Goal: Task Accomplishment & Management: Use online tool/utility

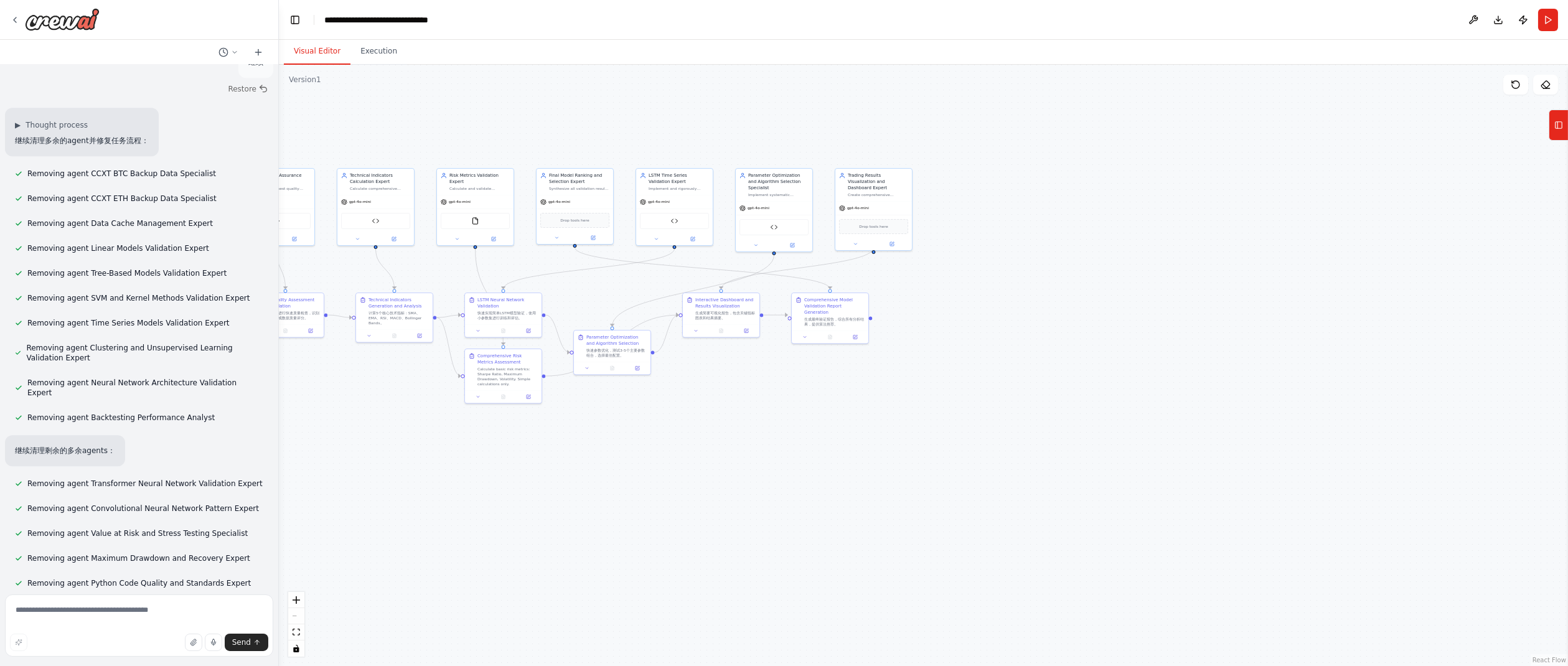
drag, startPoint x: 751, startPoint y: 381, endPoint x: 1148, endPoint y: 375, distance: 397.0
click at [1148, 375] on div ".deletable-edge-delete-btn { width: 20px; height: 20px; border: 0px solid #ffff…" at bounding box center [923, 365] width 1289 height 601
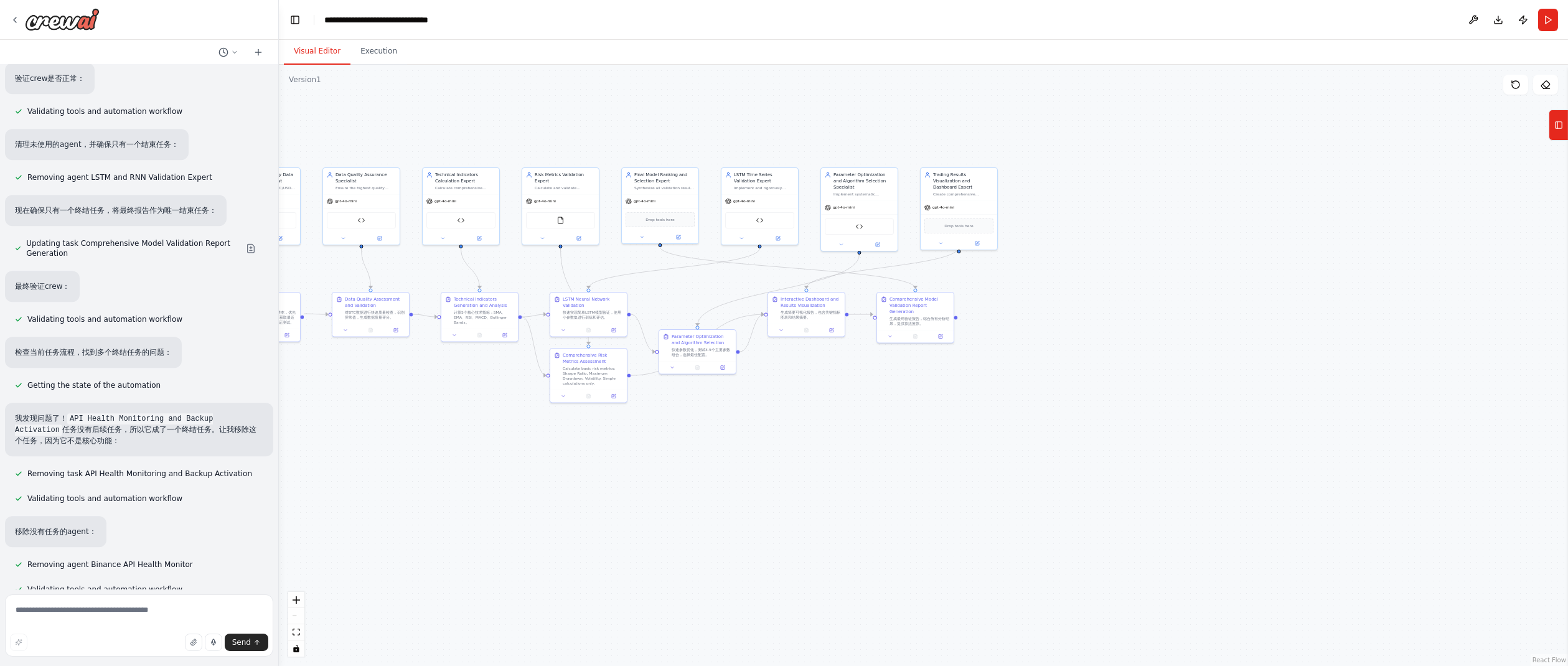
scroll to position [48329, 0]
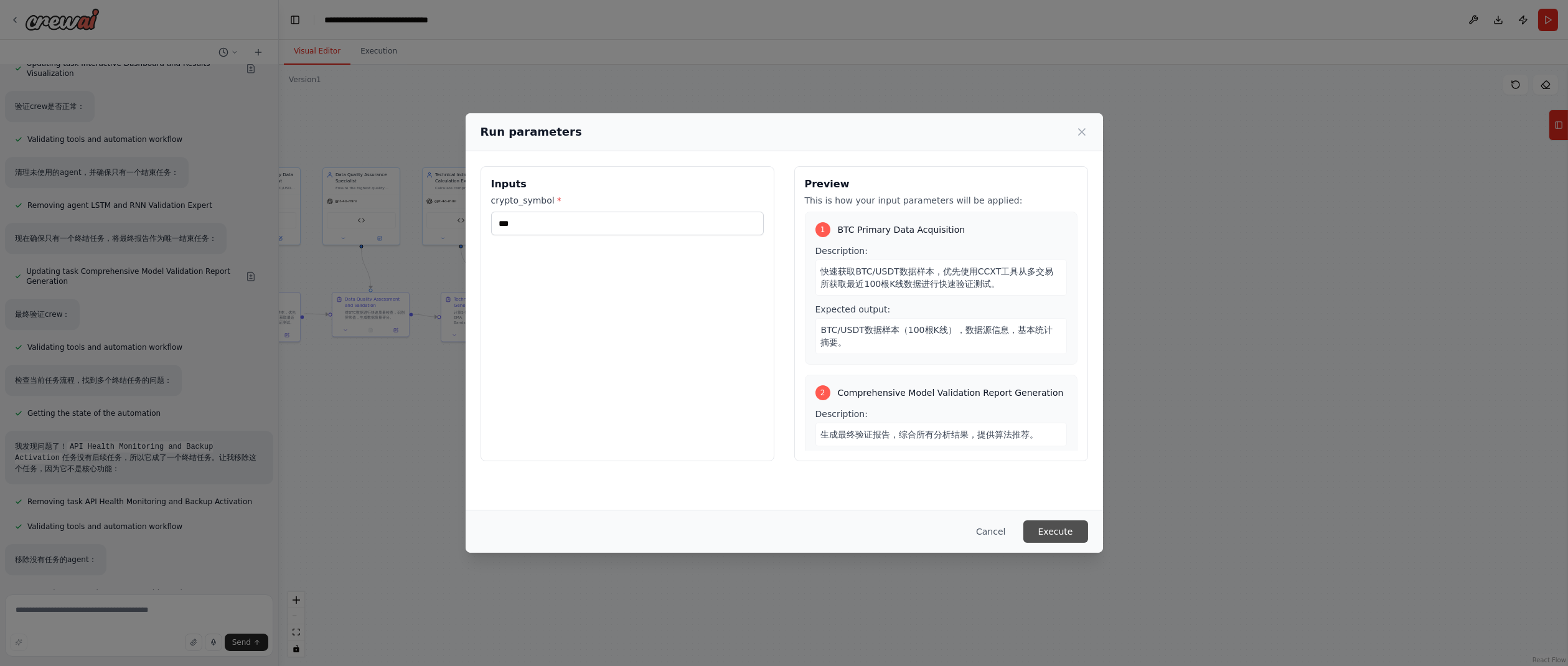
click at [1057, 529] on button "Execute" at bounding box center [1056, 531] width 65 height 22
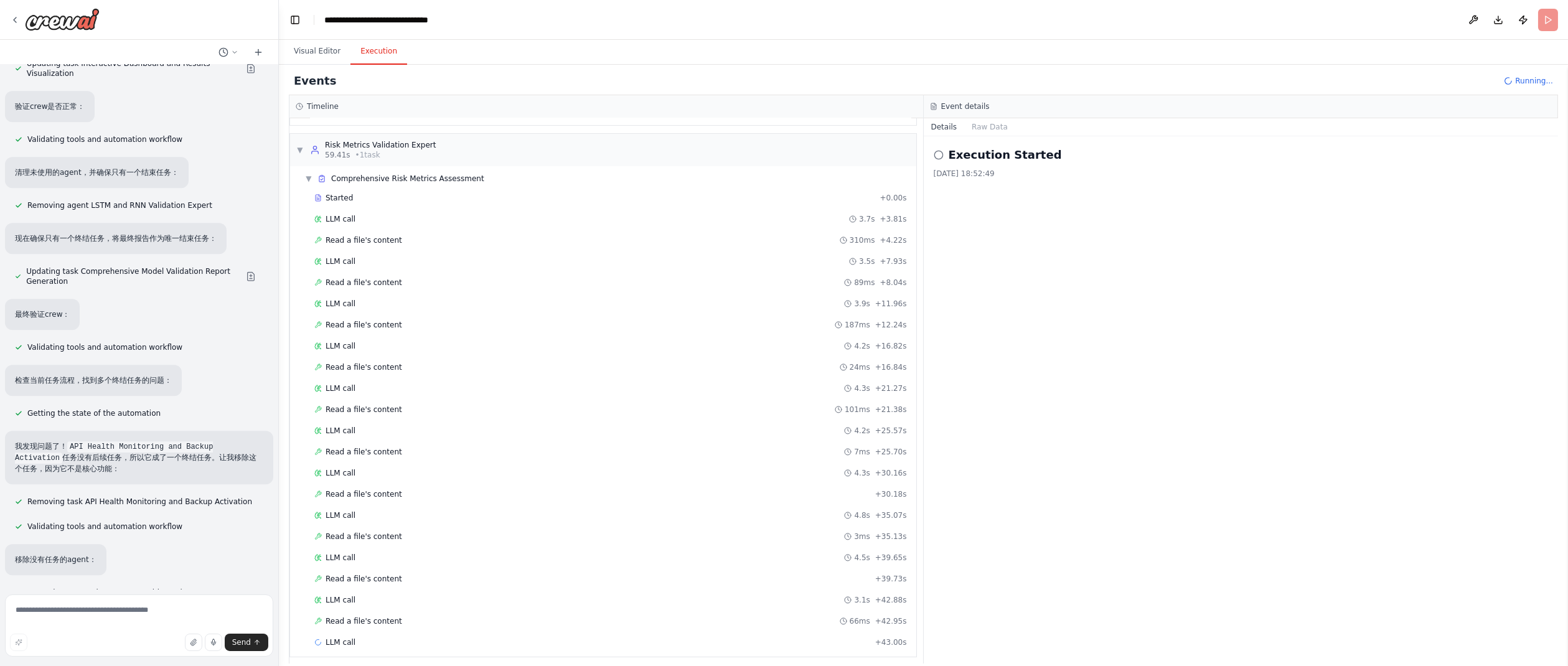
click at [1007, 385] on div "Execution Started [DATE] 18:52:49" at bounding box center [1241, 400] width 635 height 527
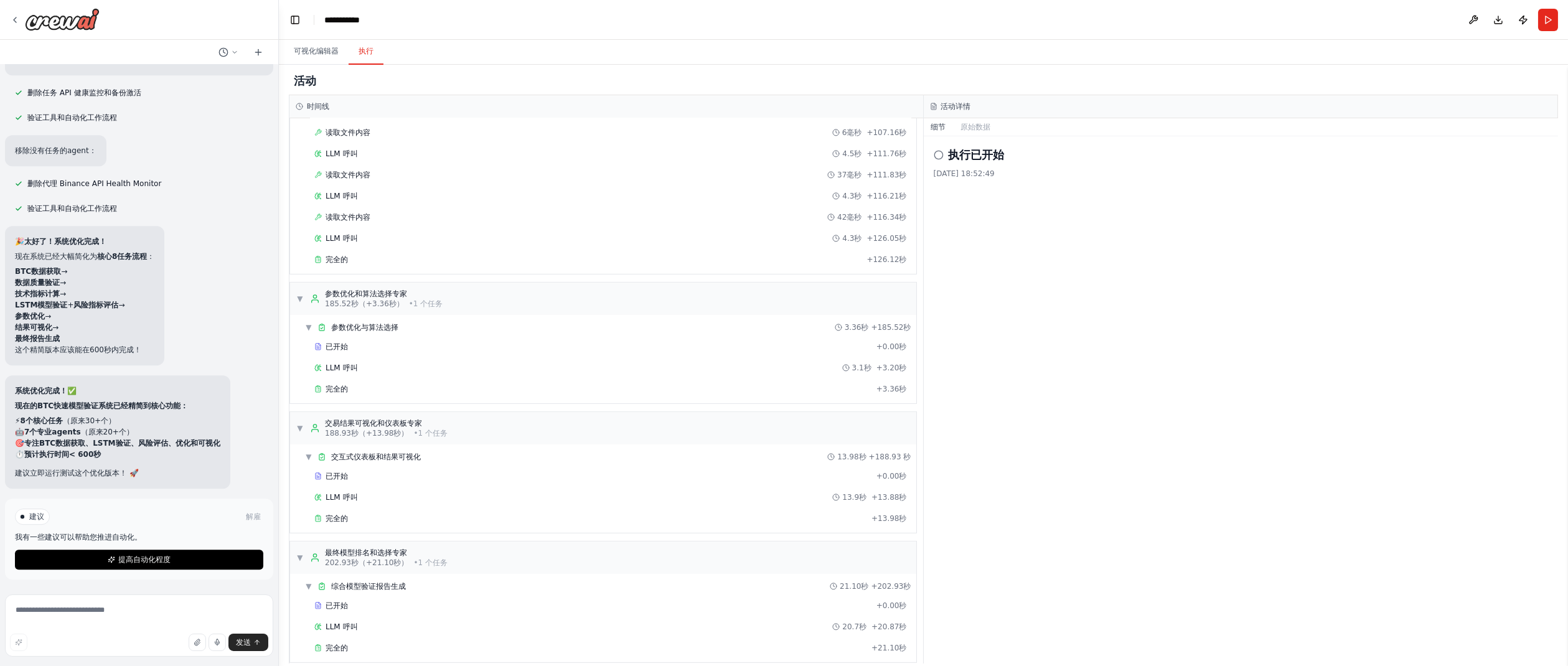
scroll to position [47829, 0]
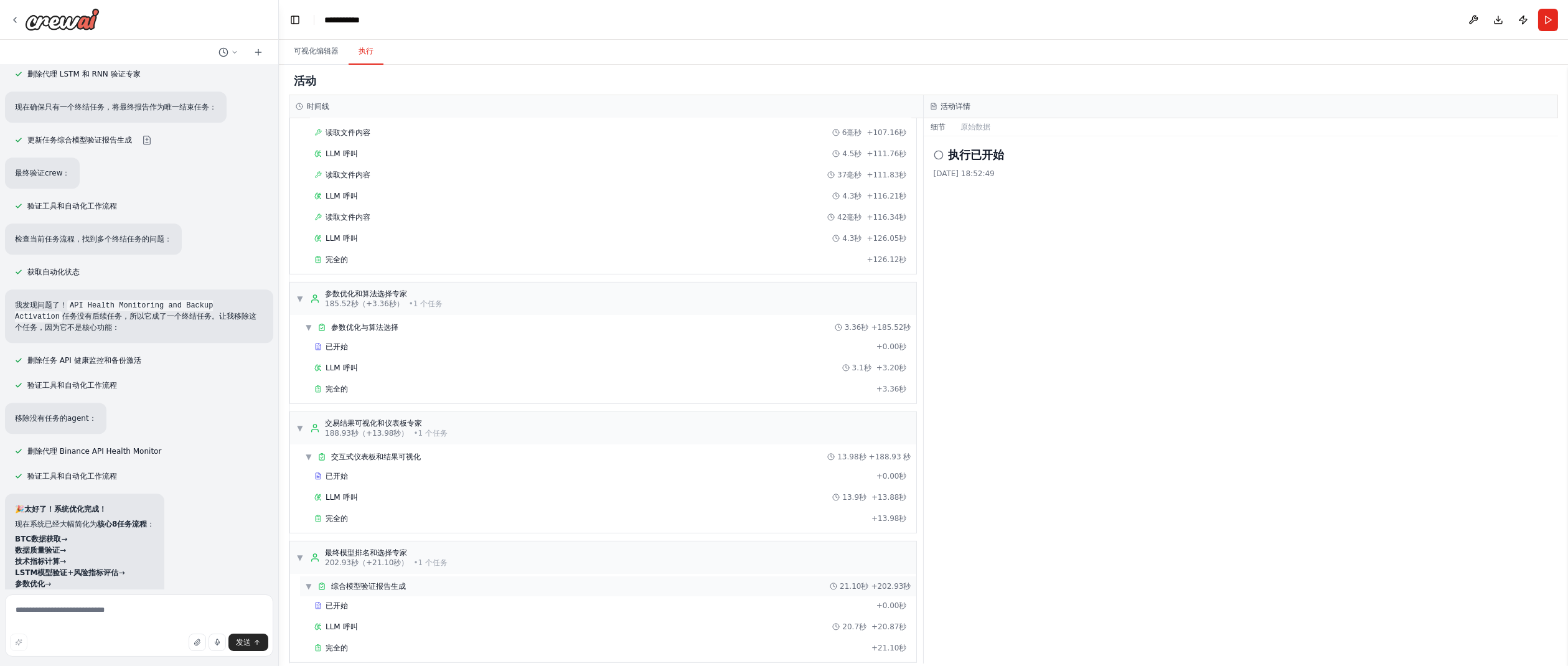
click at [345, 582] on font "综合模型验证报告生成" at bounding box center [368, 586] width 75 height 9
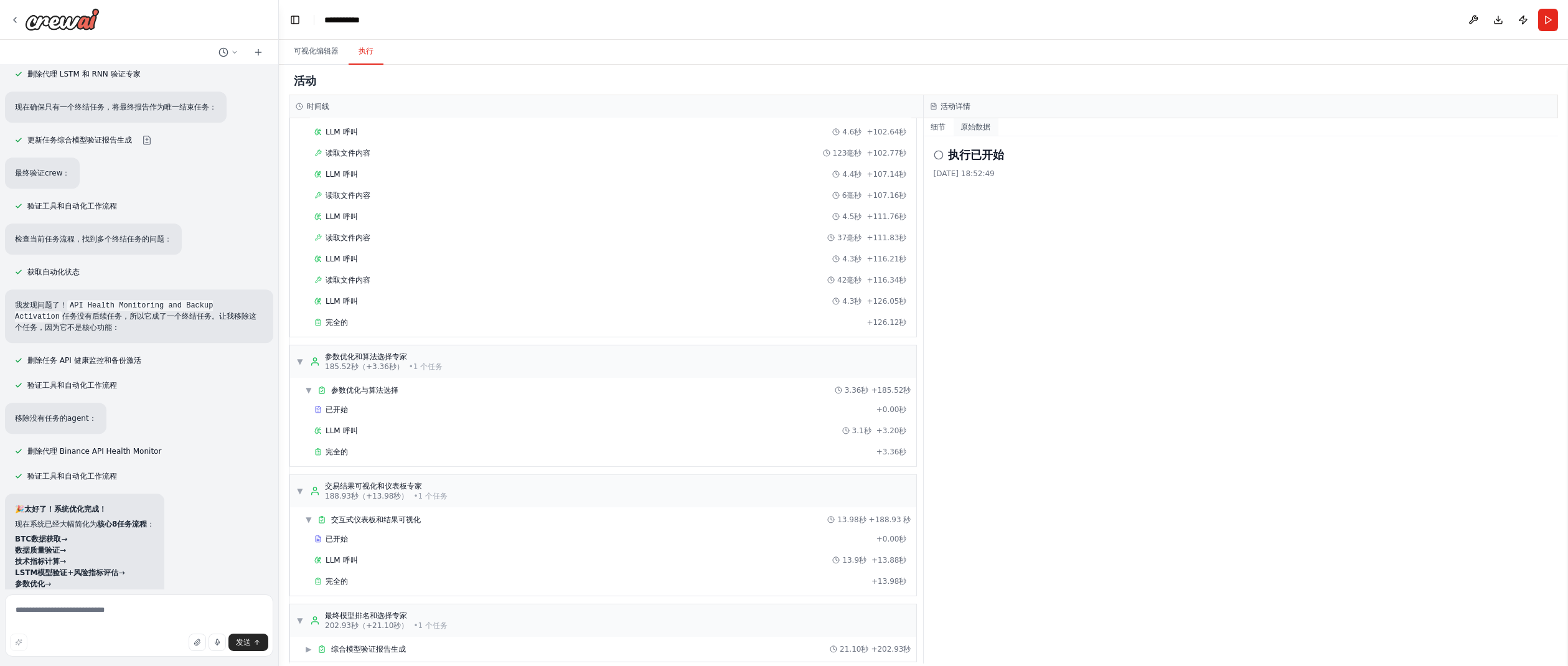
click at [980, 127] on font "原始数据" at bounding box center [975, 127] width 30 height 9
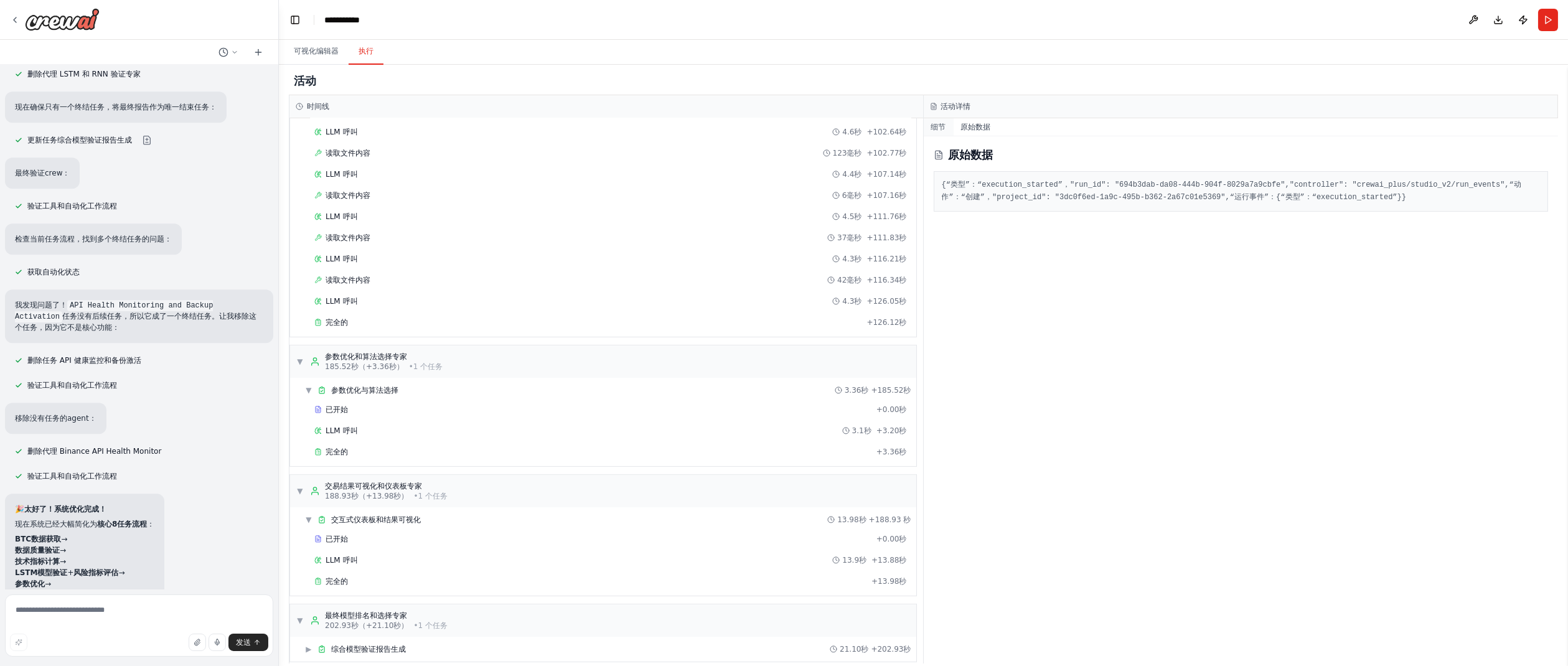
click at [932, 127] on font "细节" at bounding box center [939, 127] width 15 height 9
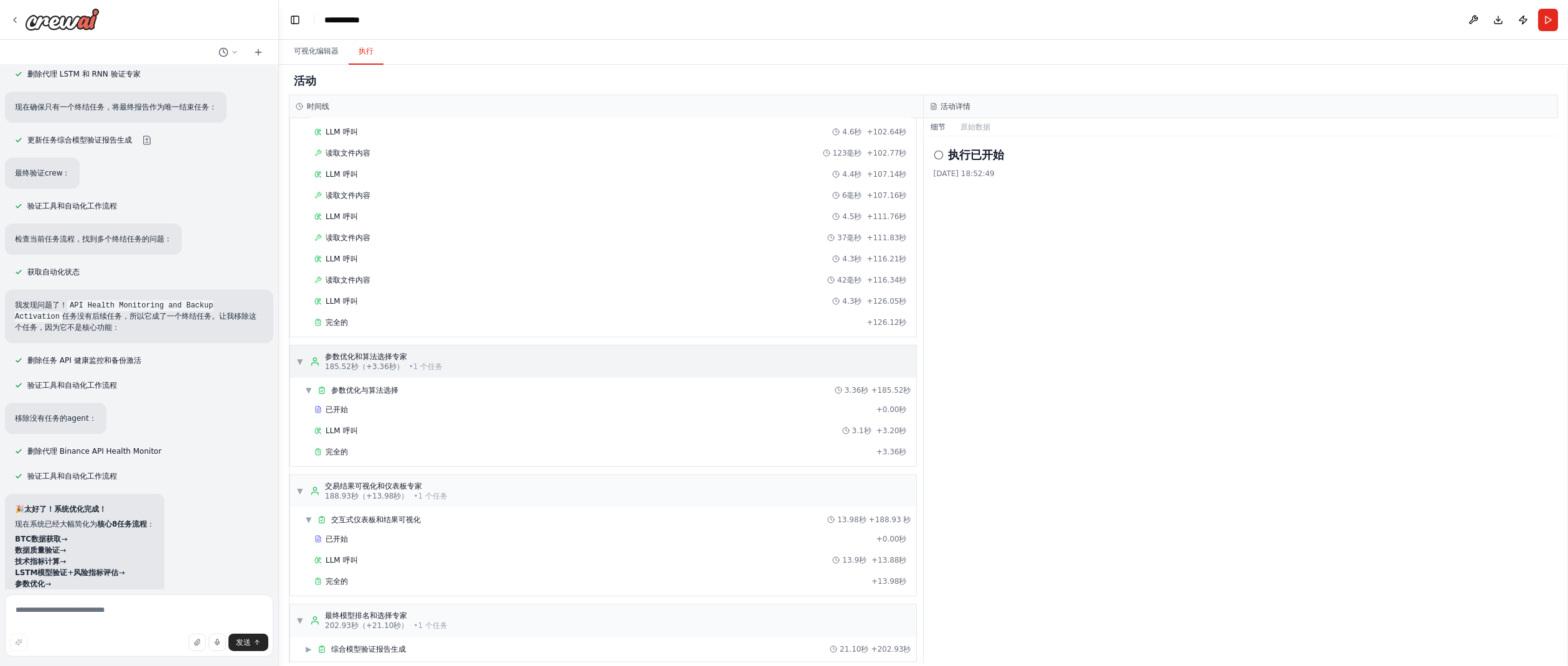
scroll to position [1802, 0]
click at [1125, 253] on div "执行已开始 [DATE] 18:52:49" at bounding box center [1241, 400] width 635 height 527
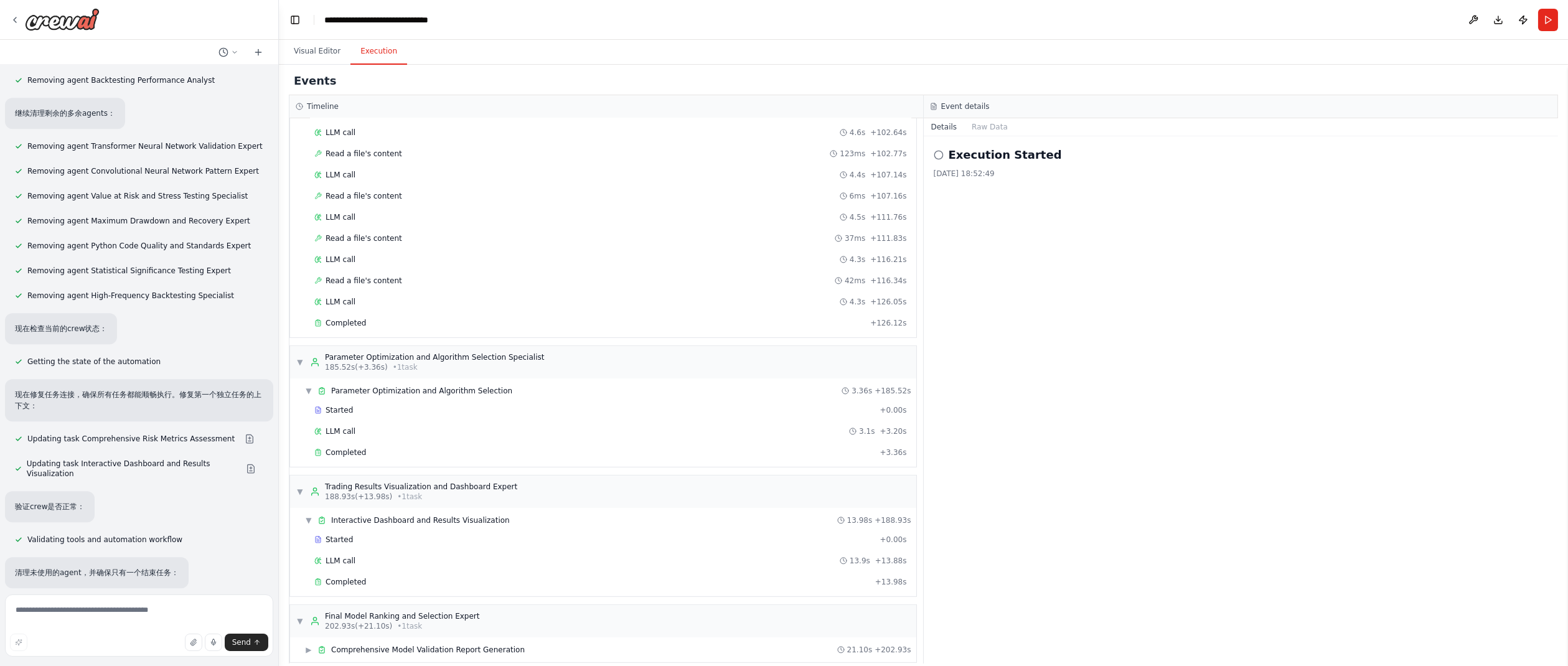
scroll to position [48329, 0]
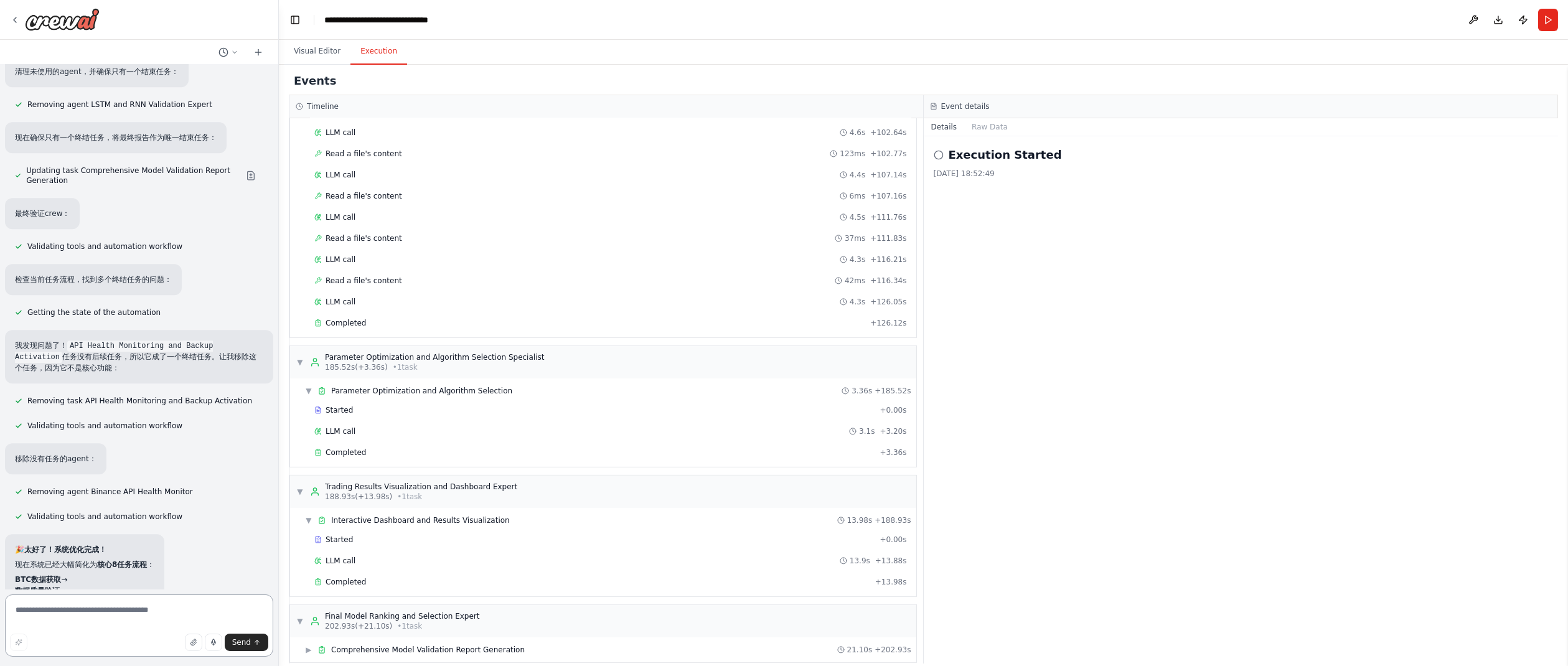
click at [74, 608] on textarea at bounding box center [139, 625] width 268 height 62
paste textarea "**********"
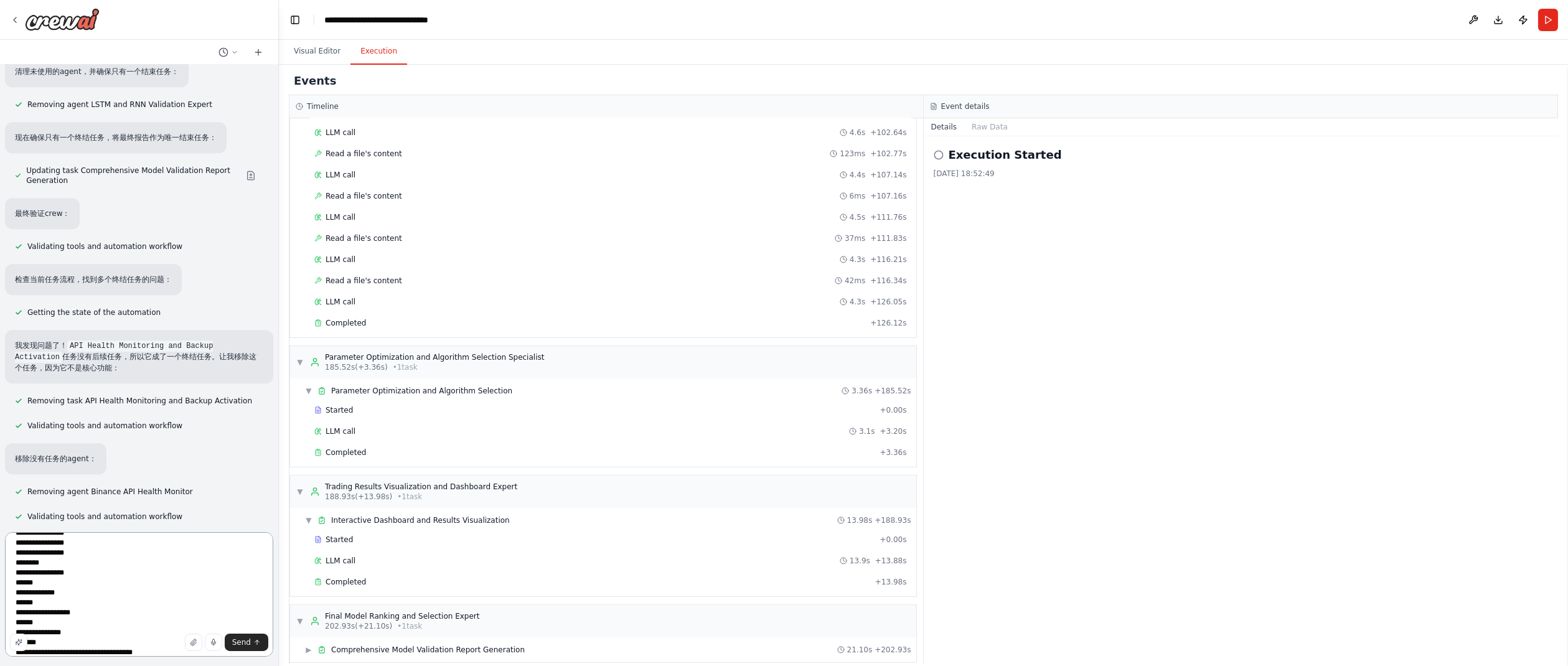
type textarea "**********"
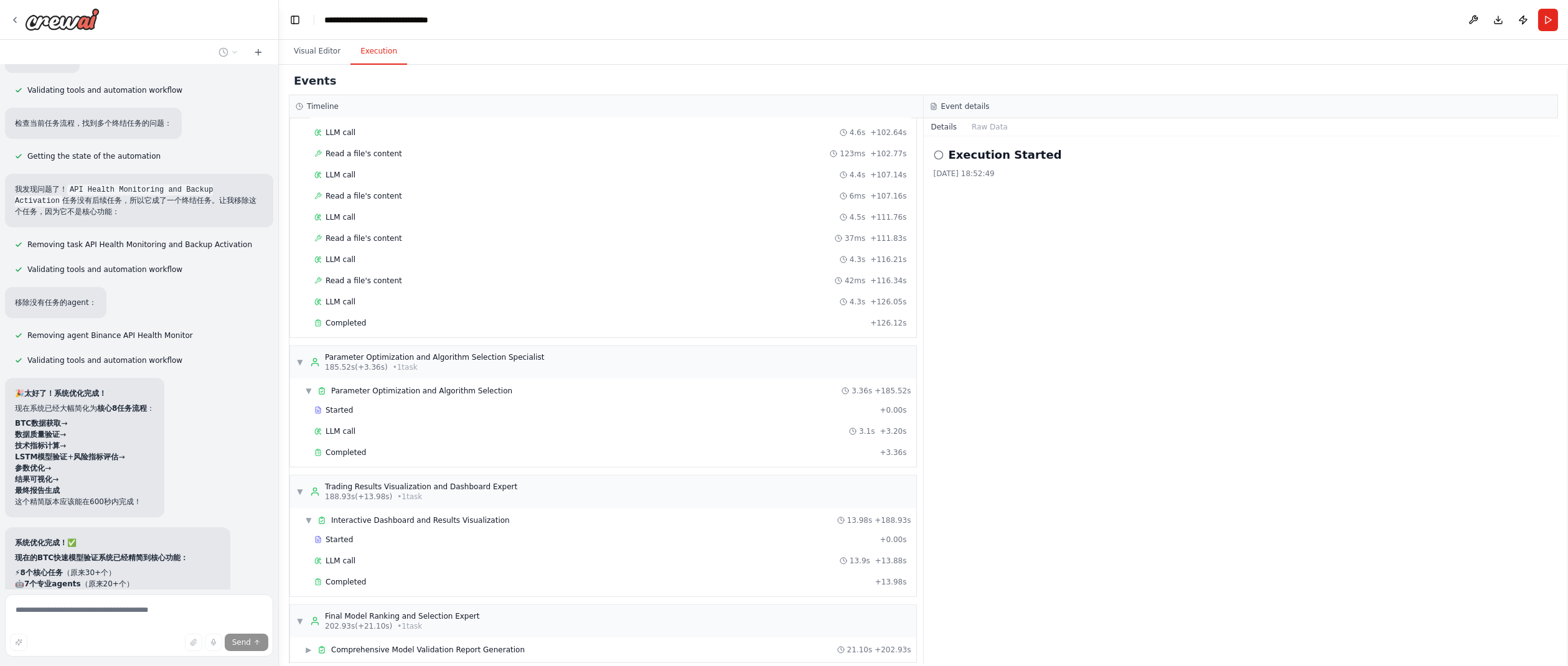
scroll to position [48495, 0]
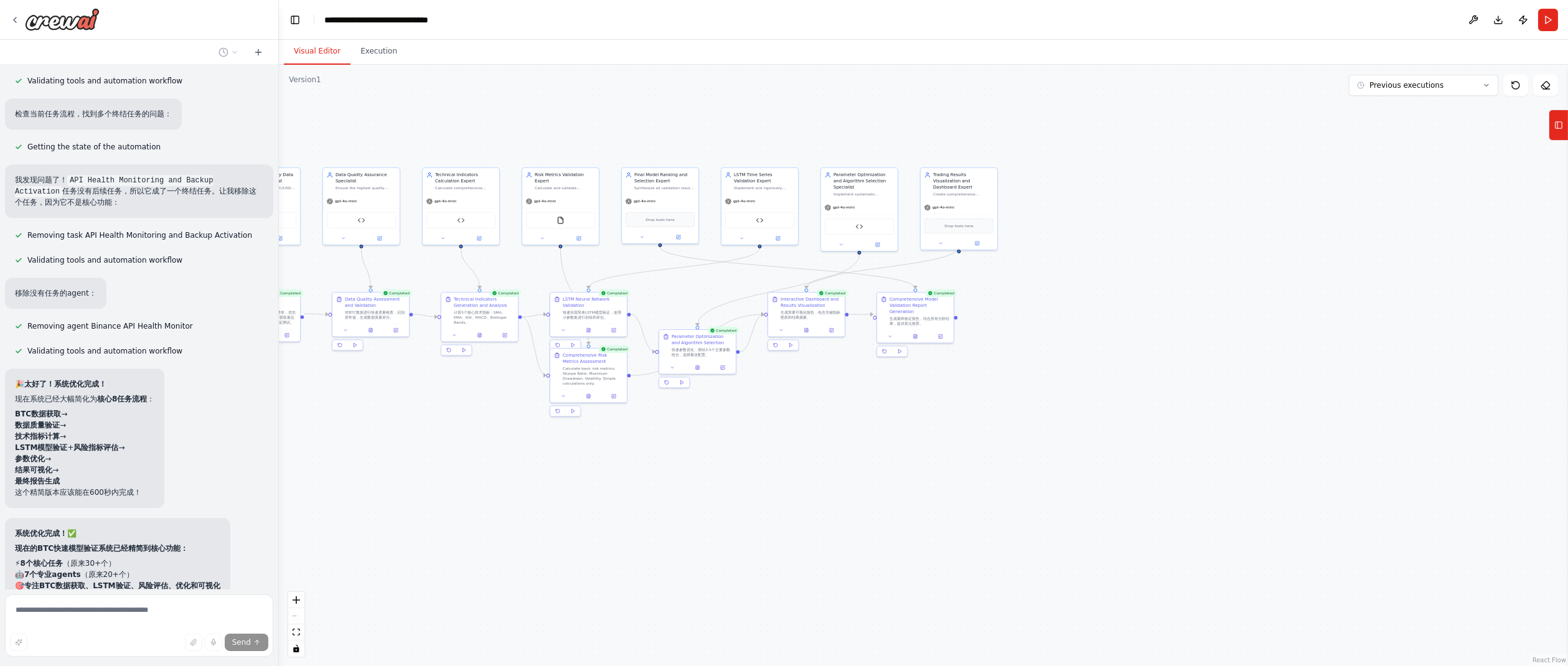
click at [318, 54] on button "Visual Editor" at bounding box center [317, 52] width 67 height 26
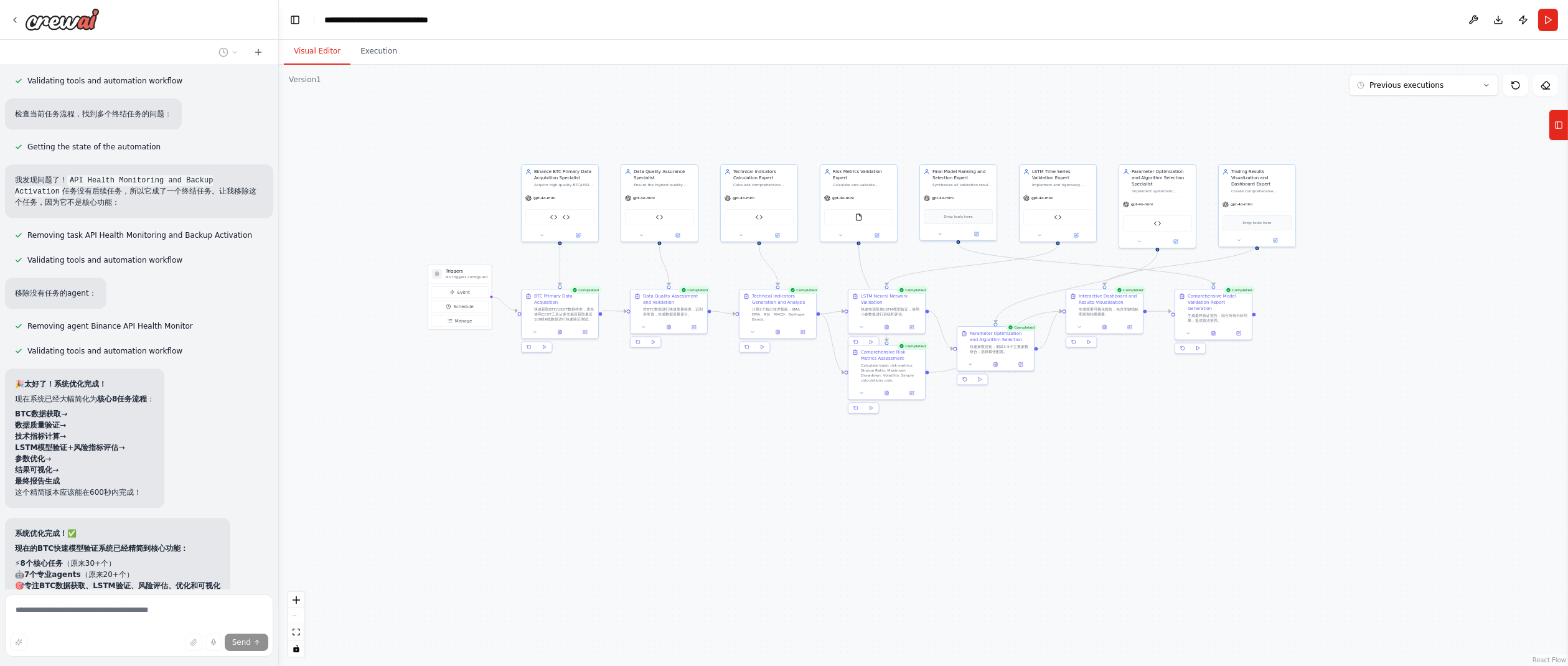
drag, startPoint x: 991, startPoint y: 405, endPoint x: 1277, endPoint y: 411, distance: 286.1
click at [1277, 411] on div ".deletable-edge-delete-btn { width: 20px; height: 20px; border: 0px solid #ffff…" at bounding box center [923, 365] width 1289 height 601
click at [1448, 89] on button "Previous executions" at bounding box center [1424, 85] width 150 height 21
click at [1406, 159] on div ".deletable-edge-delete-btn { width: 20px; height: 20px; border: 0px solid #ffff…" at bounding box center [923, 365] width 1289 height 601
click at [1144, 91] on div ".deletable-edge-delete-btn { width: 20px; height: 20px; border: 0px solid #ffff…" at bounding box center [923, 365] width 1289 height 601
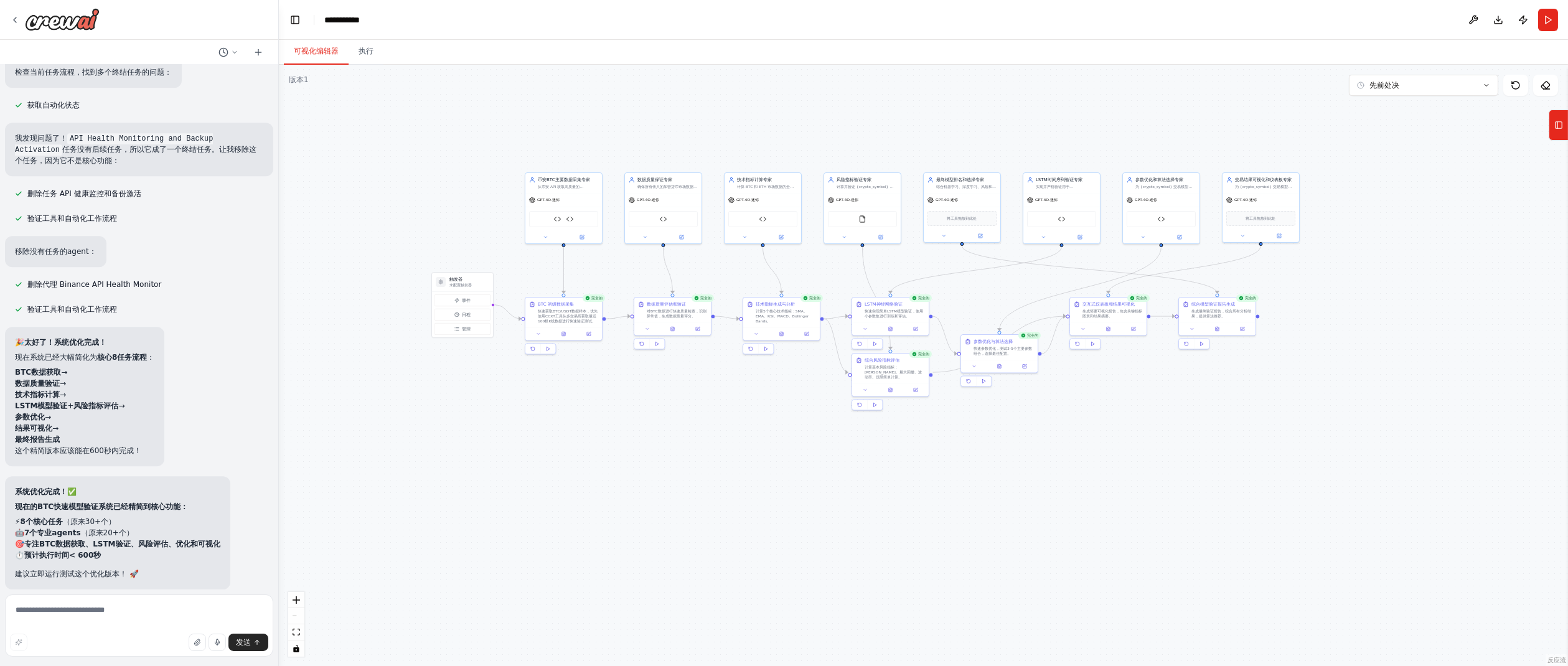
scroll to position [48006, 0]
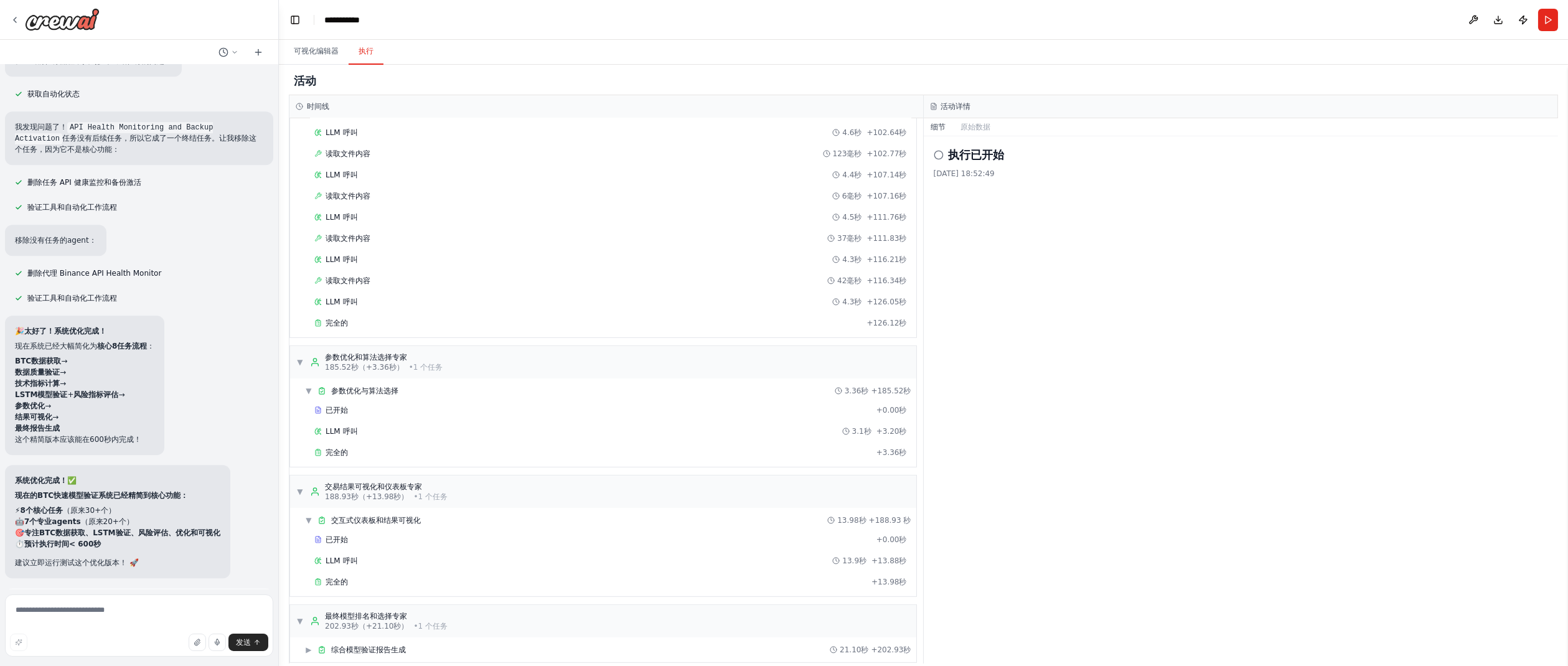
click at [364, 50] on font "执行" at bounding box center [366, 51] width 15 height 9
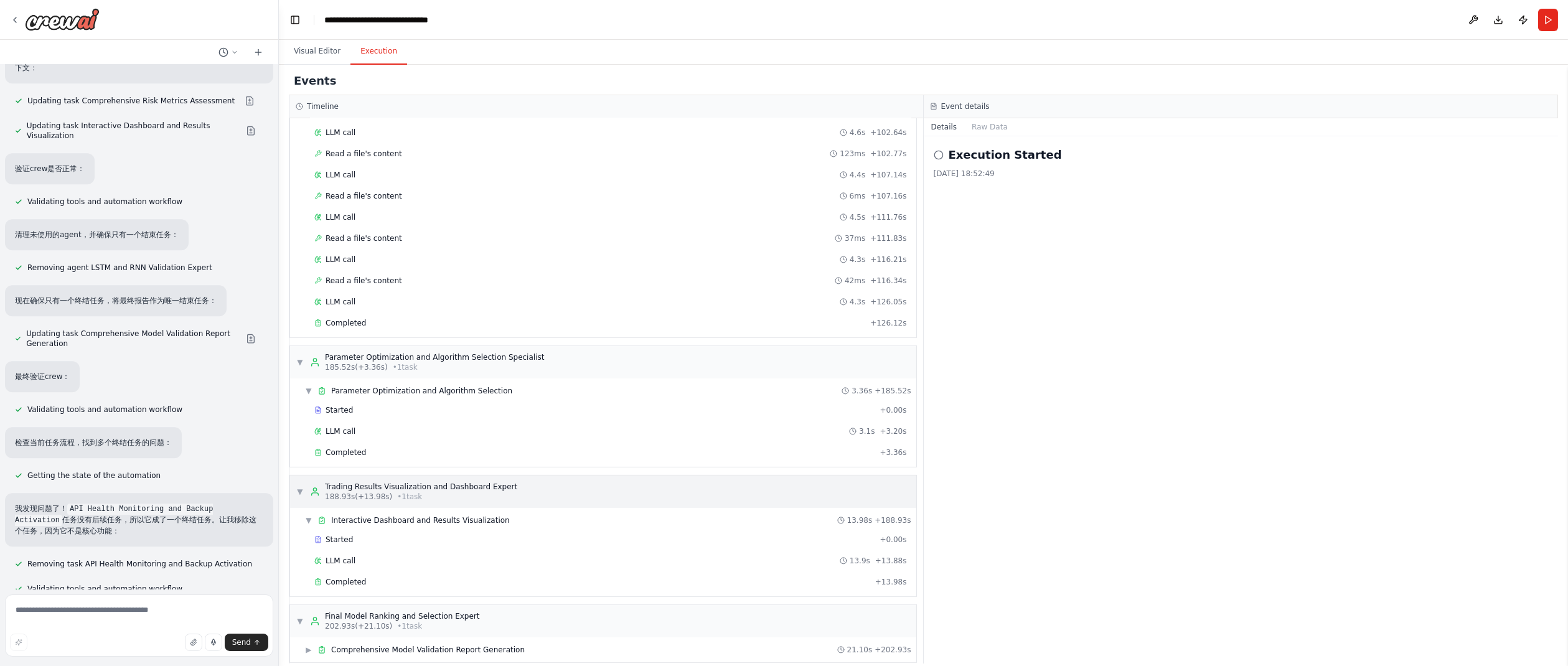
scroll to position [48657, 0]
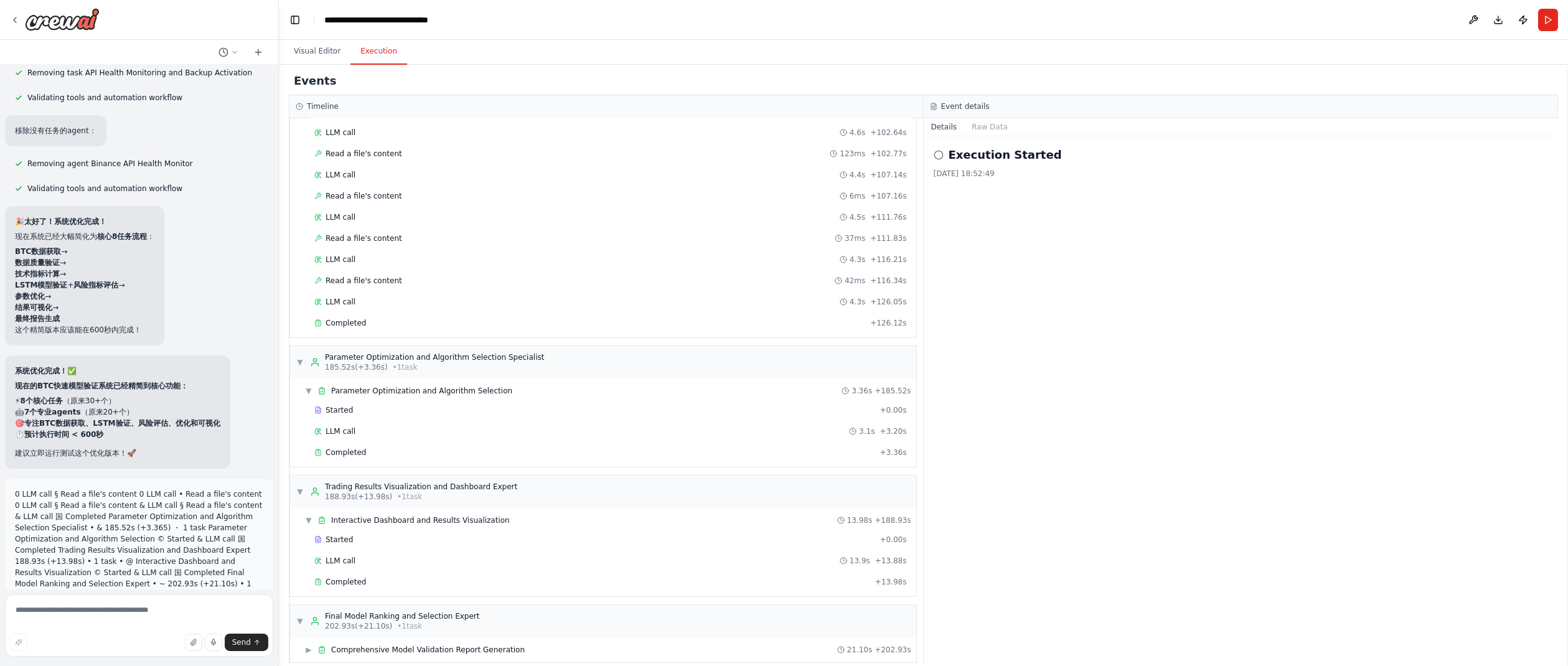
drag, startPoint x: 133, startPoint y: 490, endPoint x: 215, endPoint y: 482, distance: 82.4
copy code "btc_validation_report.html"
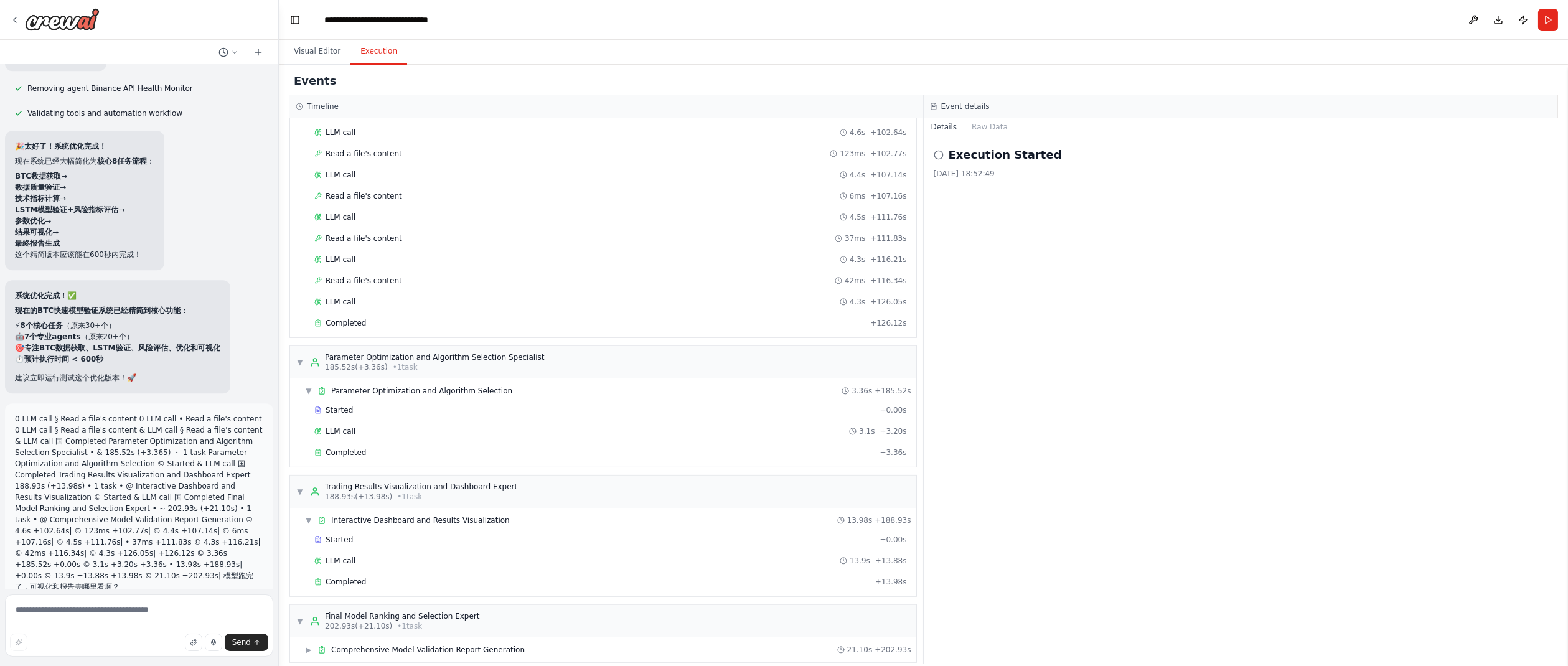
scroll to position [48756, 0]
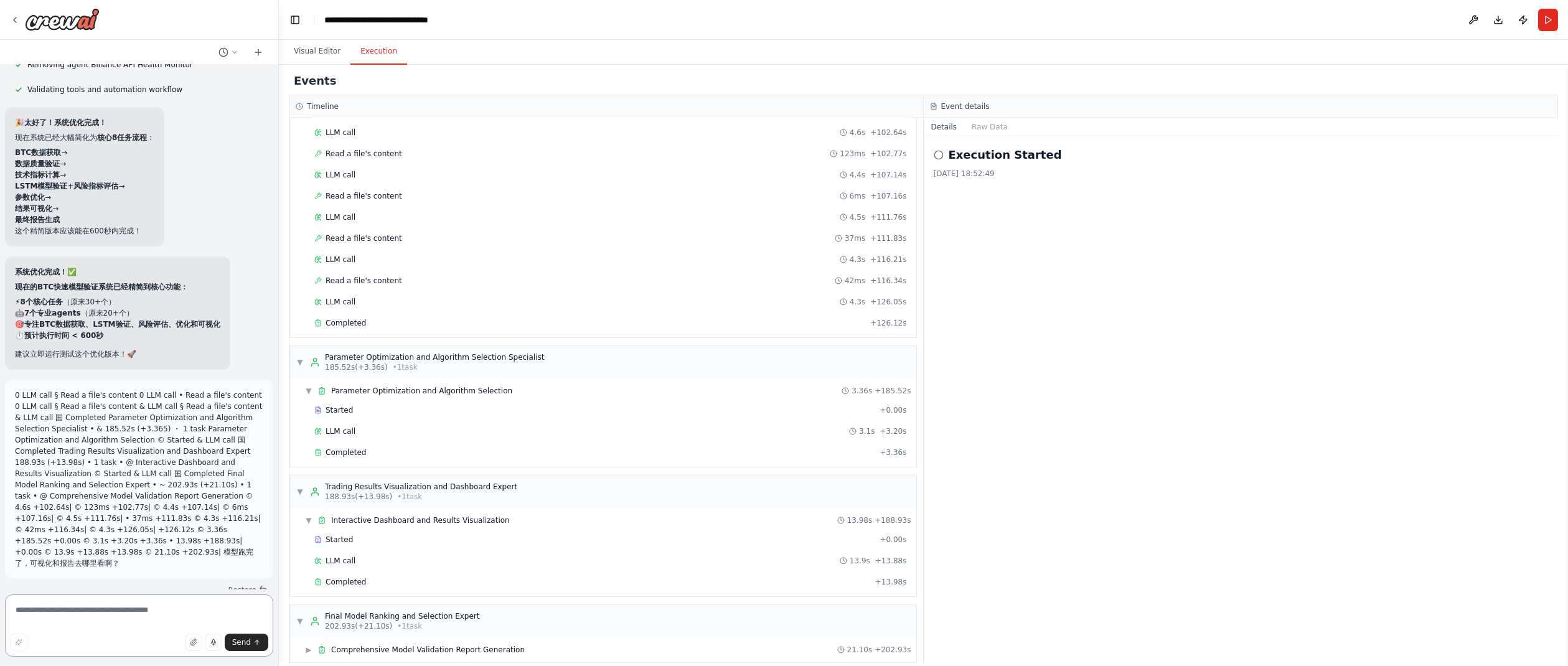
click at [106, 611] on textarea at bounding box center [139, 625] width 268 height 62
paste textarea "**********"
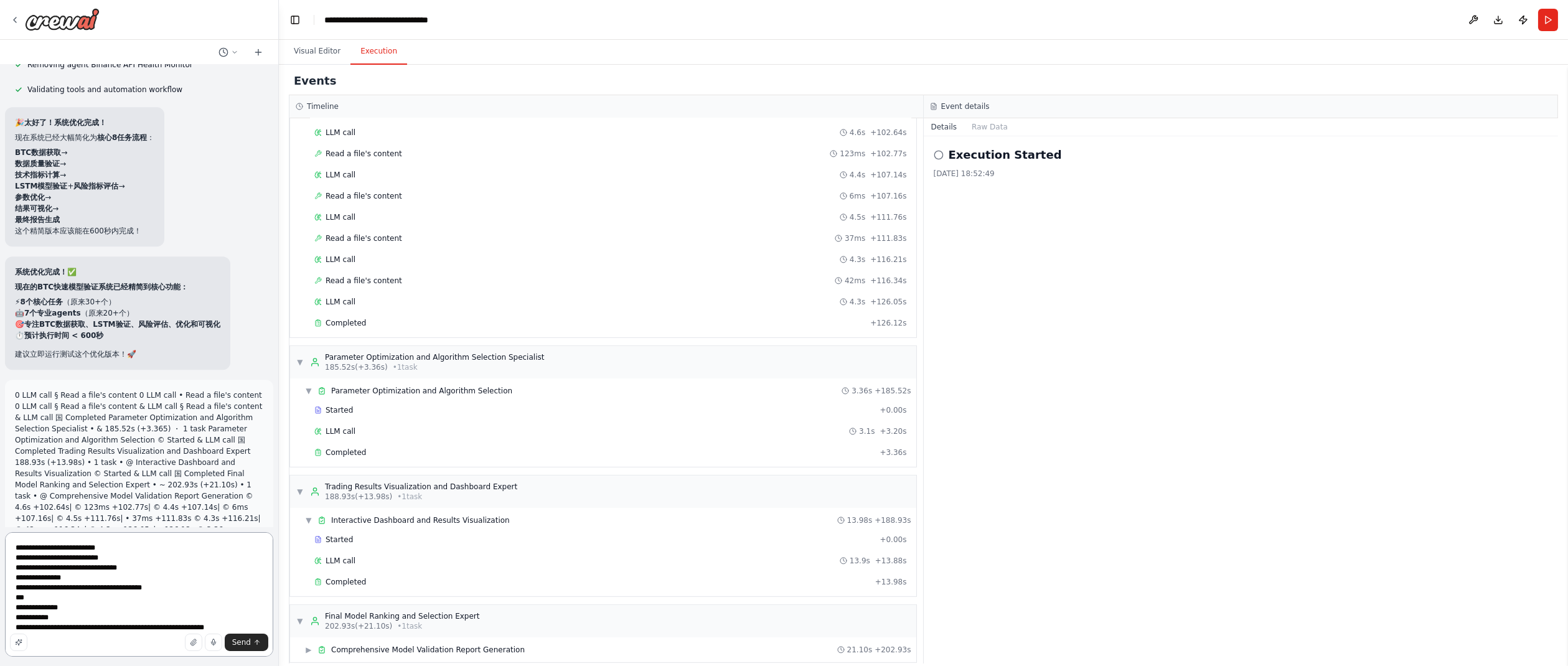
paste textarea "**********"
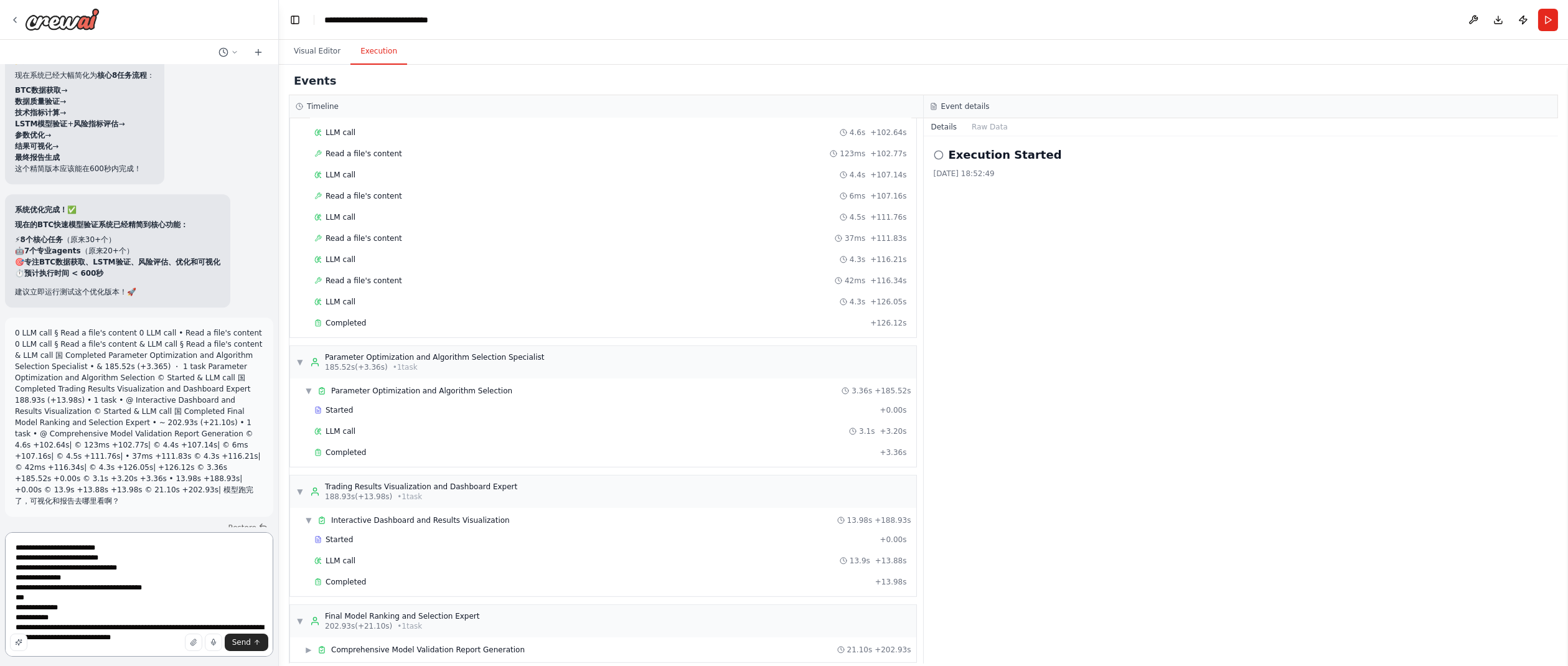
scroll to position [5, 0]
type textarea "**********"
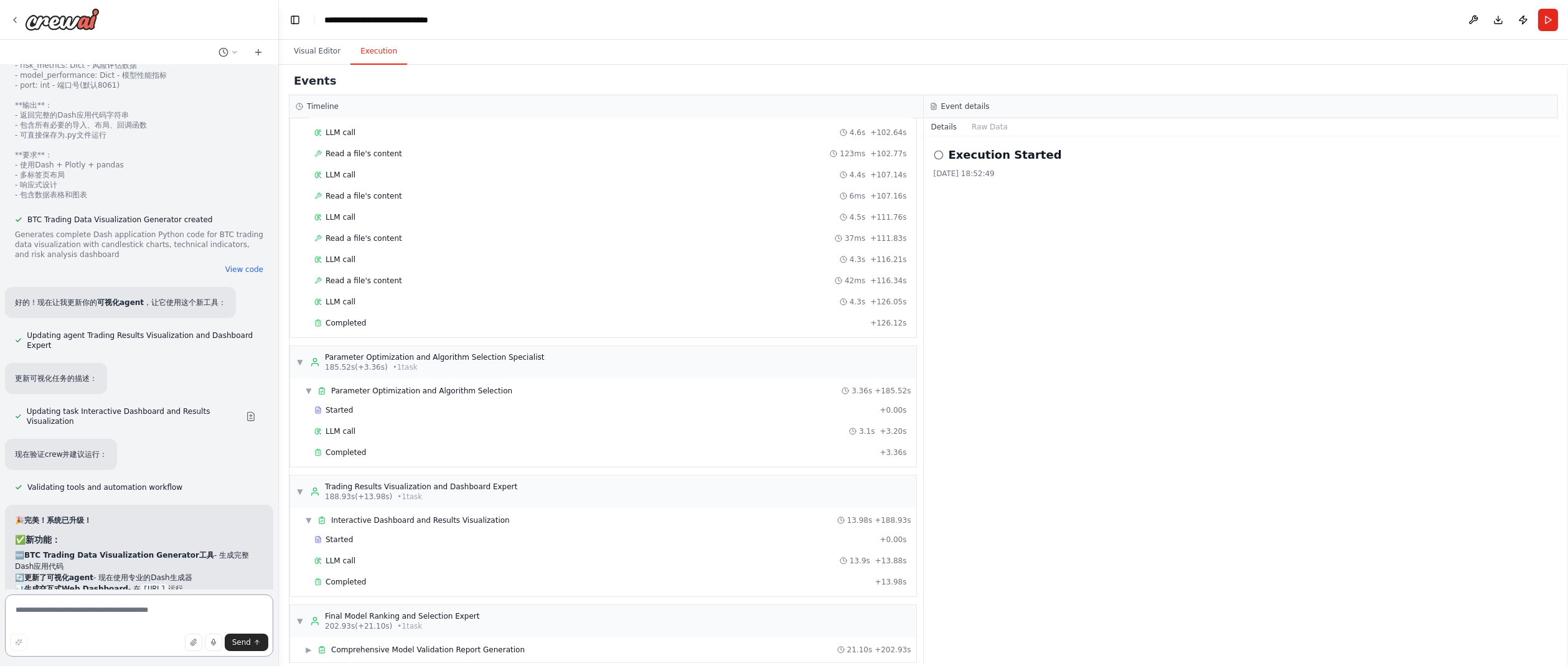
scroll to position [50471, 0]
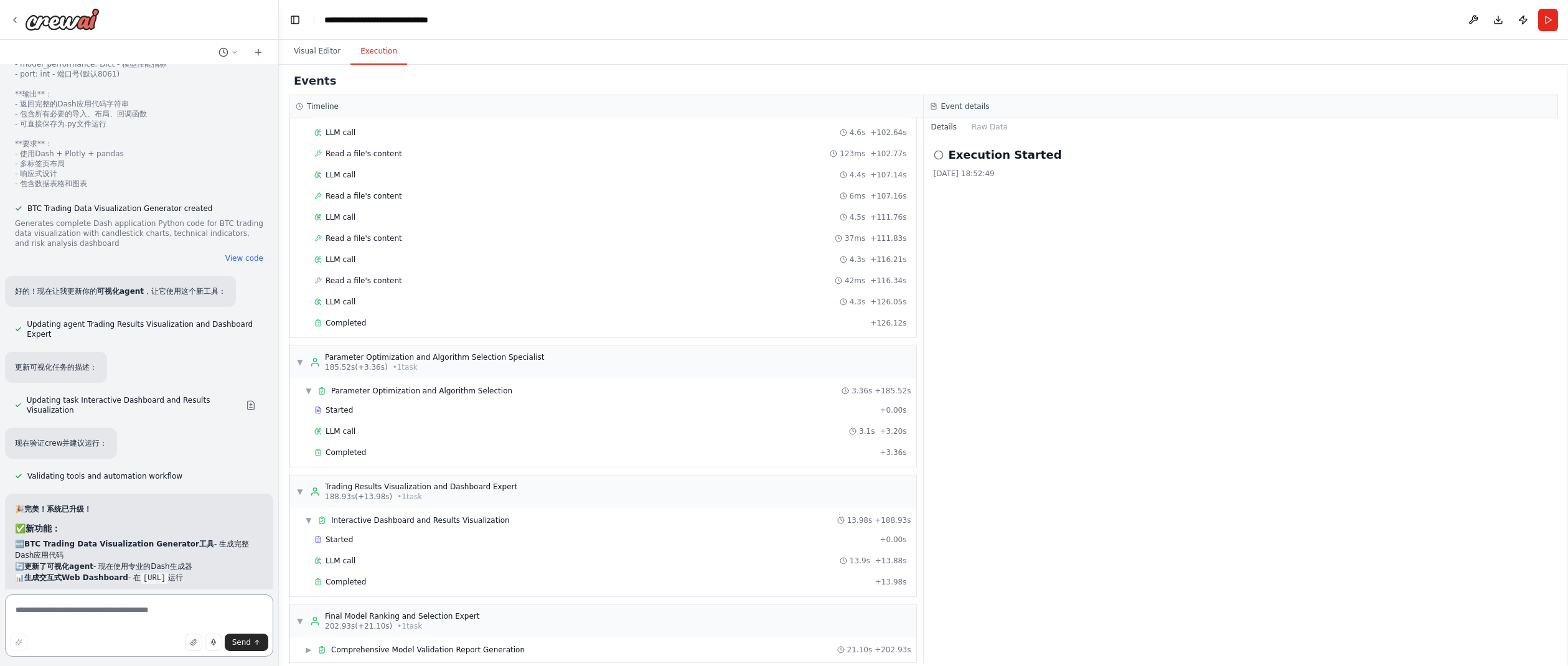
click at [143, 612] on textarea at bounding box center [139, 625] width 268 height 62
type textarea "**********"
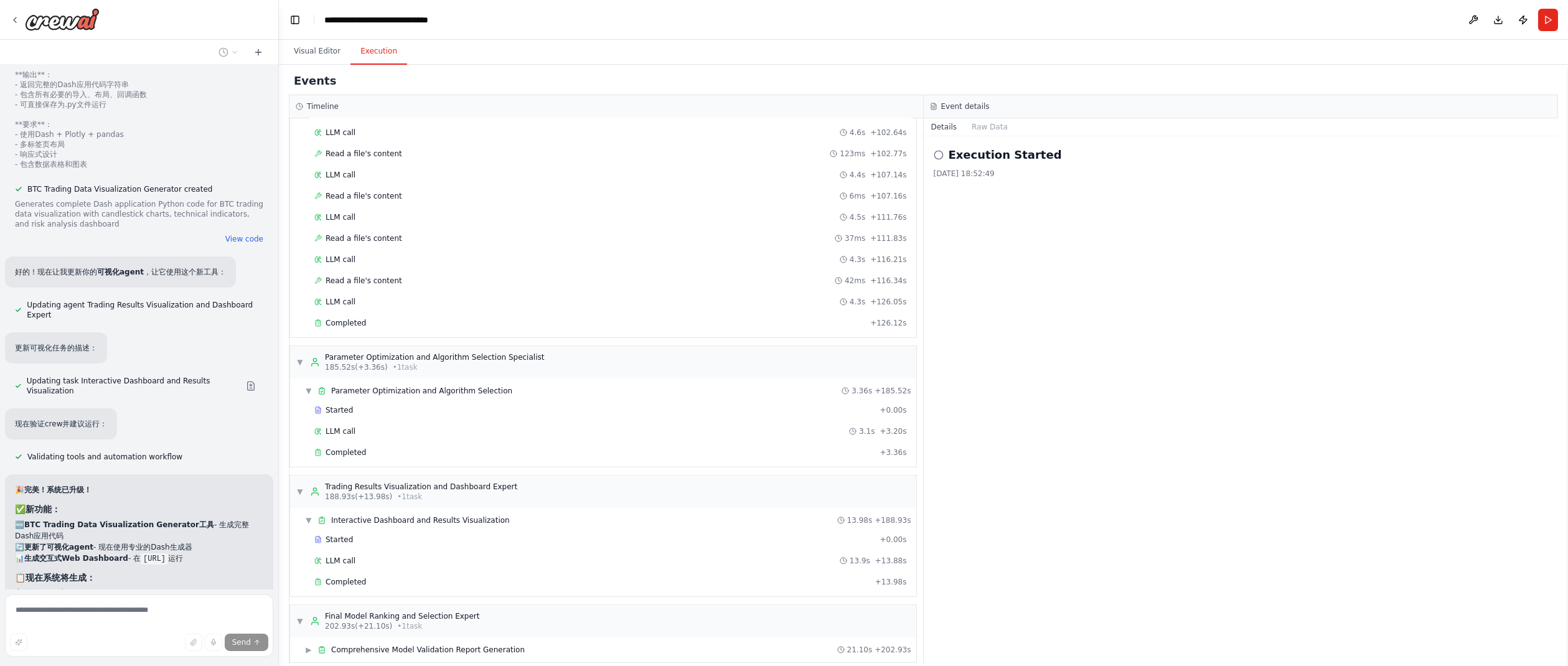
scroll to position [50491, 0]
drag, startPoint x: 142, startPoint y: 239, endPoint x: 244, endPoint y: 236, distance: 102.0
click at [244, 552] on li "📊 生成交互式Web Dashboard - 在 [URL] 运行" at bounding box center [139, 557] width 248 height 11
copy code "[URL]"
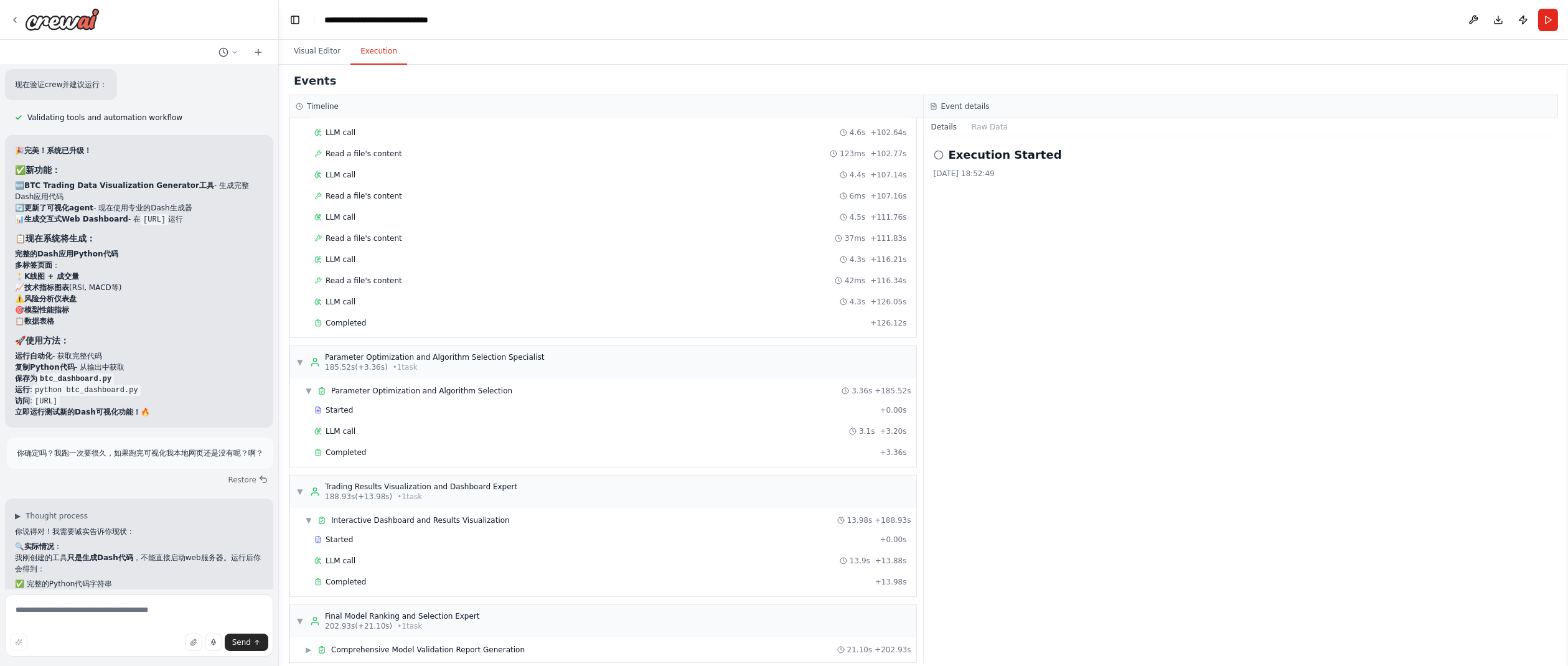
scroll to position [50841, 0]
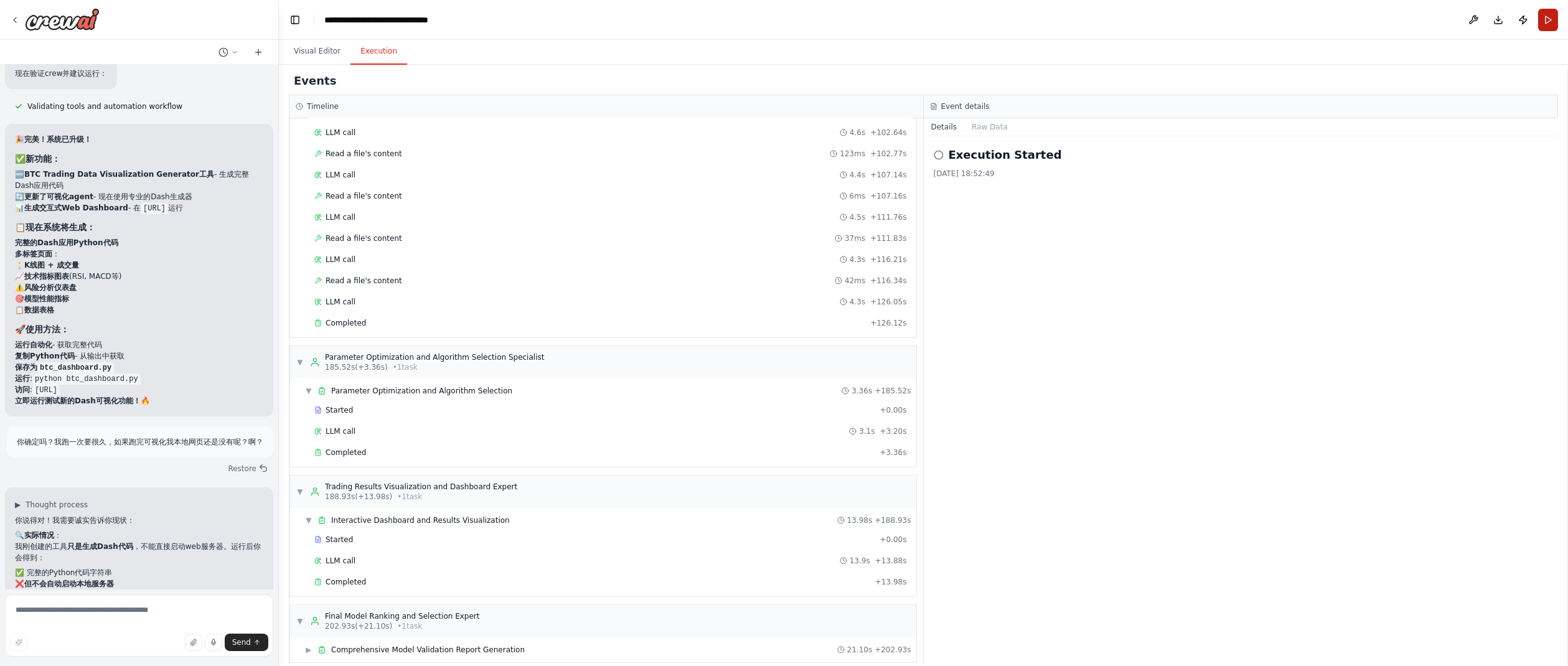
click at [1548, 22] on button "Run" at bounding box center [1548, 20] width 20 height 22
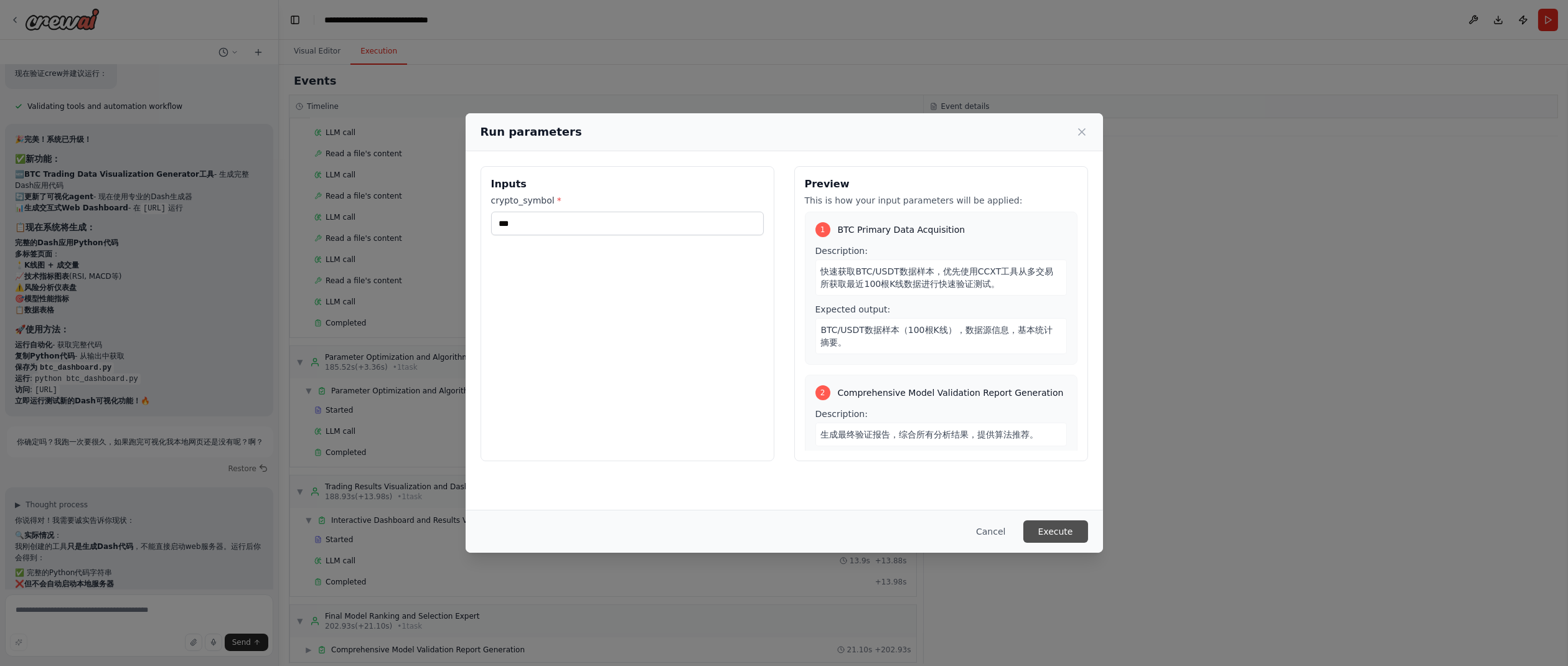
click at [1062, 528] on button "Execute" at bounding box center [1056, 531] width 65 height 22
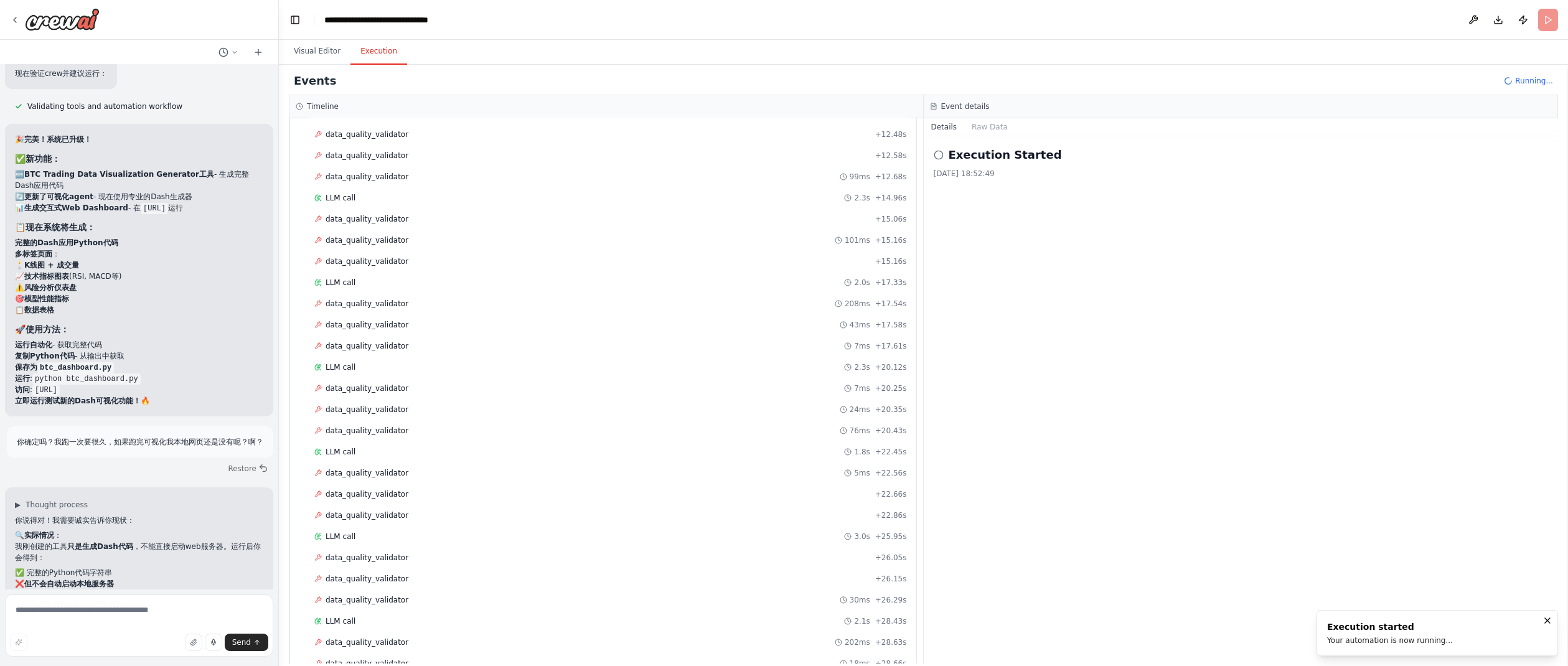
scroll to position [796, 0]
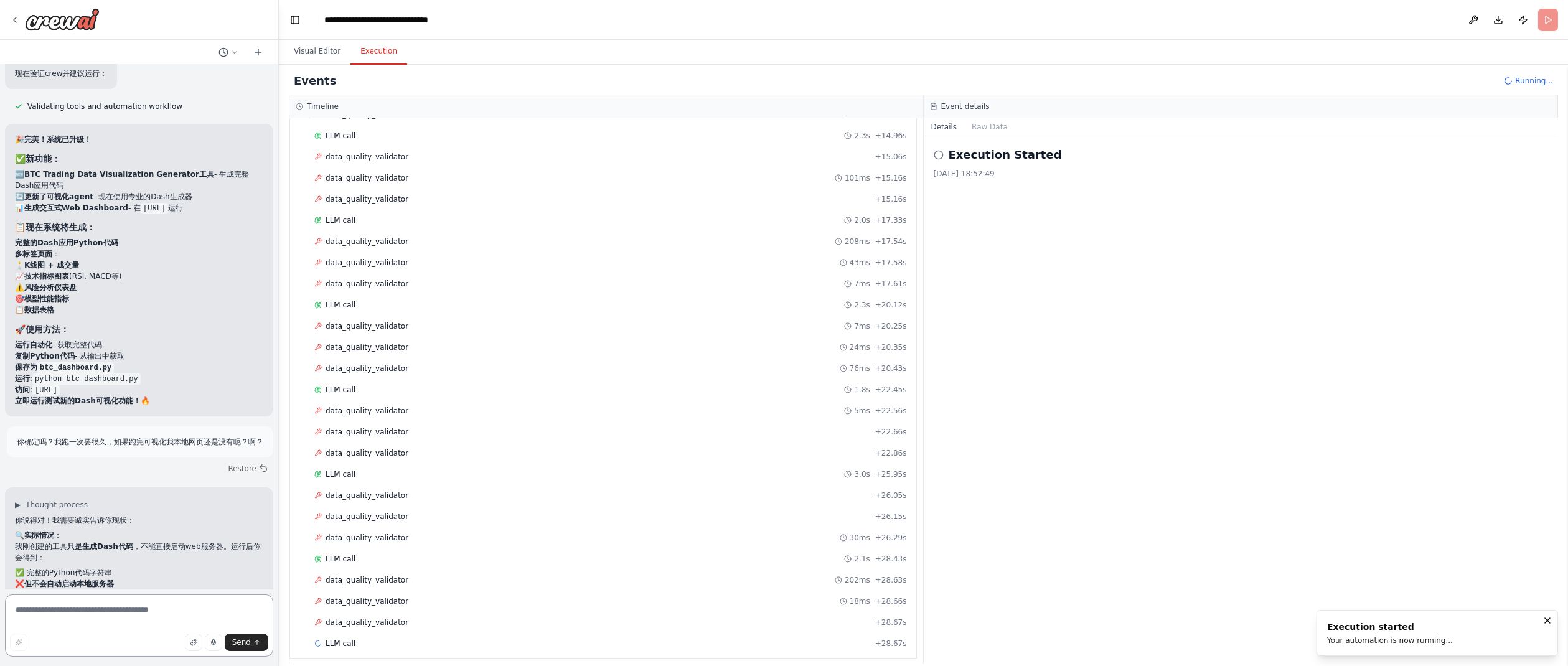
click at [67, 608] on textarea at bounding box center [139, 625] width 268 height 62
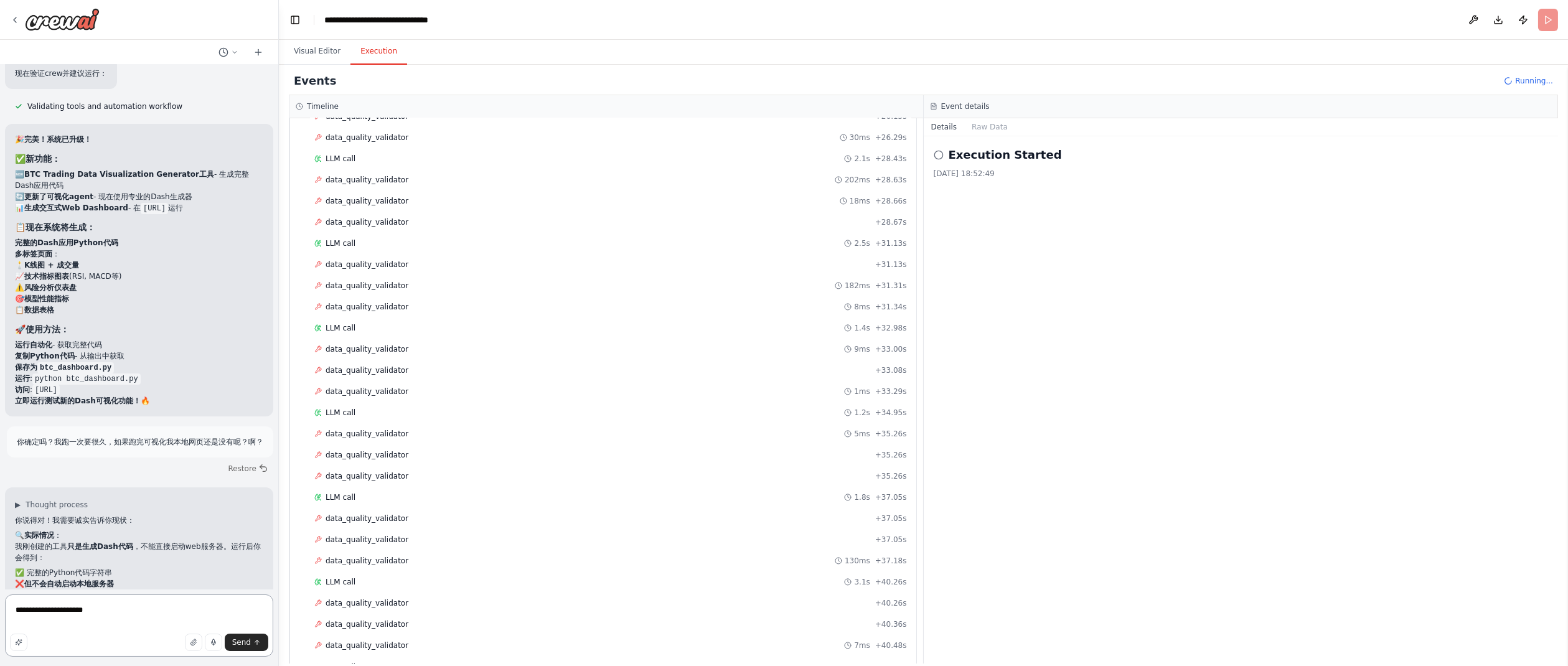
scroll to position [1218, 0]
type textarea "**********"
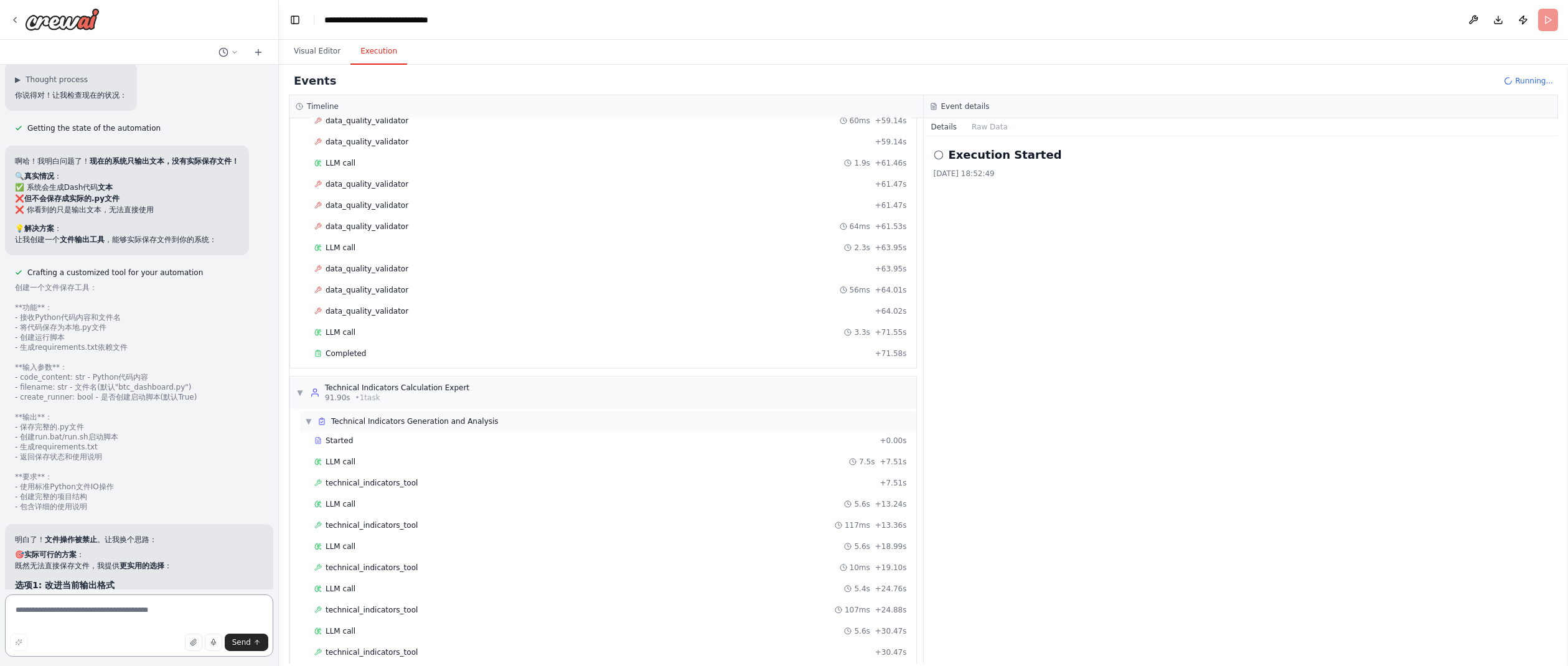
scroll to position [2313, 0]
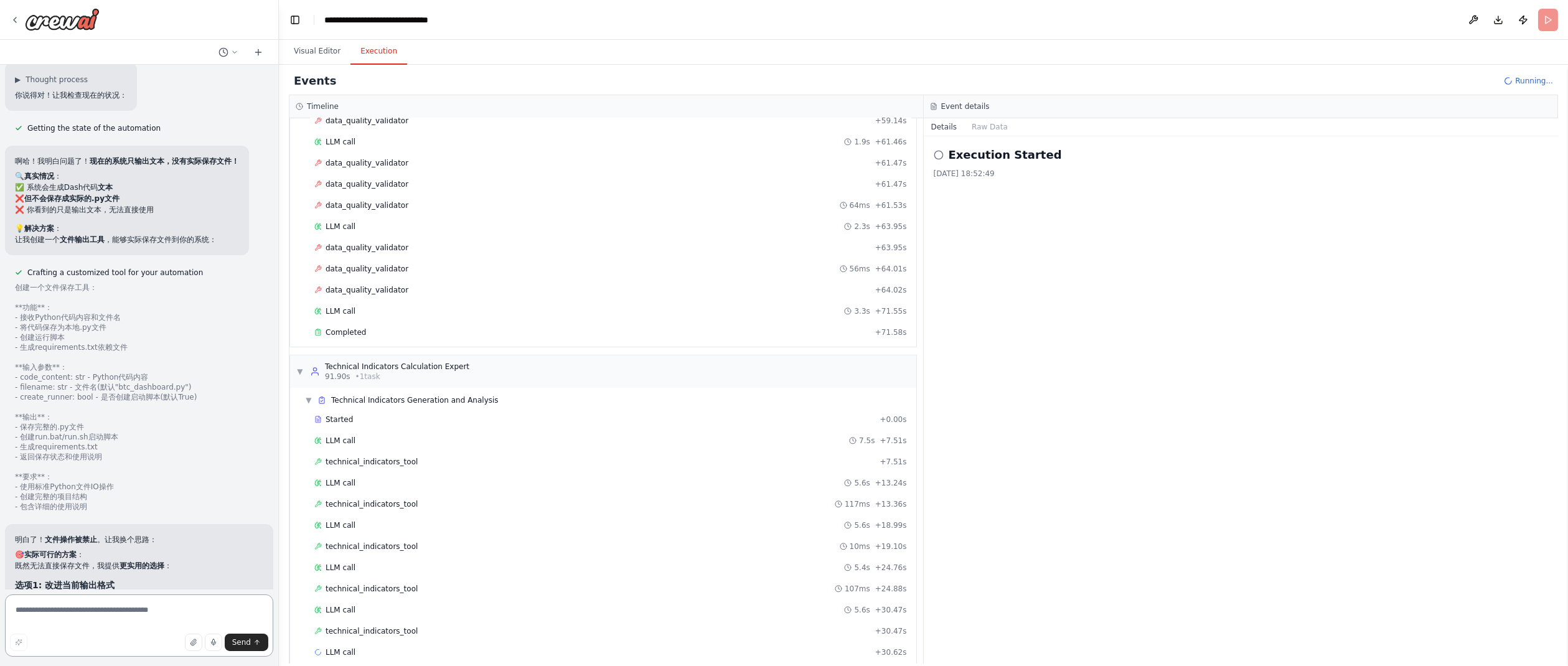
click at [135, 612] on textarea at bounding box center [139, 625] width 268 height 62
click at [156, 614] on textarea at bounding box center [139, 625] width 268 height 62
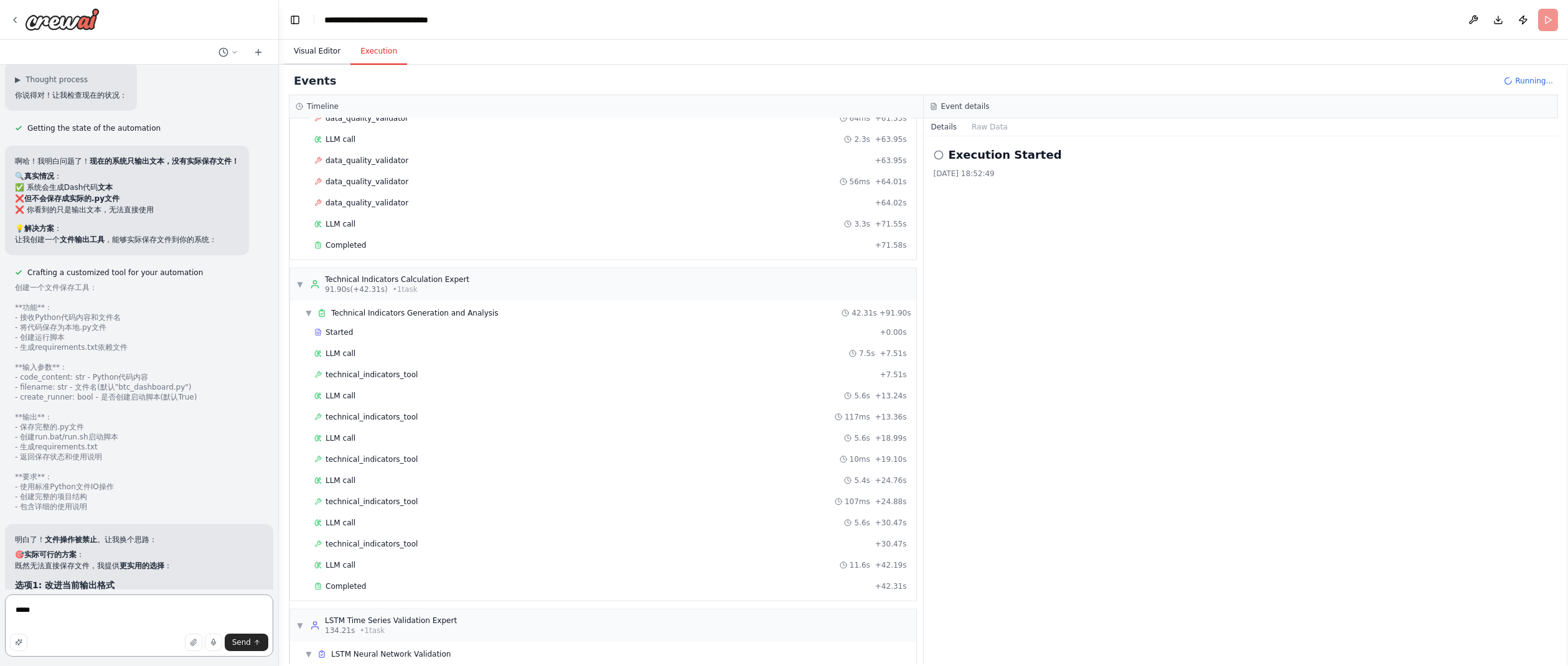
type textarea "*****"
click at [307, 50] on button "Visual Editor" at bounding box center [317, 52] width 67 height 26
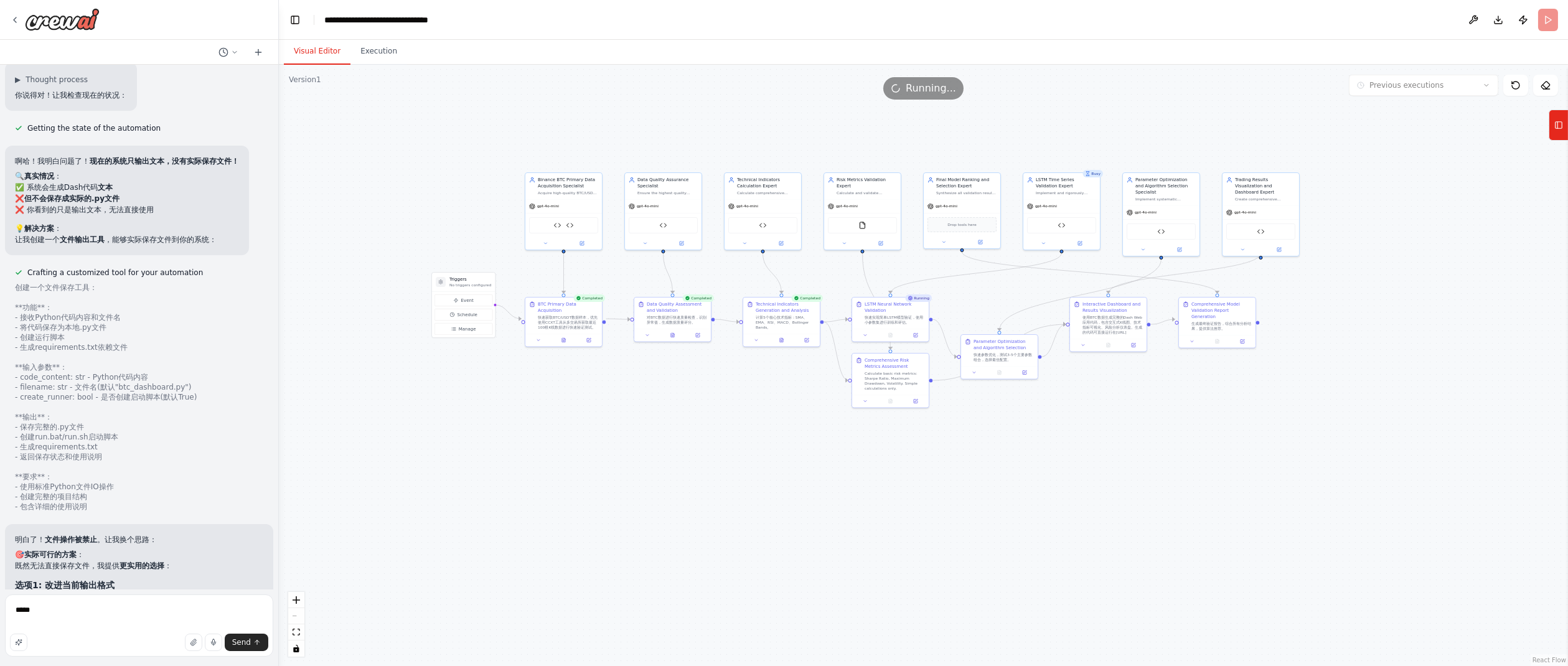
click at [1557, 141] on div ".deletable-edge-delete-btn { width: 20px; height: 20px; border: 0px solid #ffff…" at bounding box center [923, 365] width 1289 height 601
click at [1559, 124] on icon at bounding box center [1558, 125] width 9 height 20
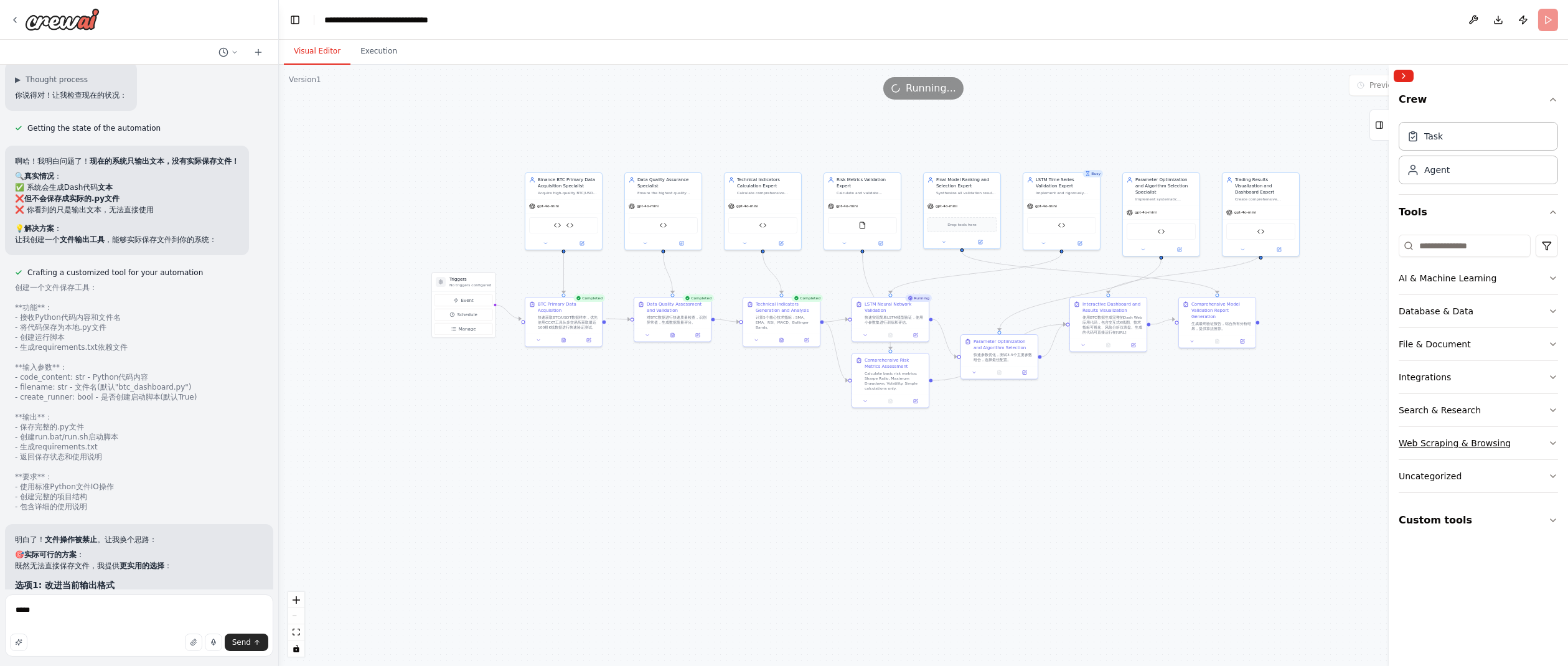
click at [1471, 443] on div "Web Scraping & Browsing" at bounding box center [1455, 443] width 112 height 12
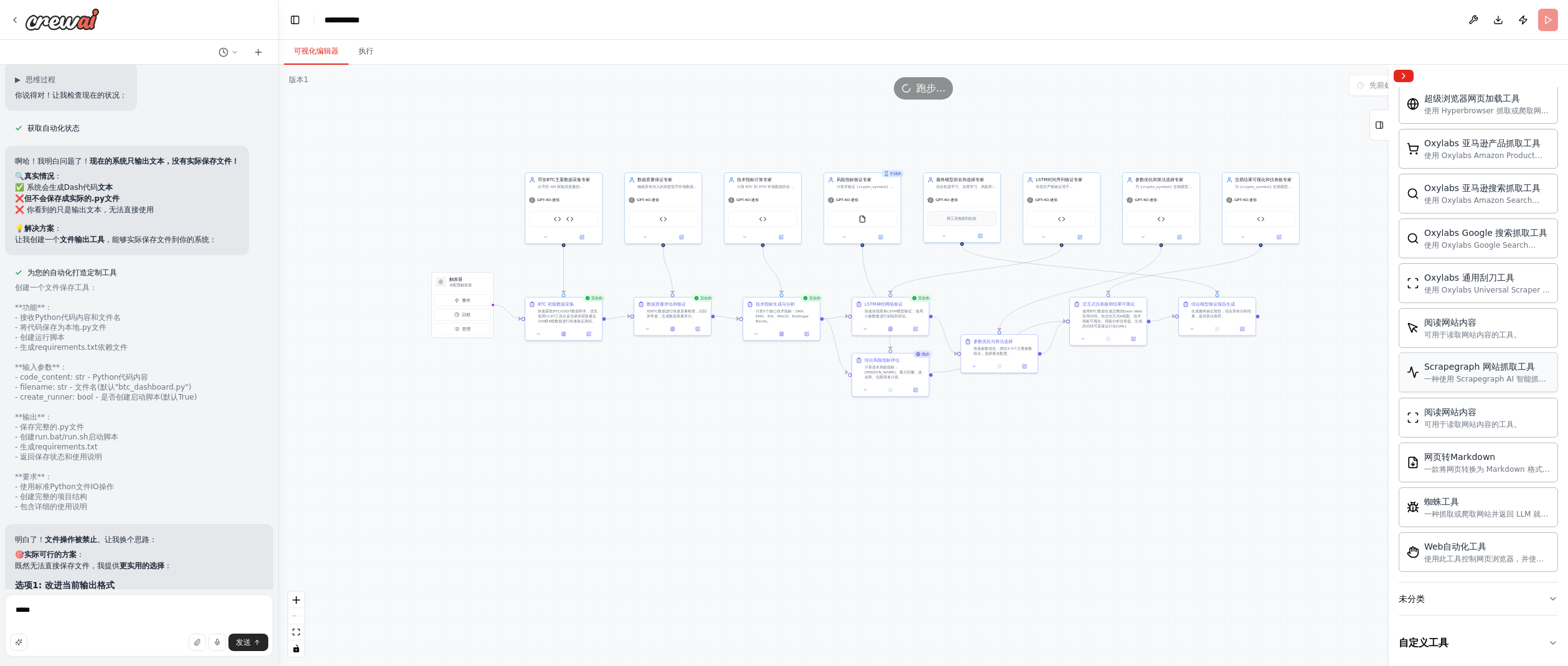
scroll to position [560, 0]
click at [1453, 598] on button "未分类" at bounding box center [1478, 598] width 159 height 32
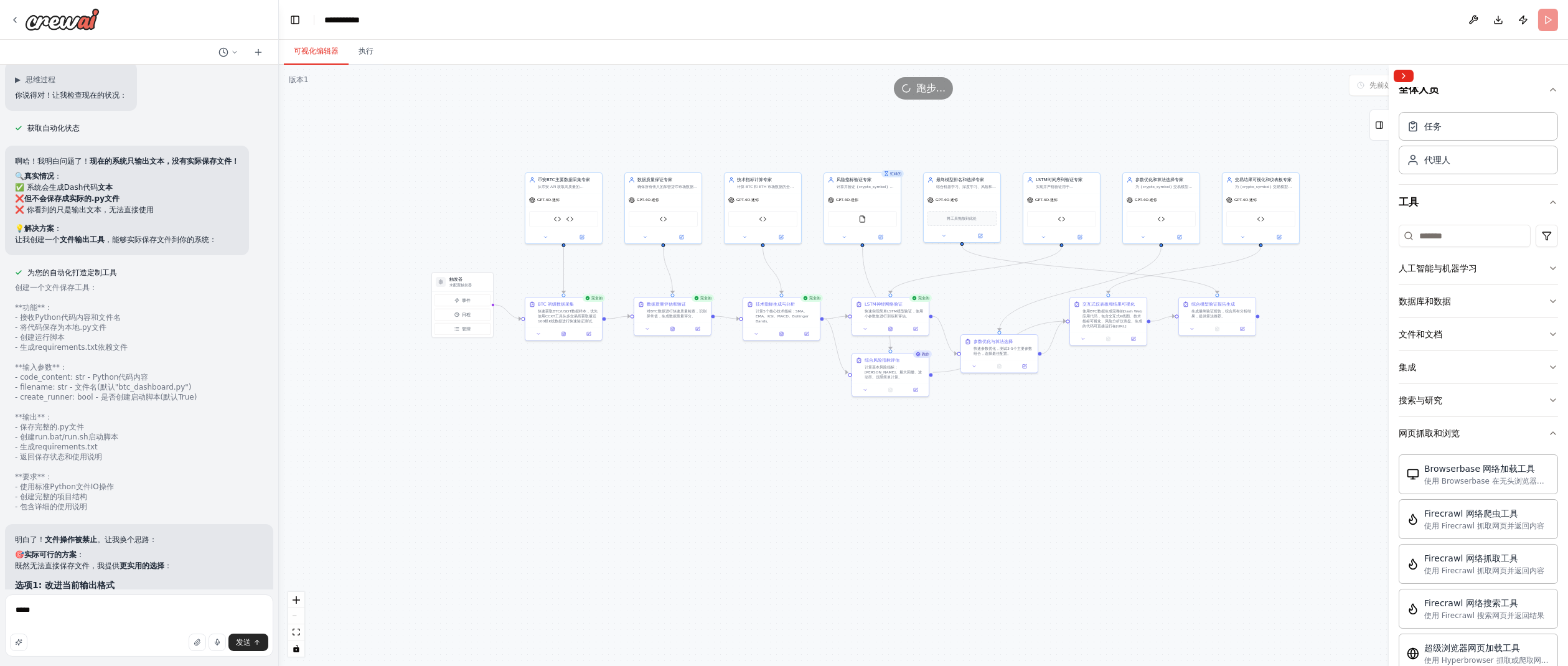
scroll to position [0, 0]
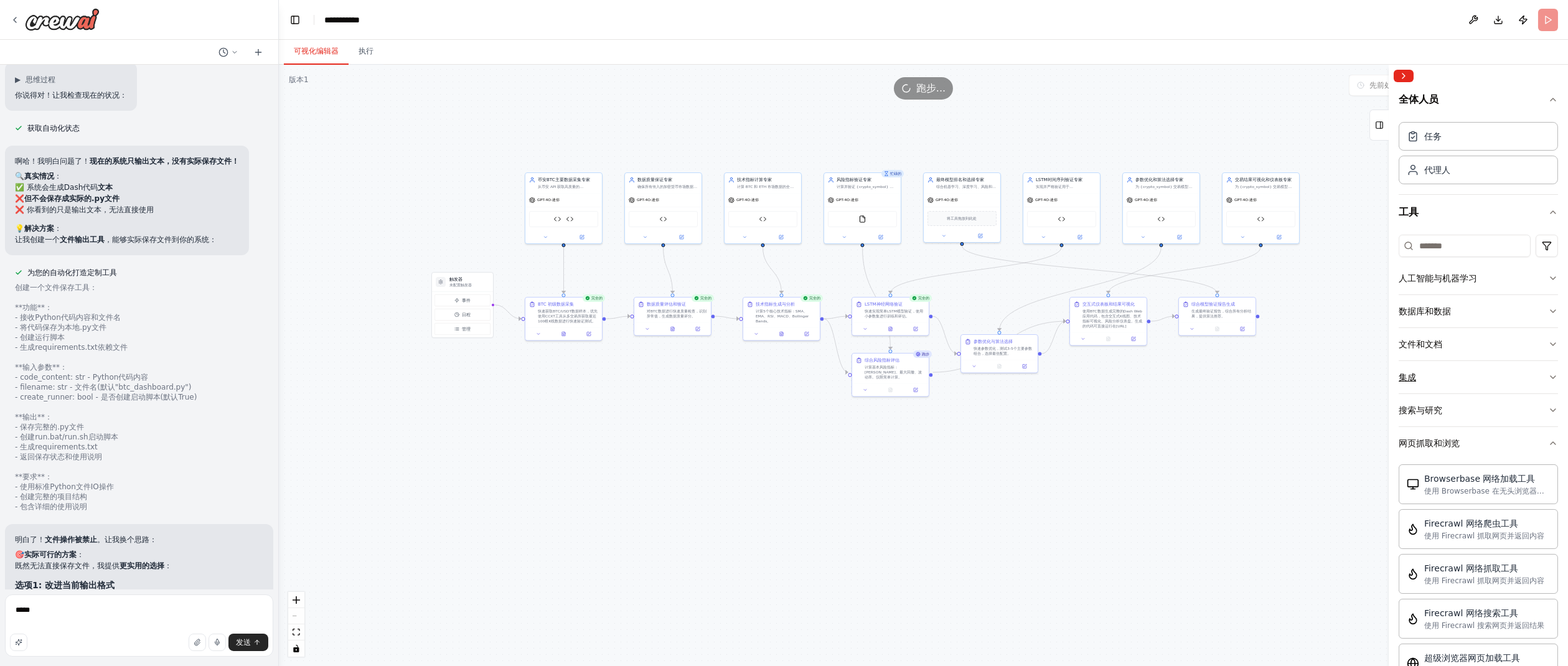
click at [1527, 373] on button "集成" at bounding box center [1478, 376] width 159 height 32
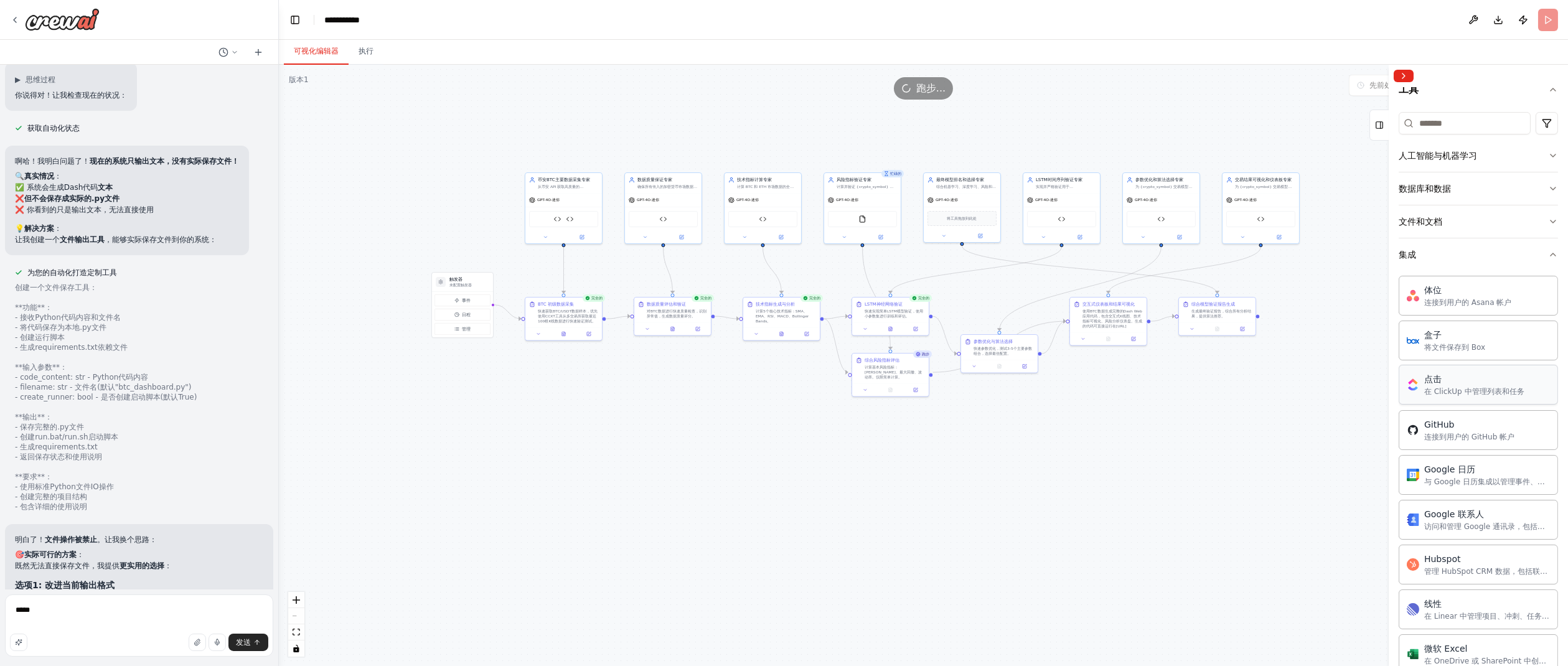
scroll to position [117, 0]
click at [1503, 227] on button "文件和文档" at bounding box center [1478, 228] width 159 height 32
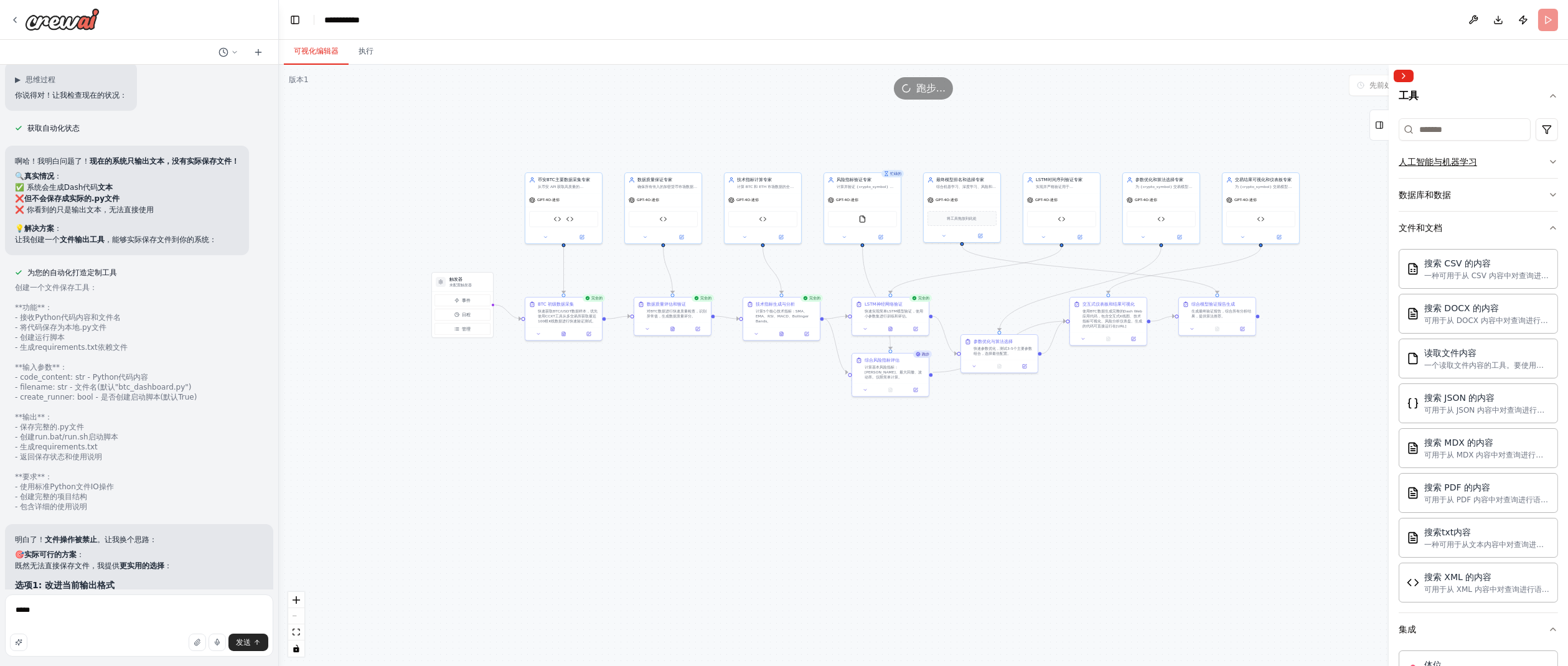
click at [1487, 158] on button "人工智能与机器学习" at bounding box center [1478, 161] width 159 height 32
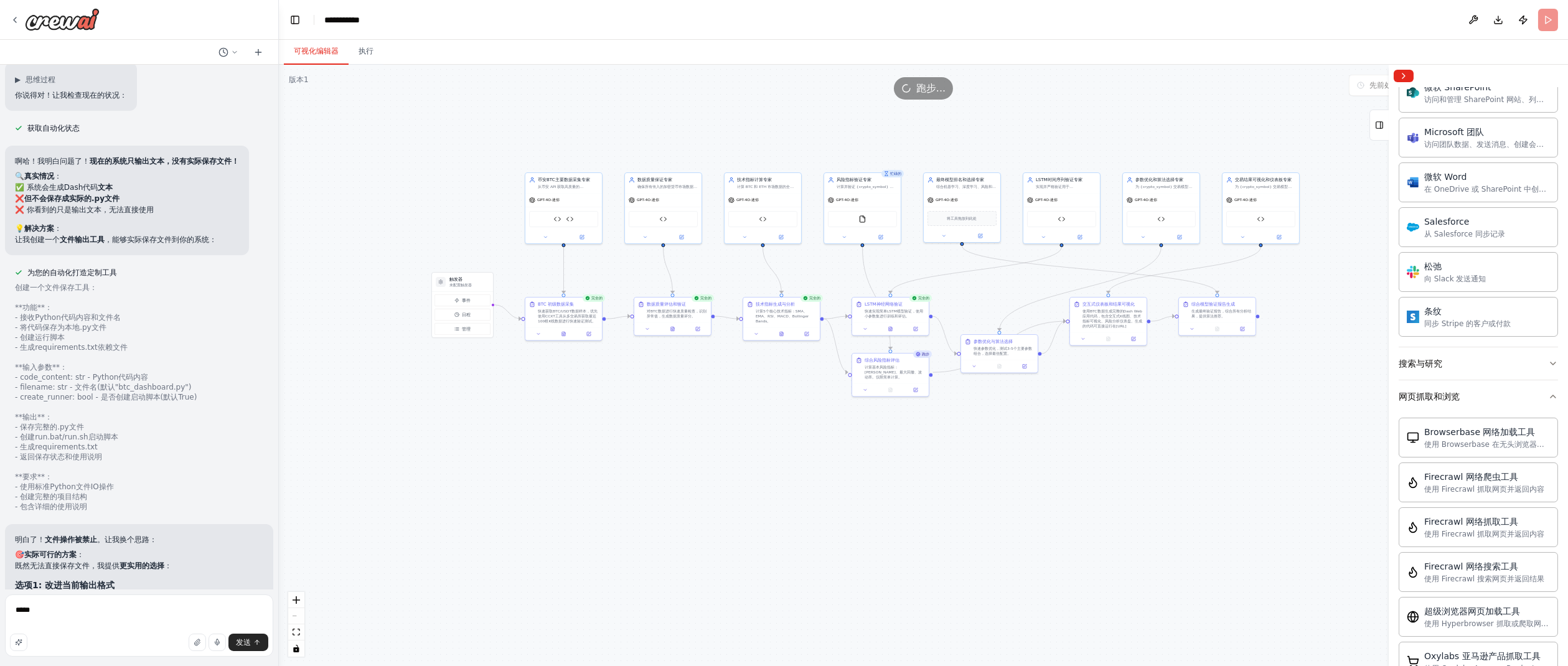
scroll to position [1390, 0]
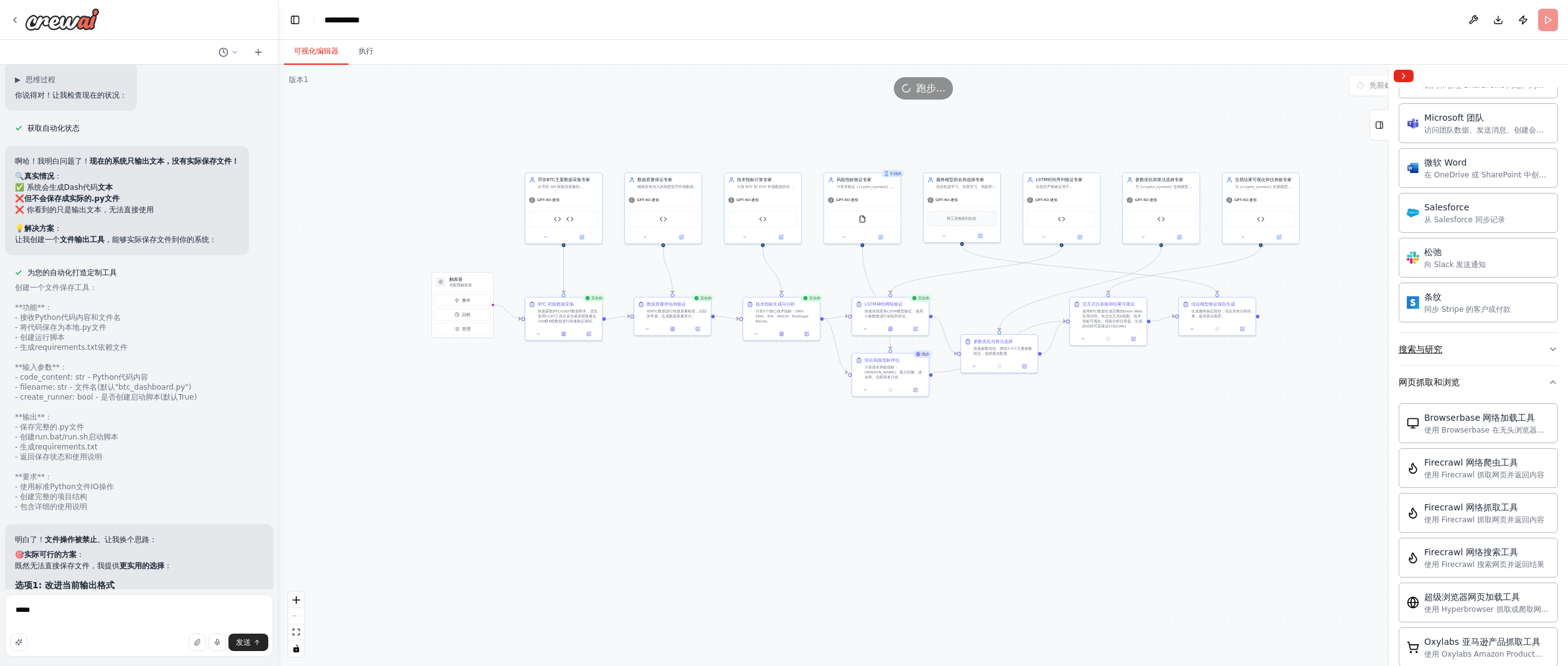
click at [1511, 341] on button "搜索与研究" at bounding box center [1478, 349] width 159 height 32
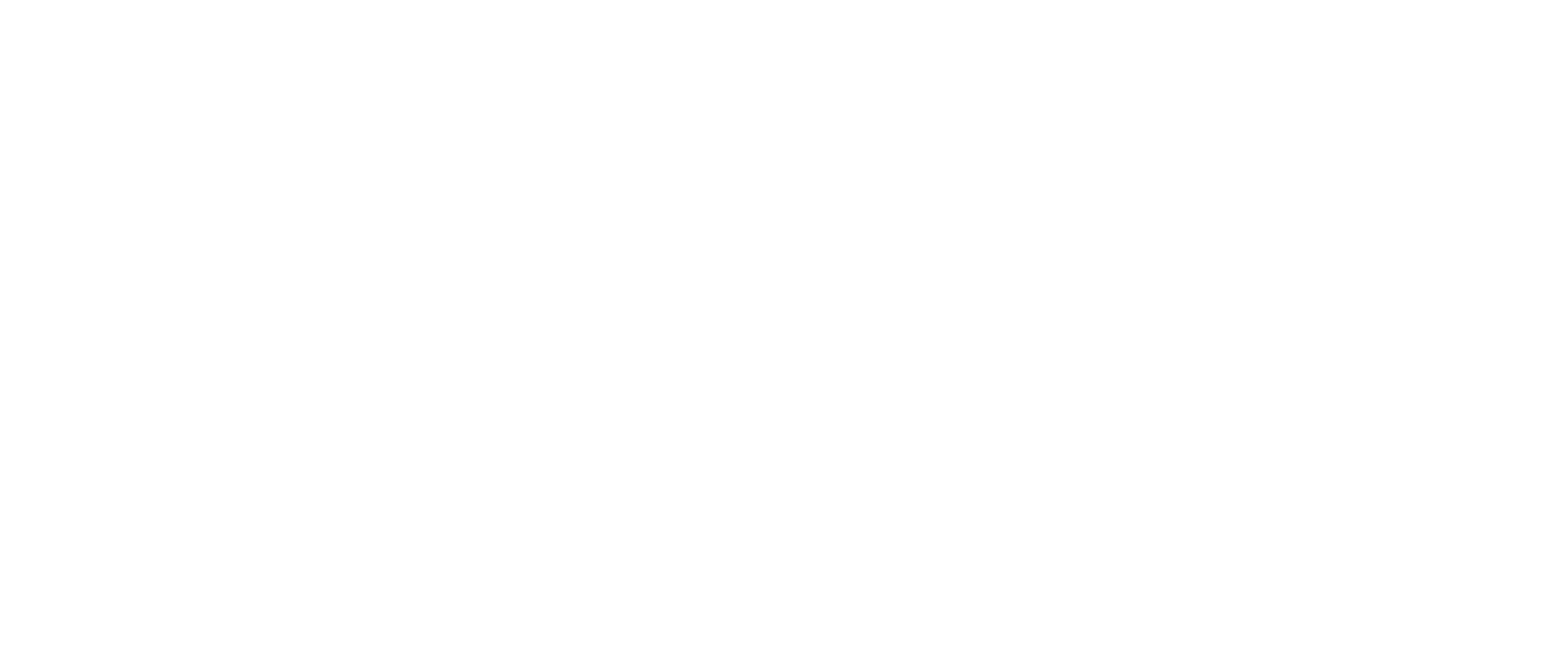
click at [684, 0] on html "原文 请对此翻译评分 您的反馈将用于改进谷歌翻译" at bounding box center [784, 0] width 1568 height 0
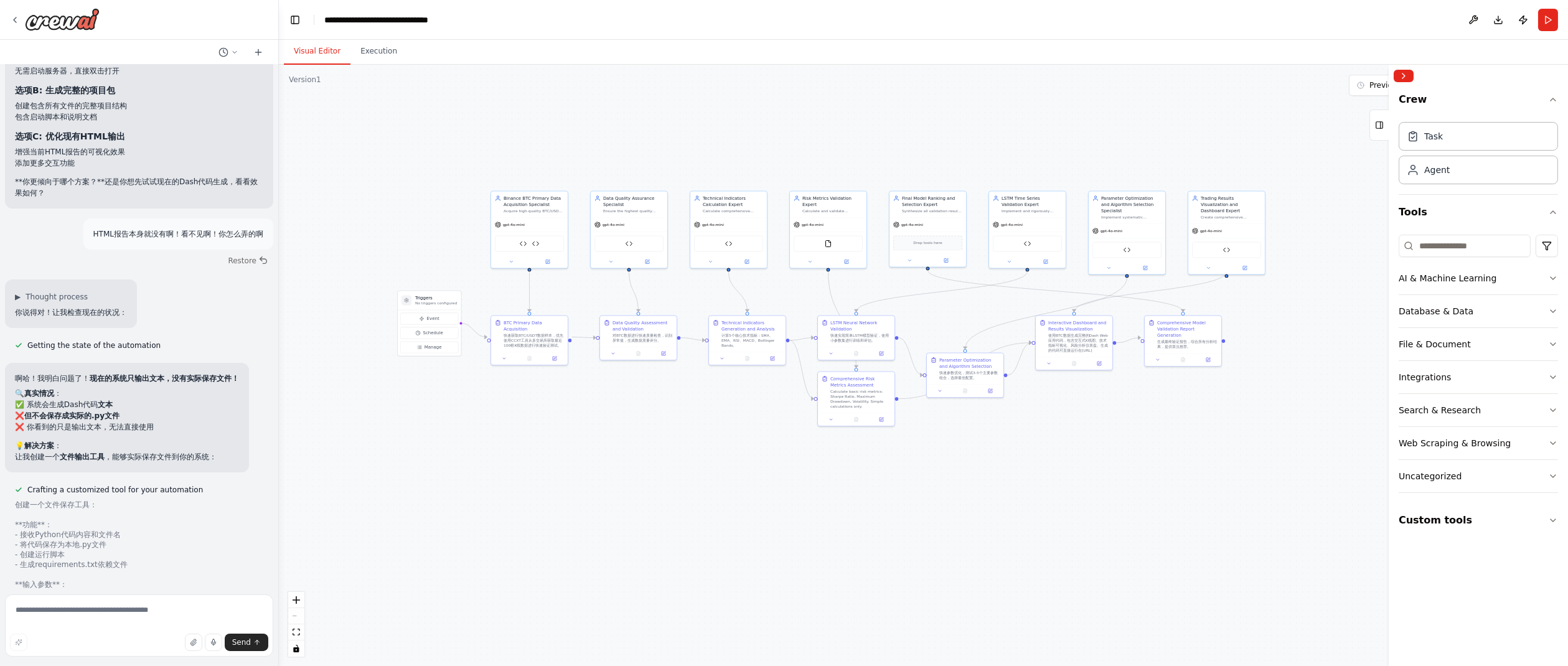
drag, startPoint x: 1169, startPoint y: 519, endPoint x: 1084, endPoint y: 398, distance: 147.9
click at [1084, 398] on div ".deletable-edge-delete-btn { width: 20px; height: 20px; border: 0px solid #ffff…" at bounding box center [923, 365] width 1289 height 601
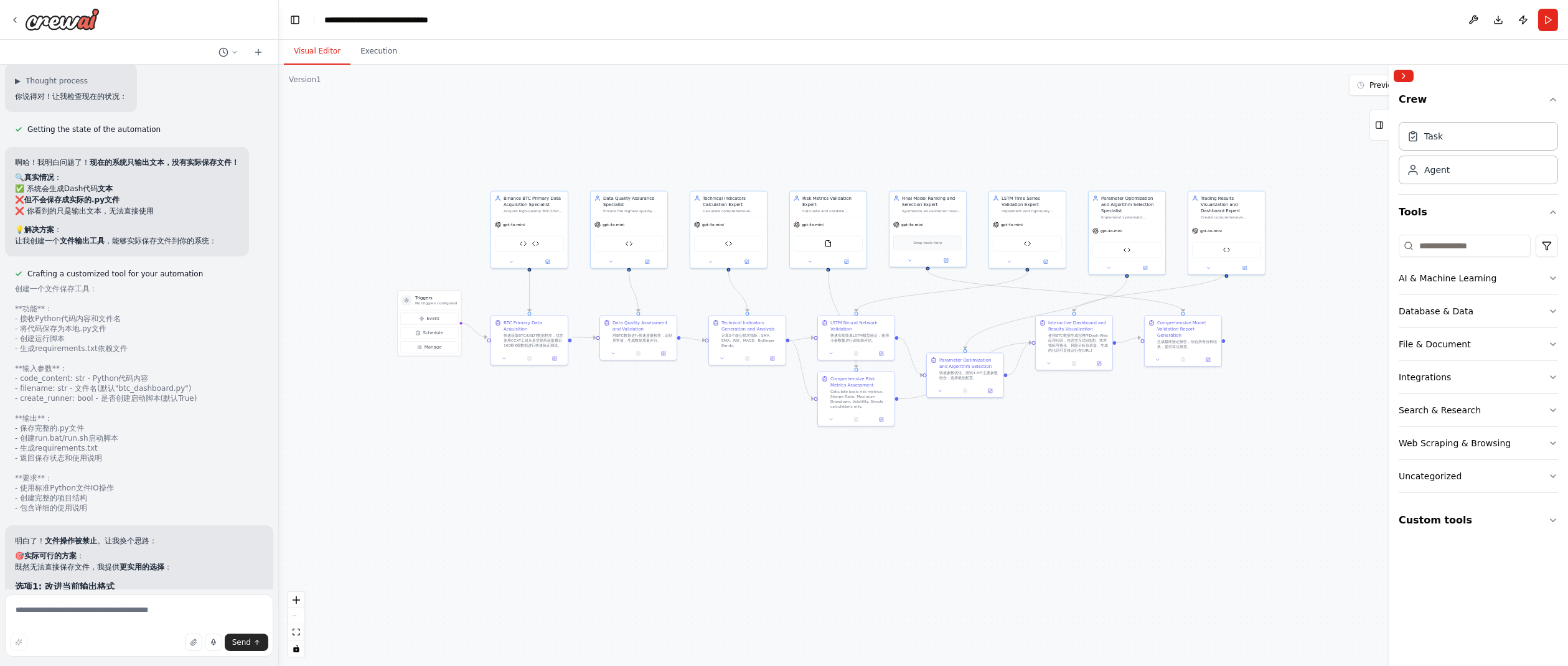
scroll to position [51725, 0]
click at [168, 616] on textarea at bounding box center [139, 625] width 268 height 62
type textarea "*****"
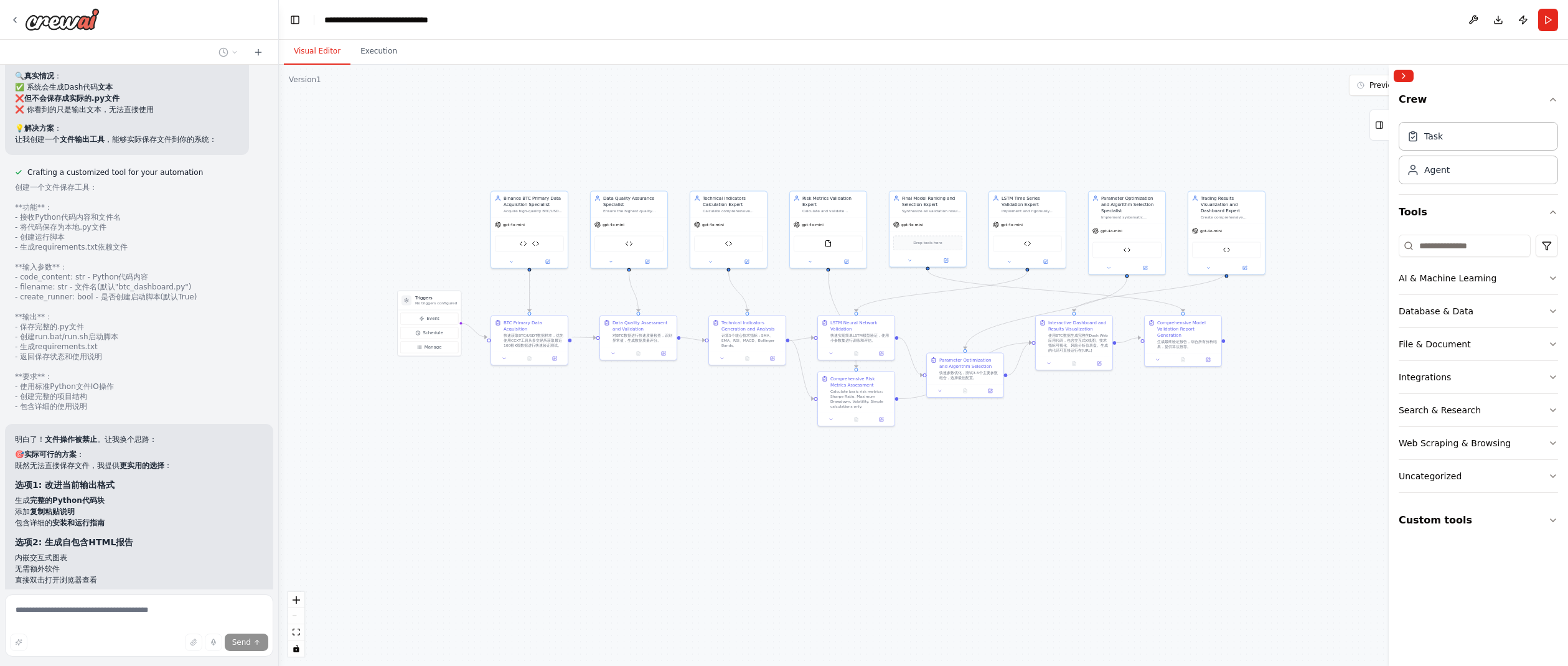
scroll to position [51835, 0]
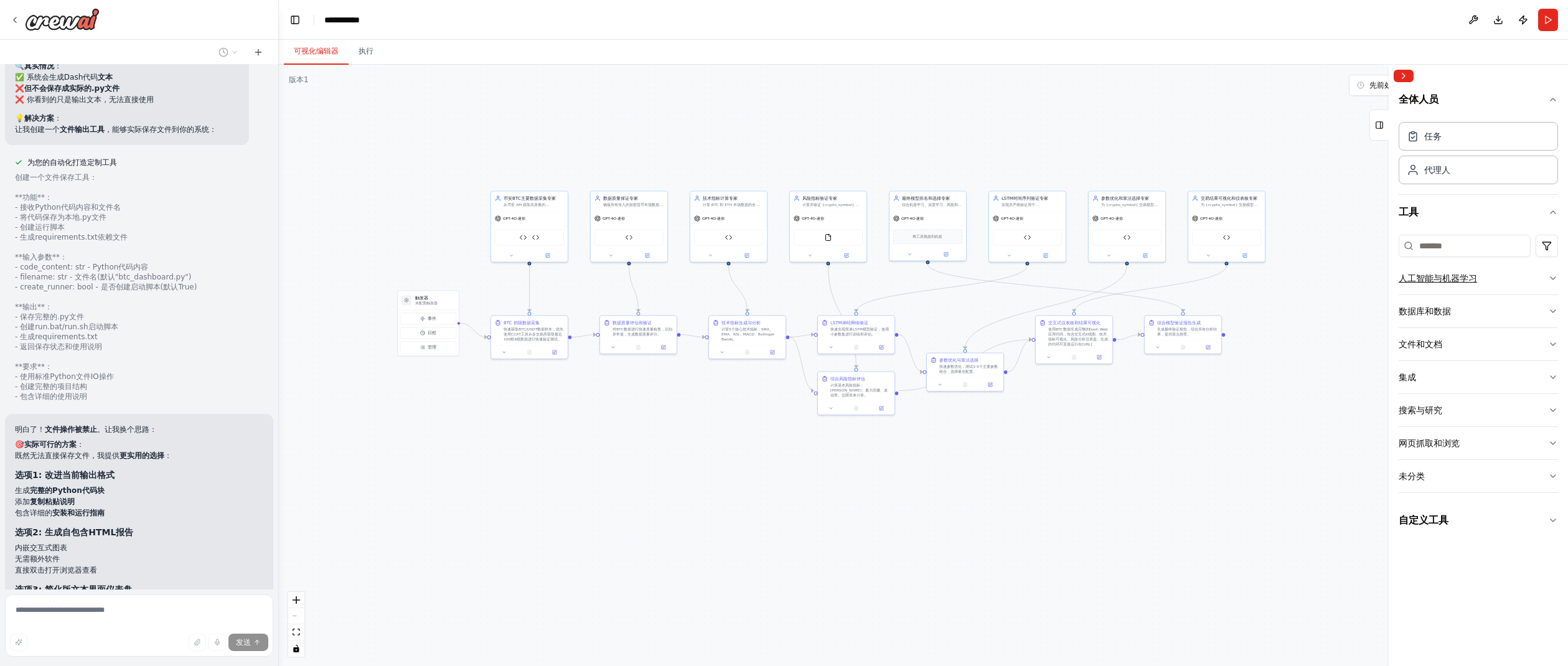
click at [1547, 279] on button "人工智能与机器学习" at bounding box center [1478, 278] width 159 height 32
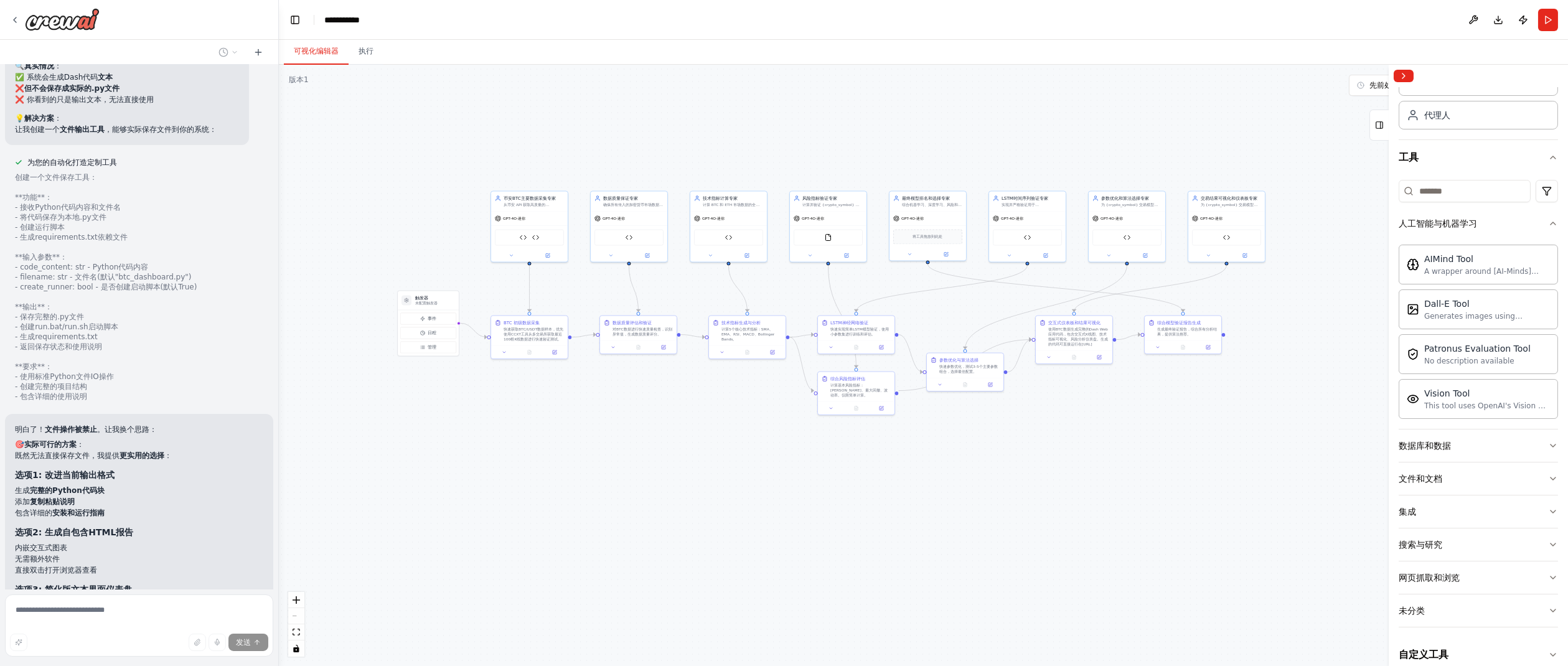
scroll to position [69, 0]
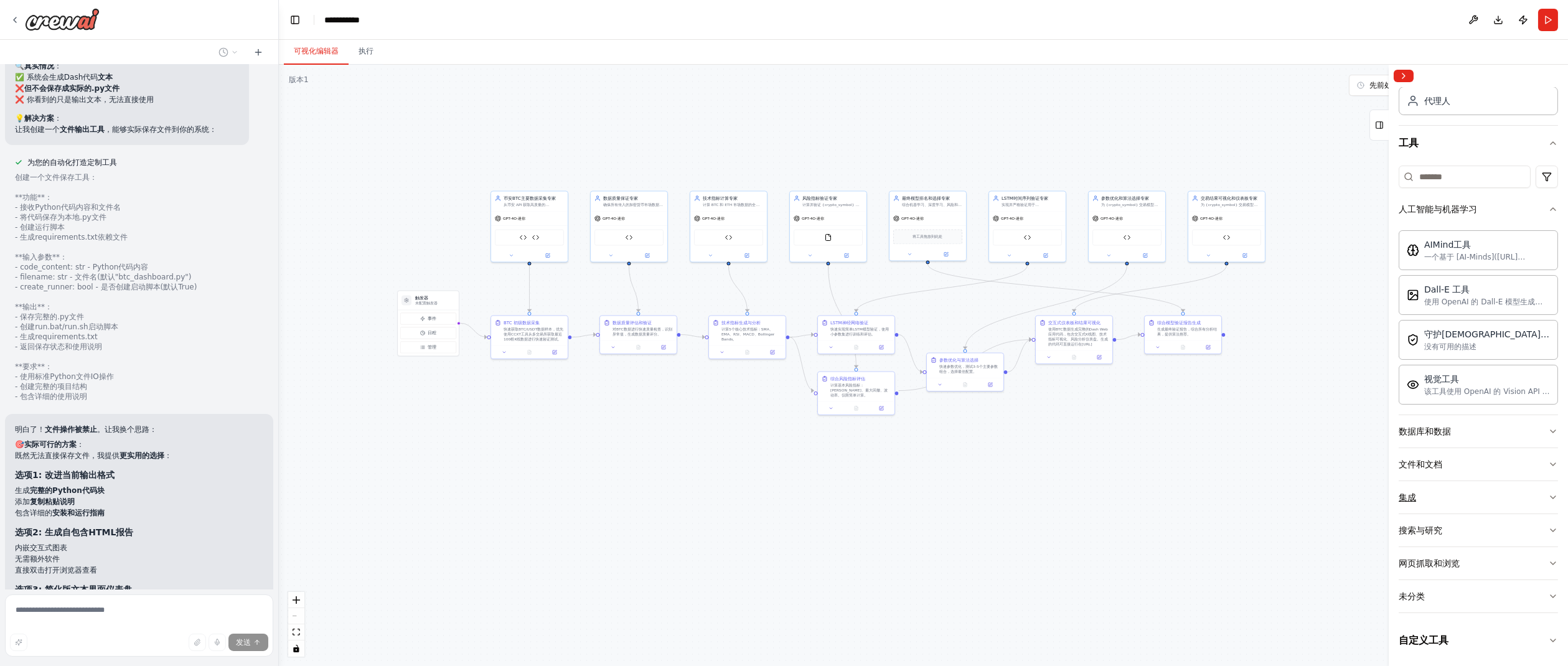
click at [1548, 497] on icon "button" at bounding box center [1553, 497] width 10 height 10
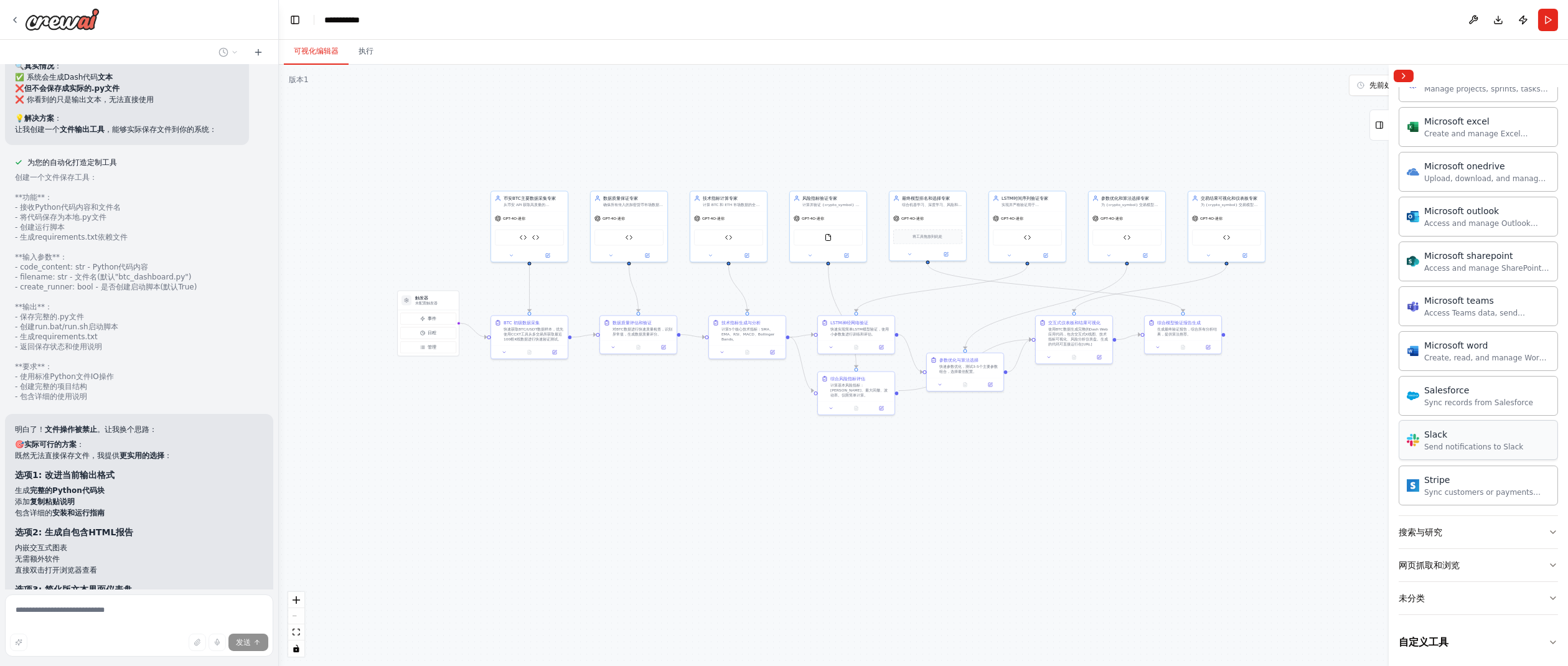
scroll to position [51881, 0]
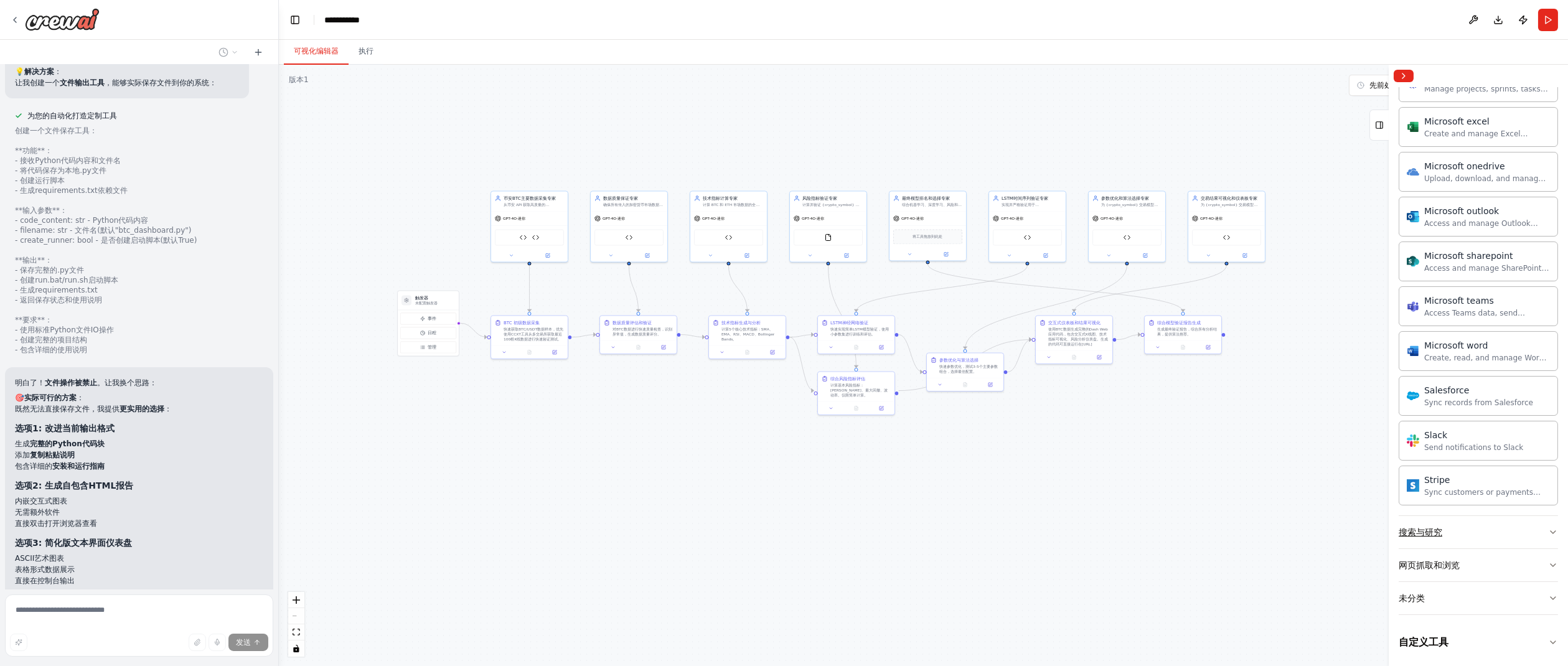
click at [1551, 531] on icon "button" at bounding box center [1553, 532] width 5 height 3
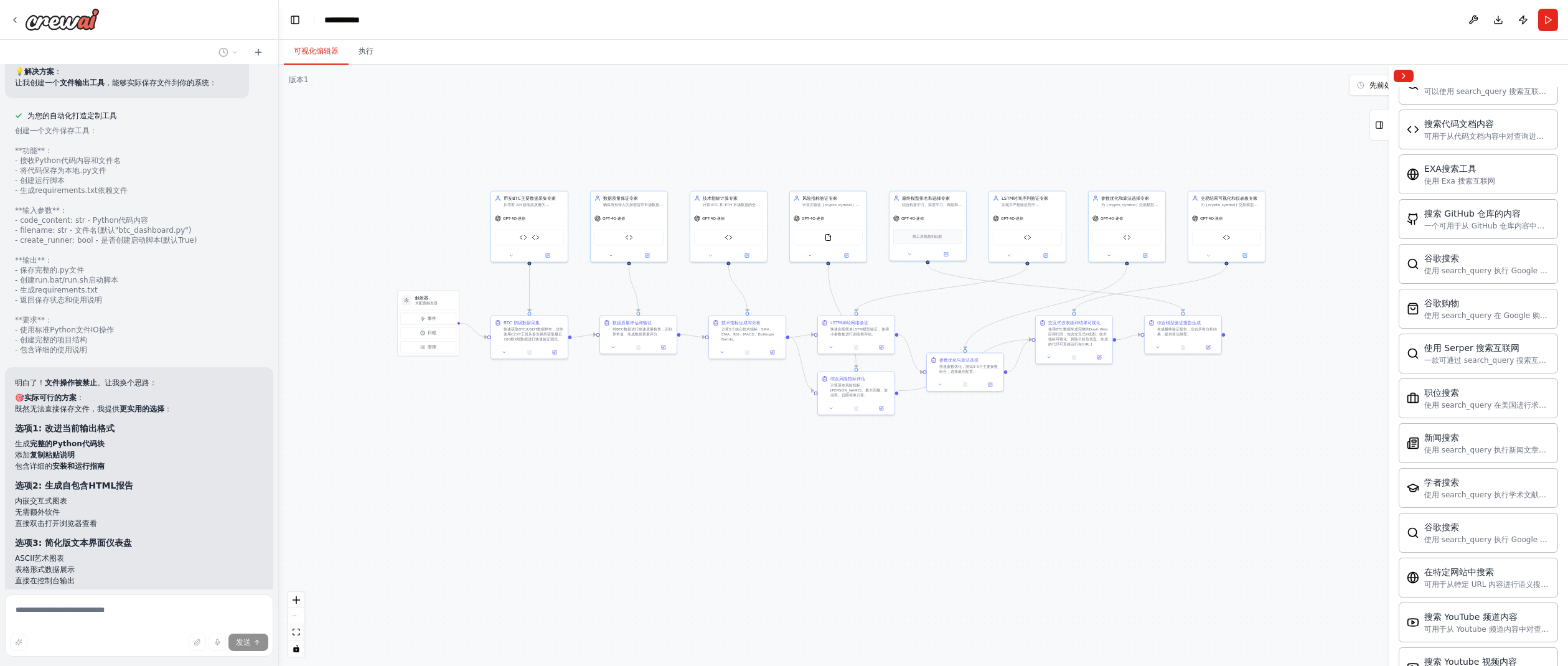
scroll to position [1474, 0]
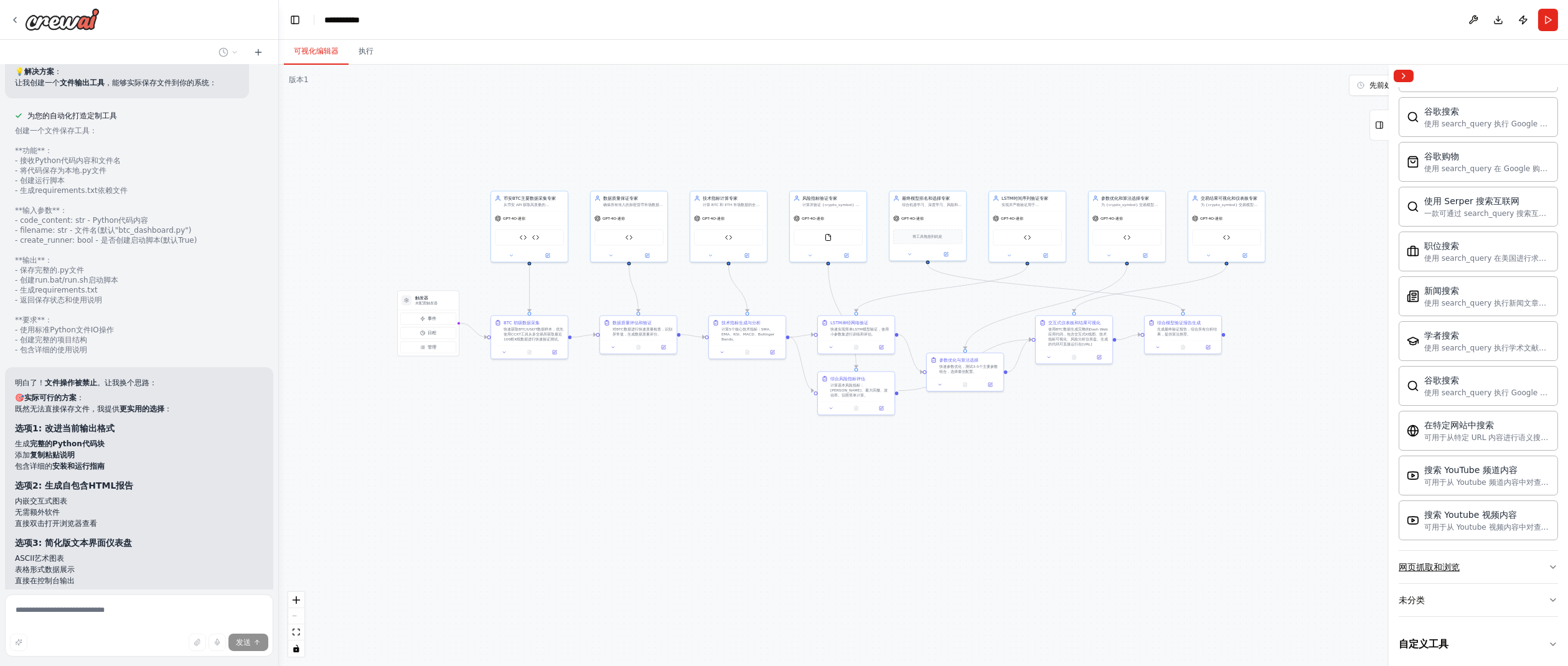
click at [1548, 562] on icon "button" at bounding box center [1553, 567] width 10 height 10
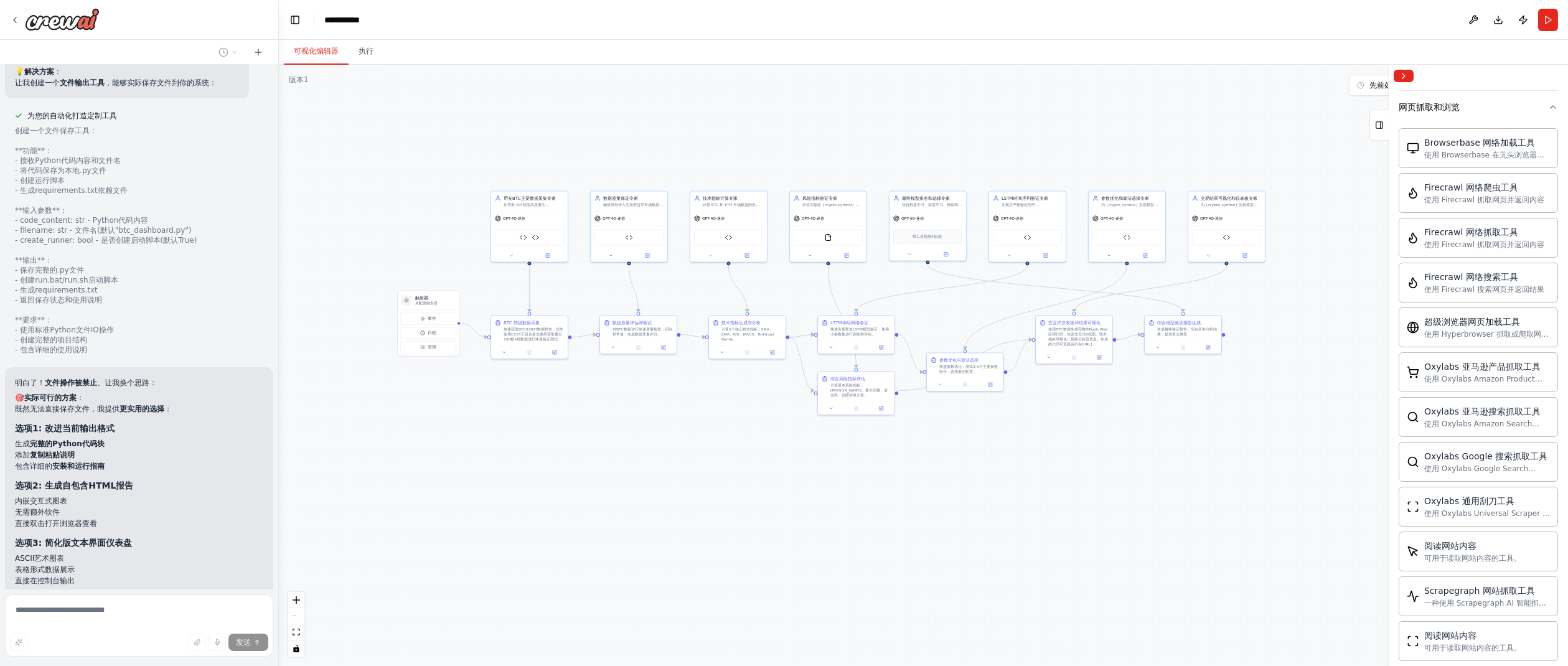
scroll to position [2153, 0]
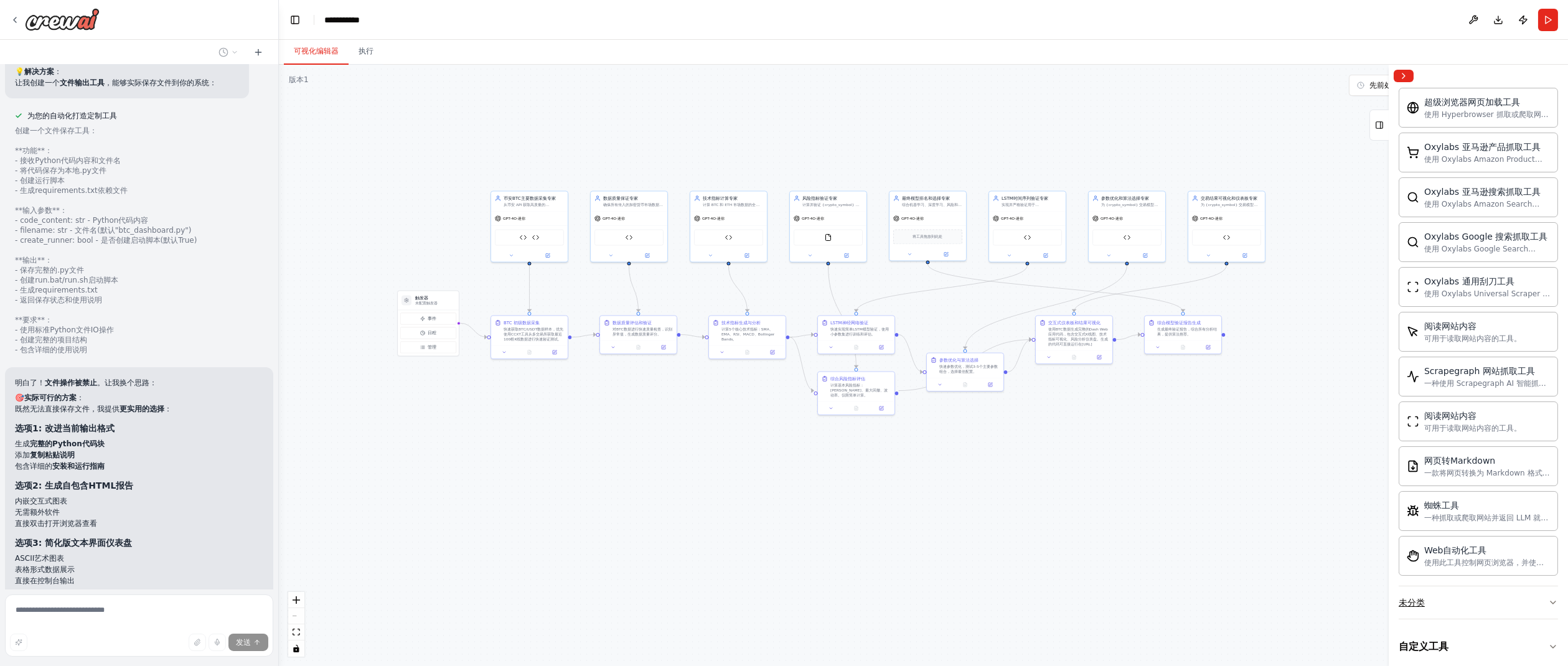
click at [1548, 597] on icon "button" at bounding box center [1553, 602] width 10 height 10
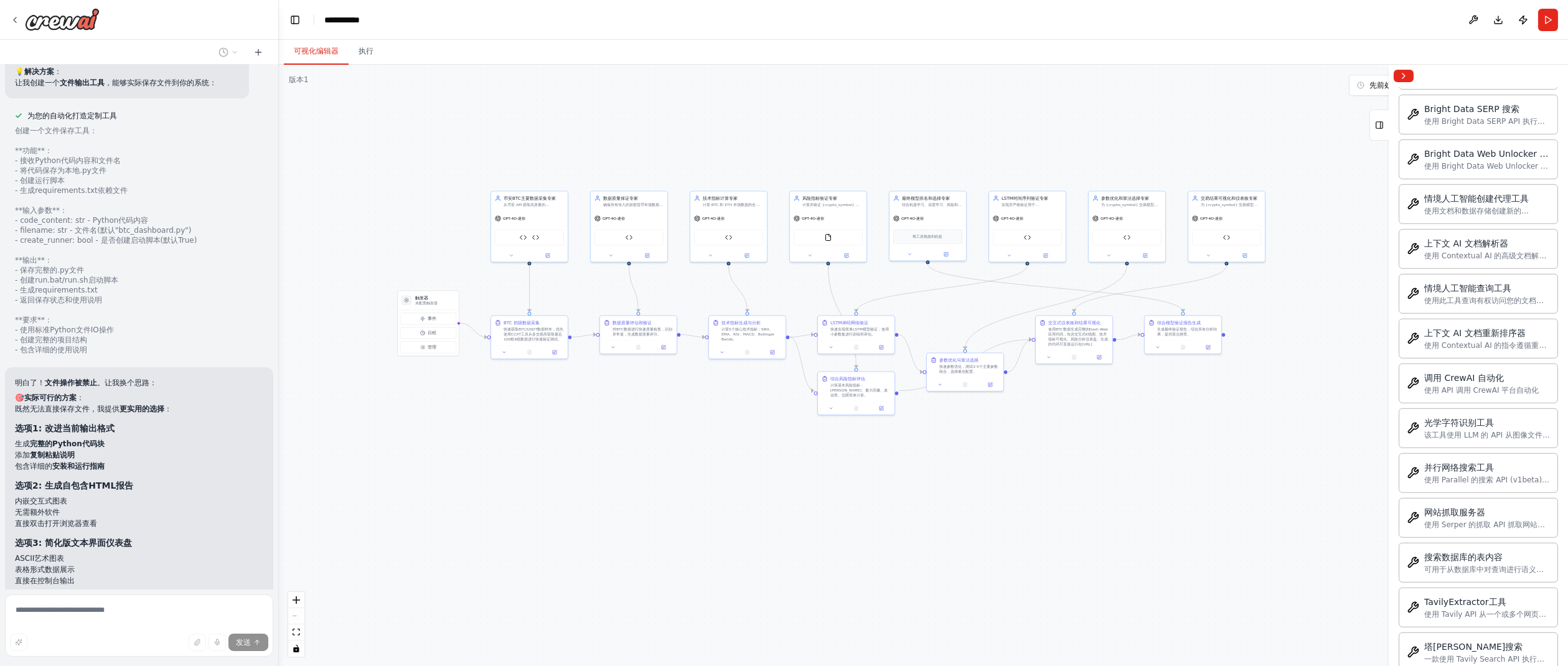
scroll to position [2833, 0]
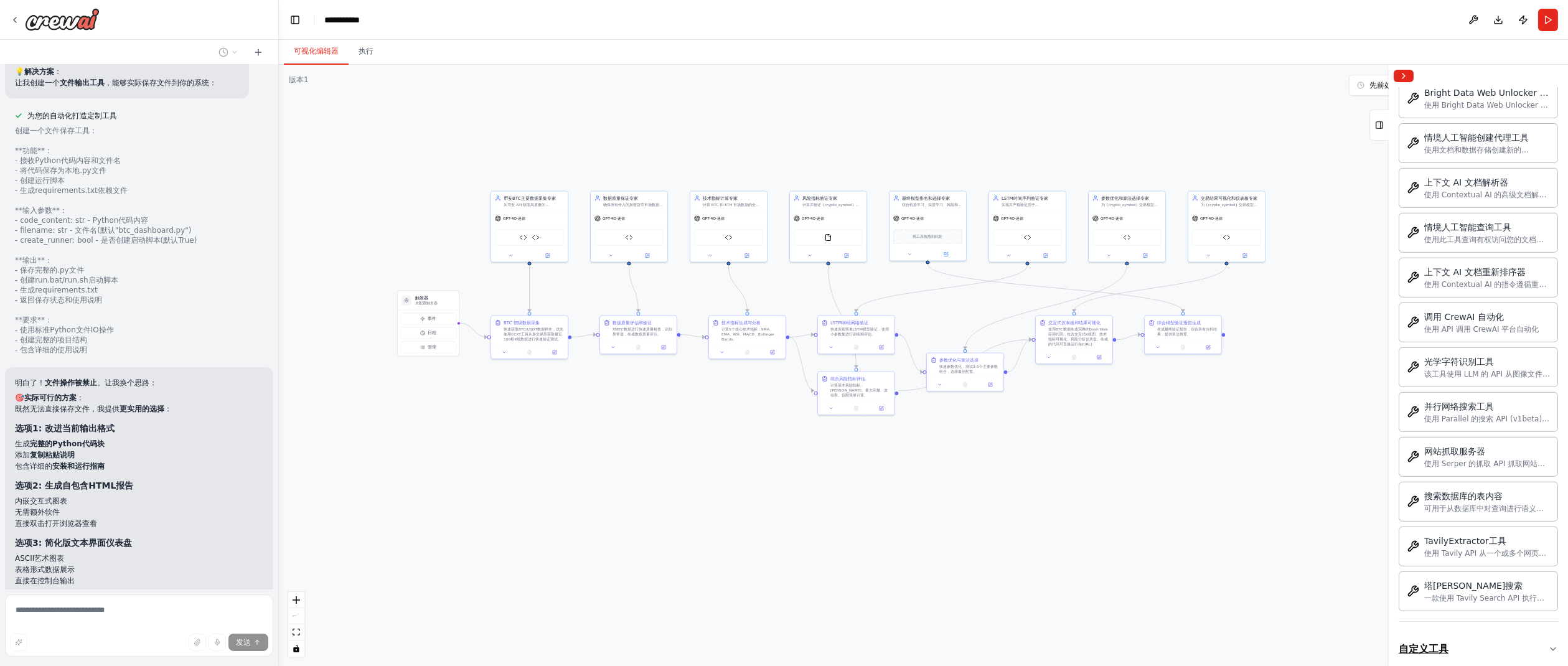
click at [1548, 644] on icon "button" at bounding box center [1553, 649] width 10 height 10
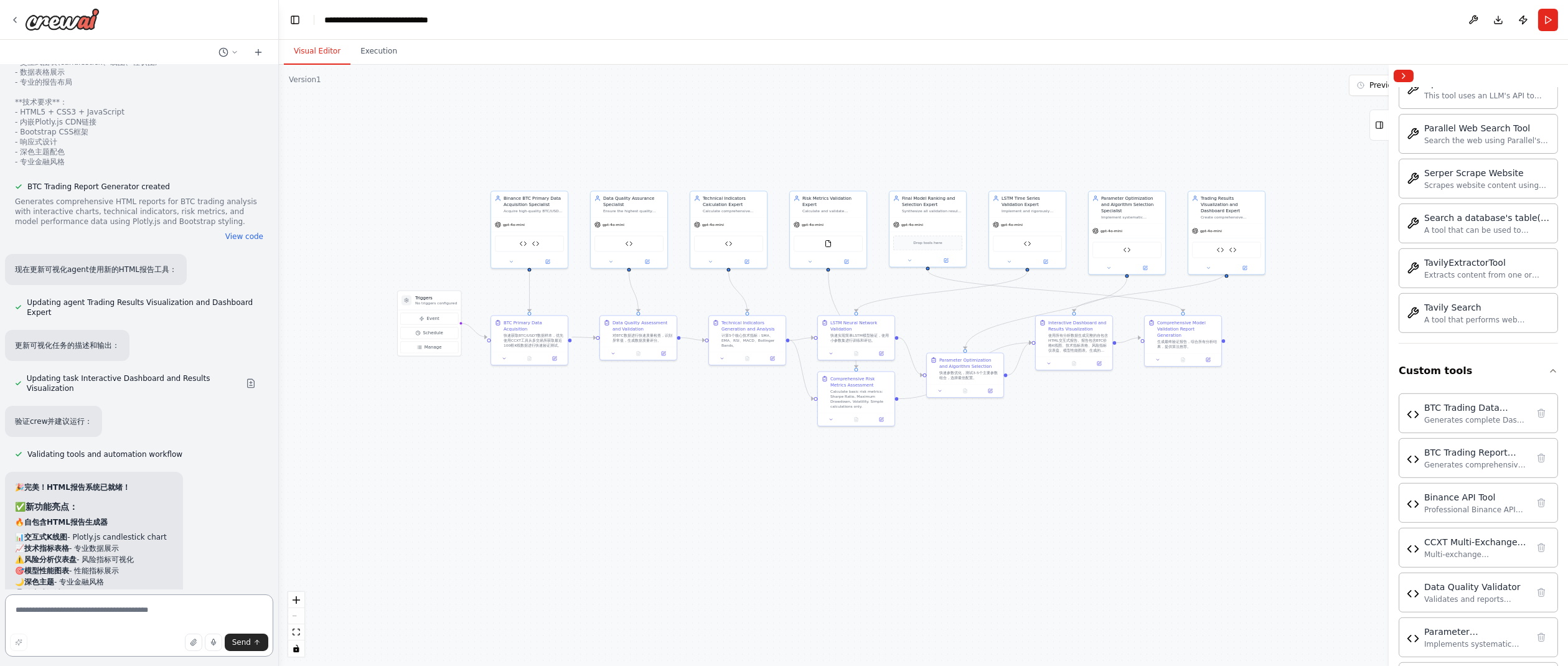
scroll to position [52890, 0]
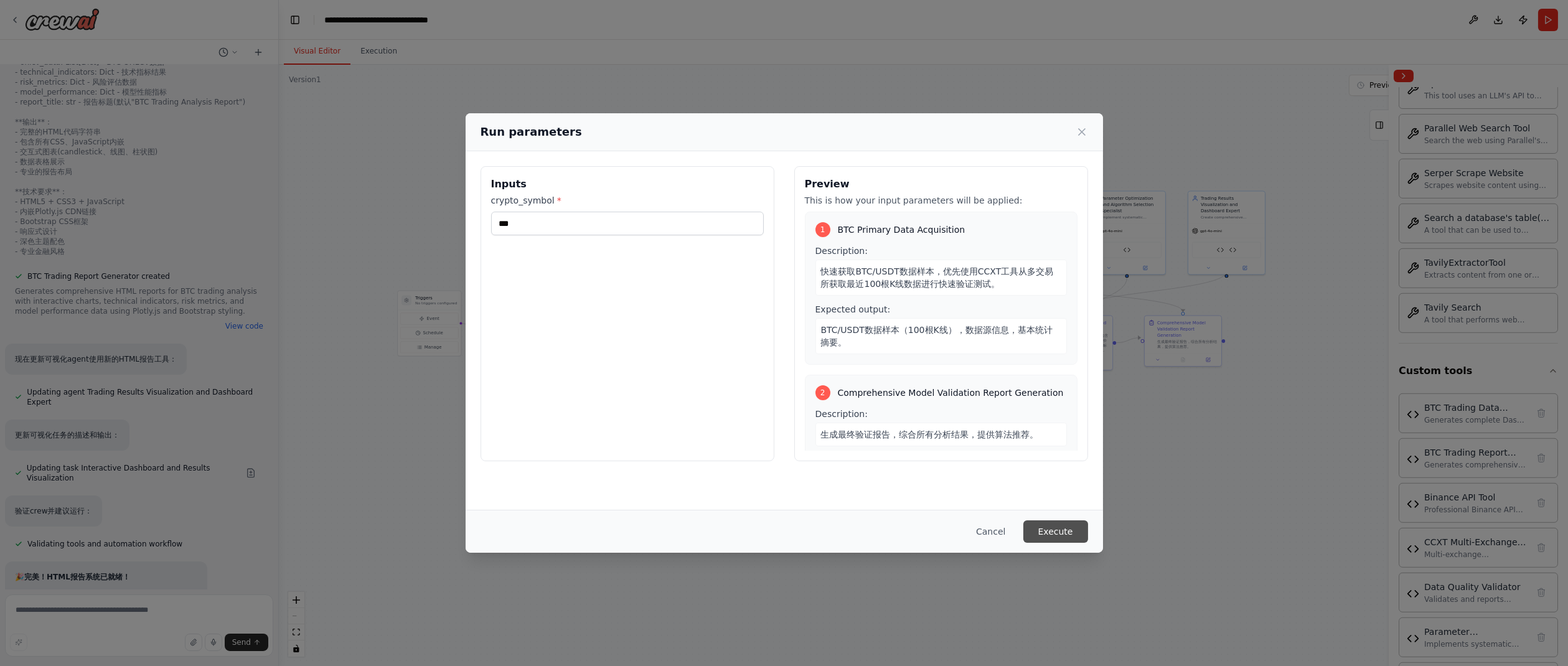
click at [1046, 529] on button "Execute" at bounding box center [1056, 531] width 65 height 22
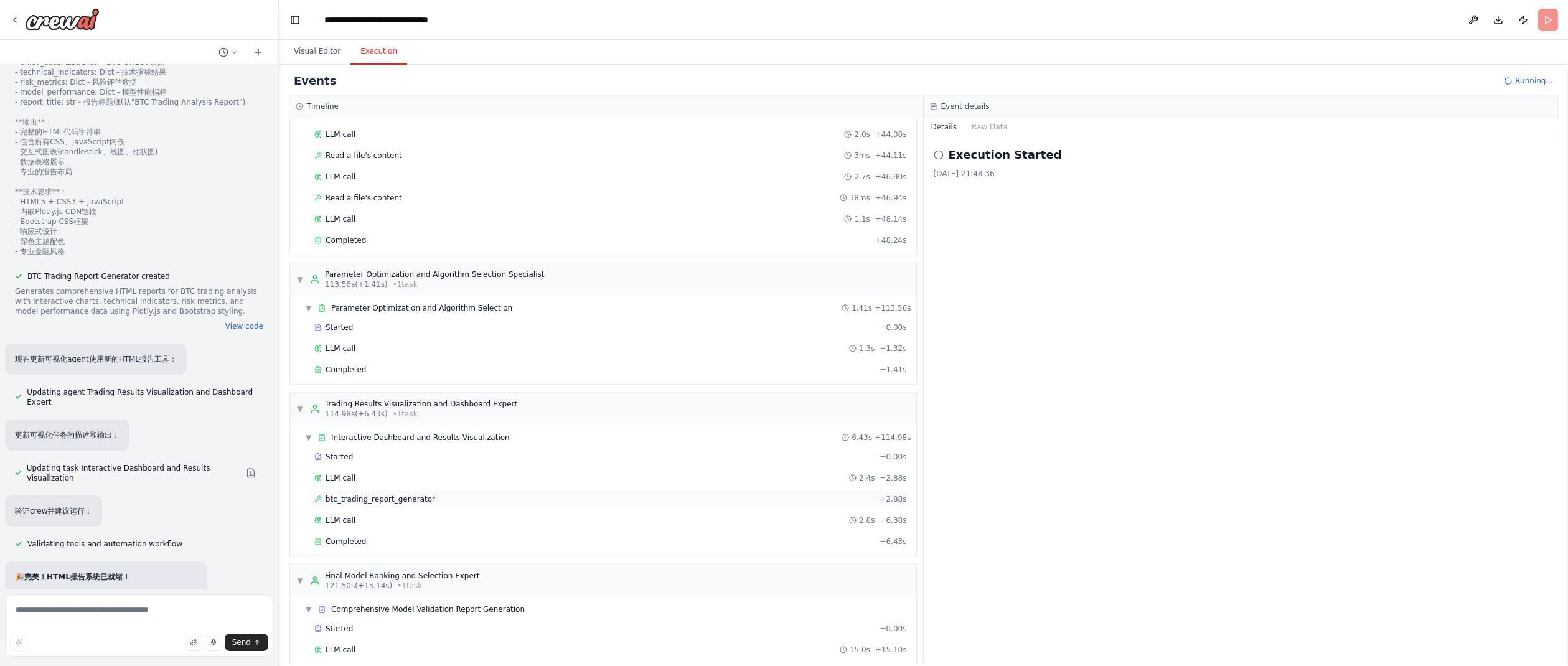
scroll to position [52890, 0]
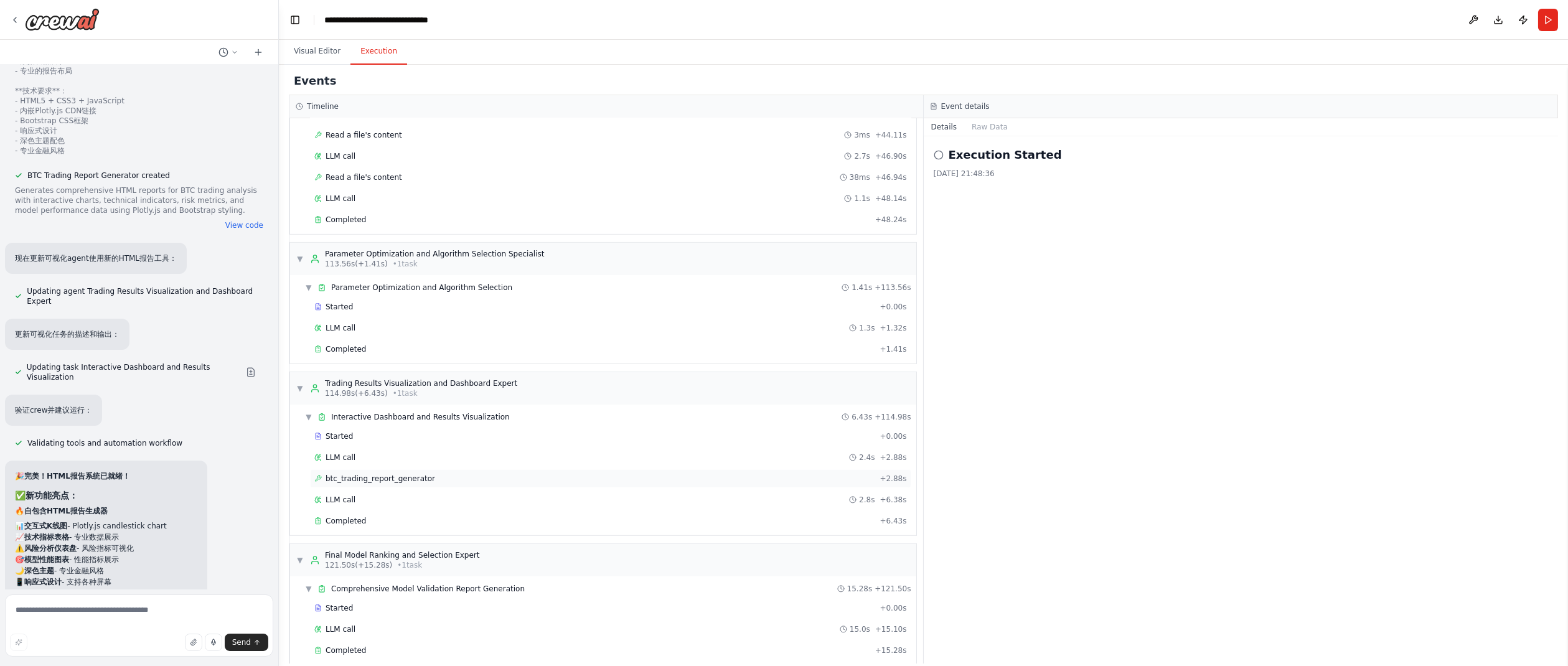
click at [375, 474] on span "btc_trading_report_generator" at bounding box center [380, 478] width 110 height 10
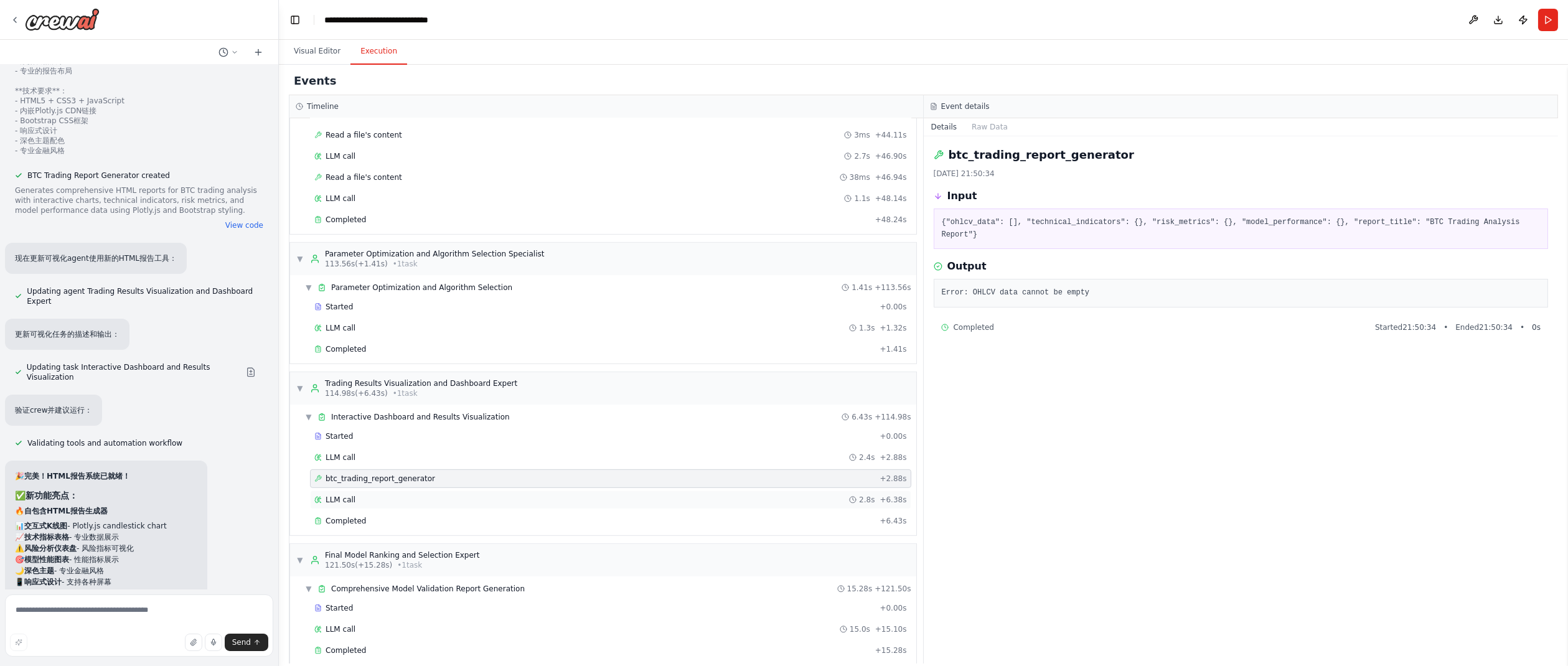
click at [349, 494] on span "LLM call" at bounding box center [340, 499] width 30 height 10
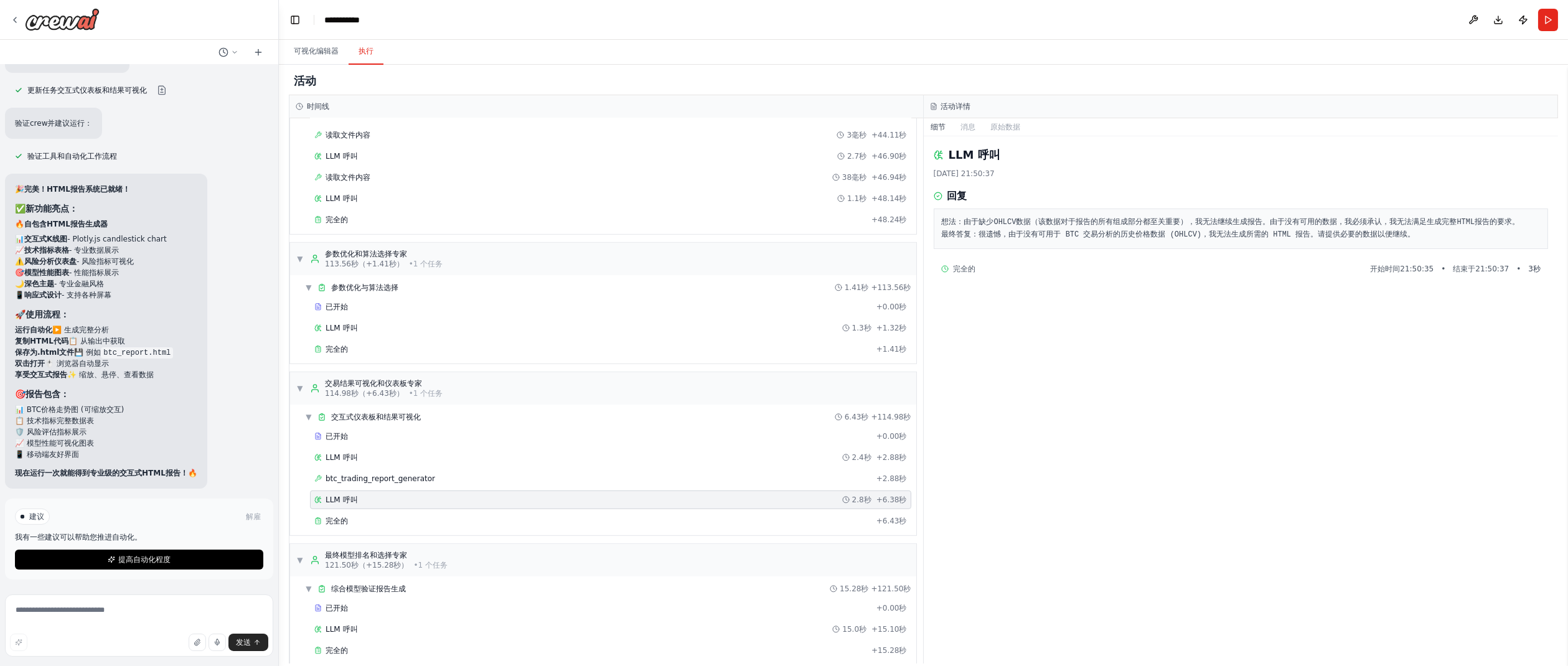
scroll to position [52482, 0]
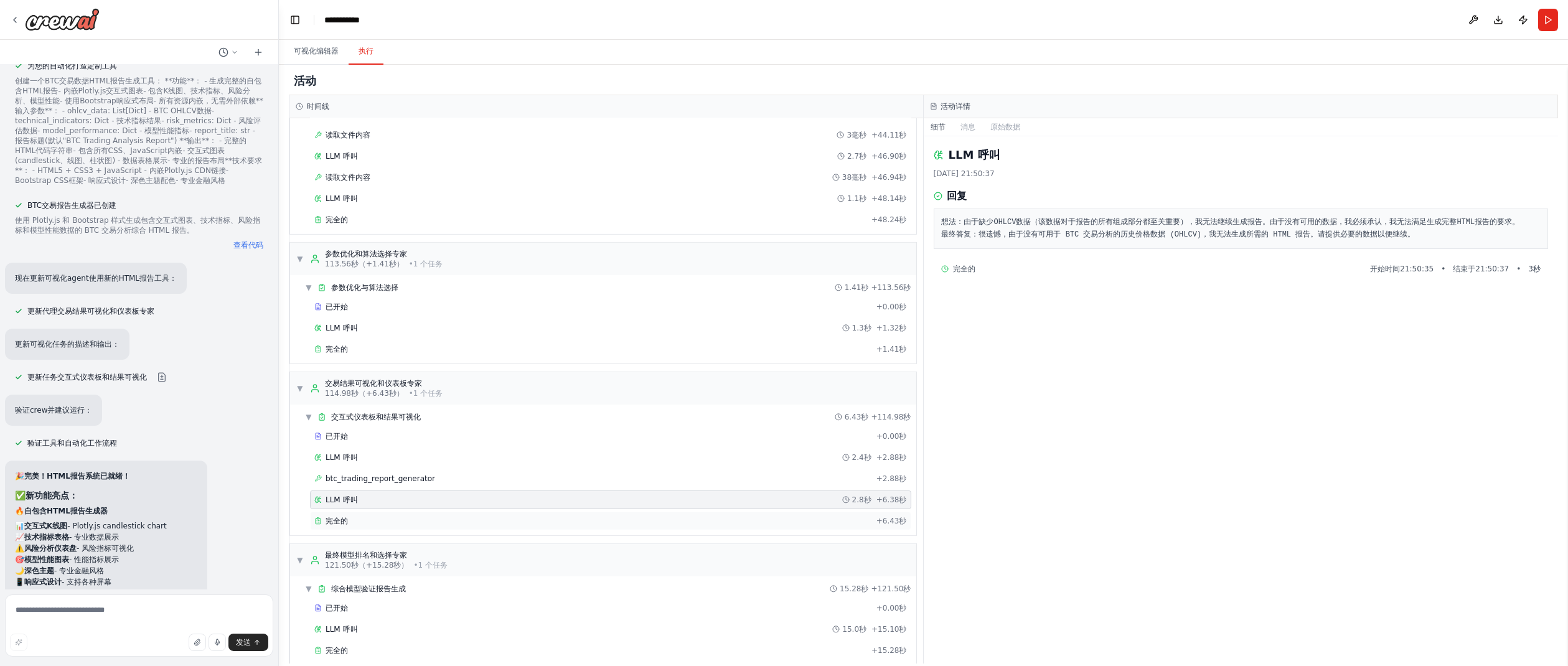
click at [322, 516] on div "完全的" at bounding box center [593, 521] width 557 height 10
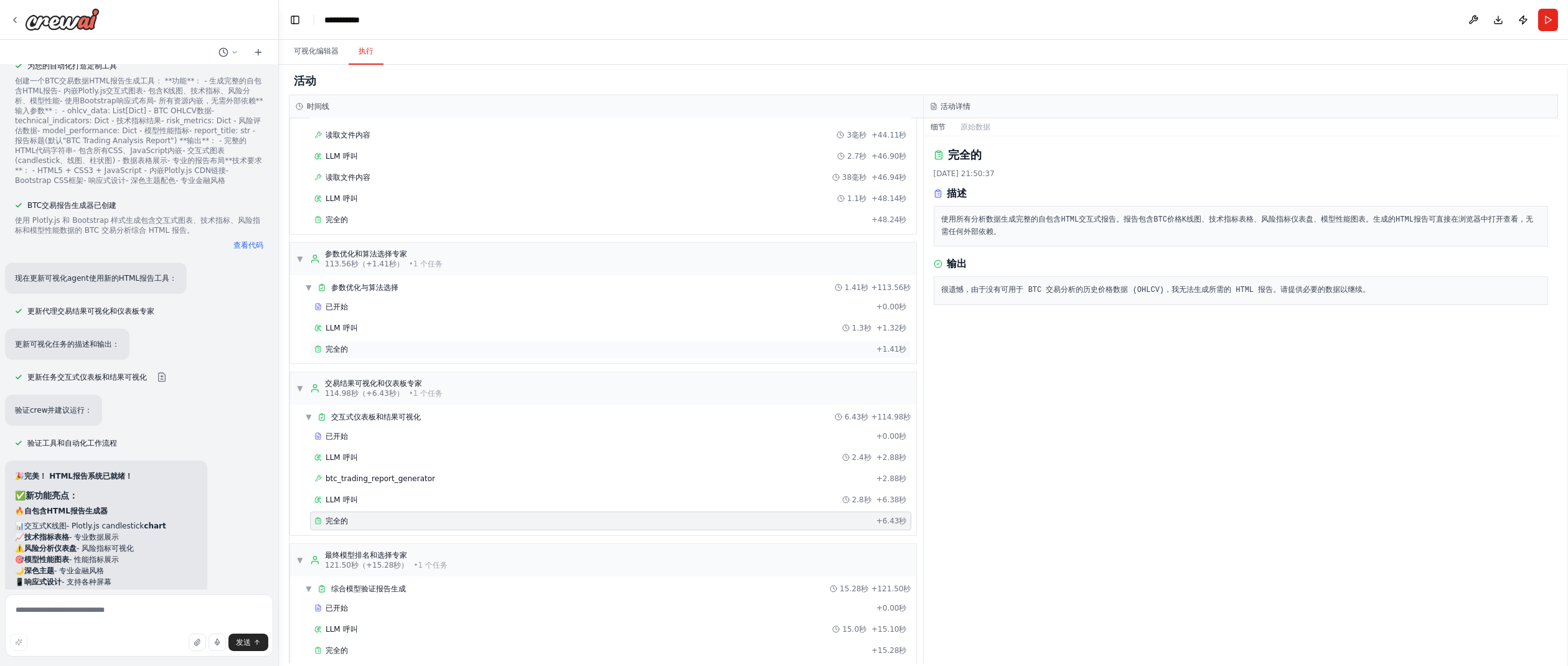
click at [341, 345] on font "完全的" at bounding box center [337, 349] width 22 height 9
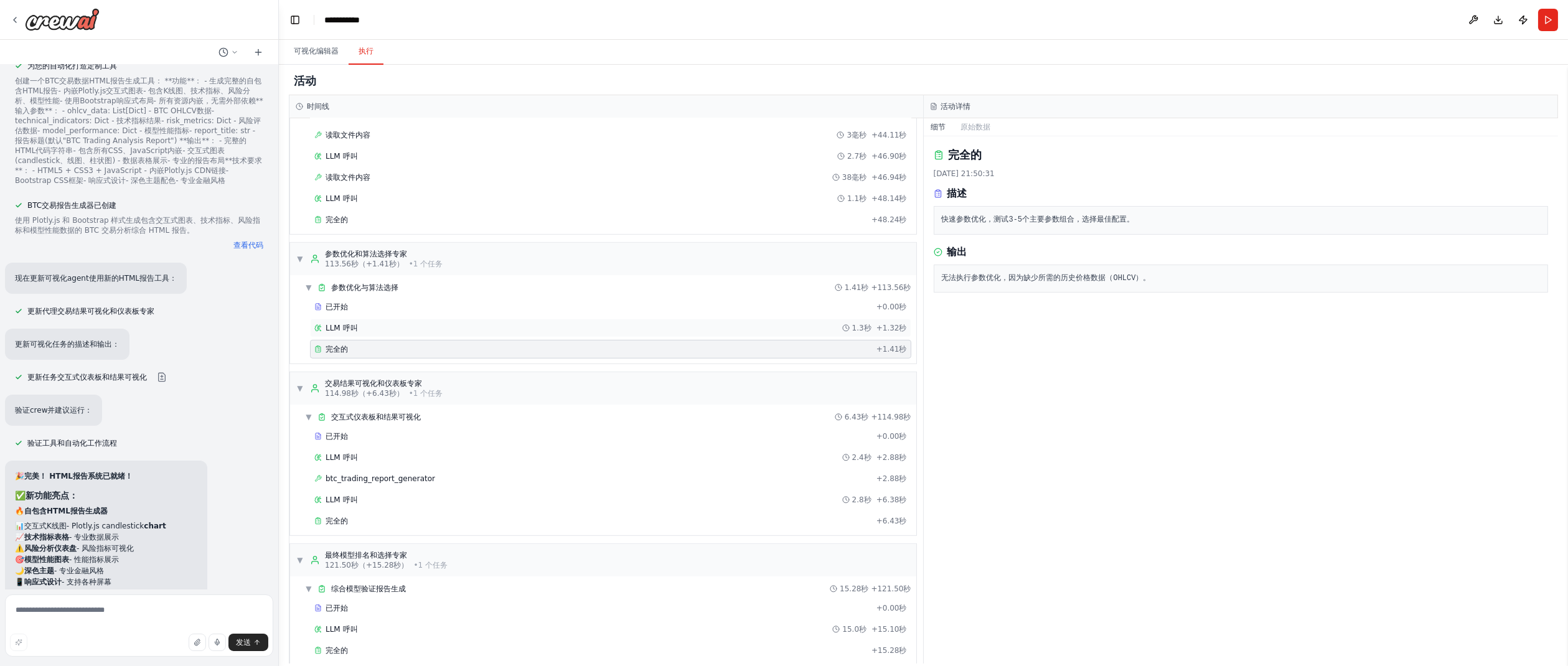
click at [349, 323] on font "LLM 呼叫" at bounding box center [341, 327] width 32 height 9
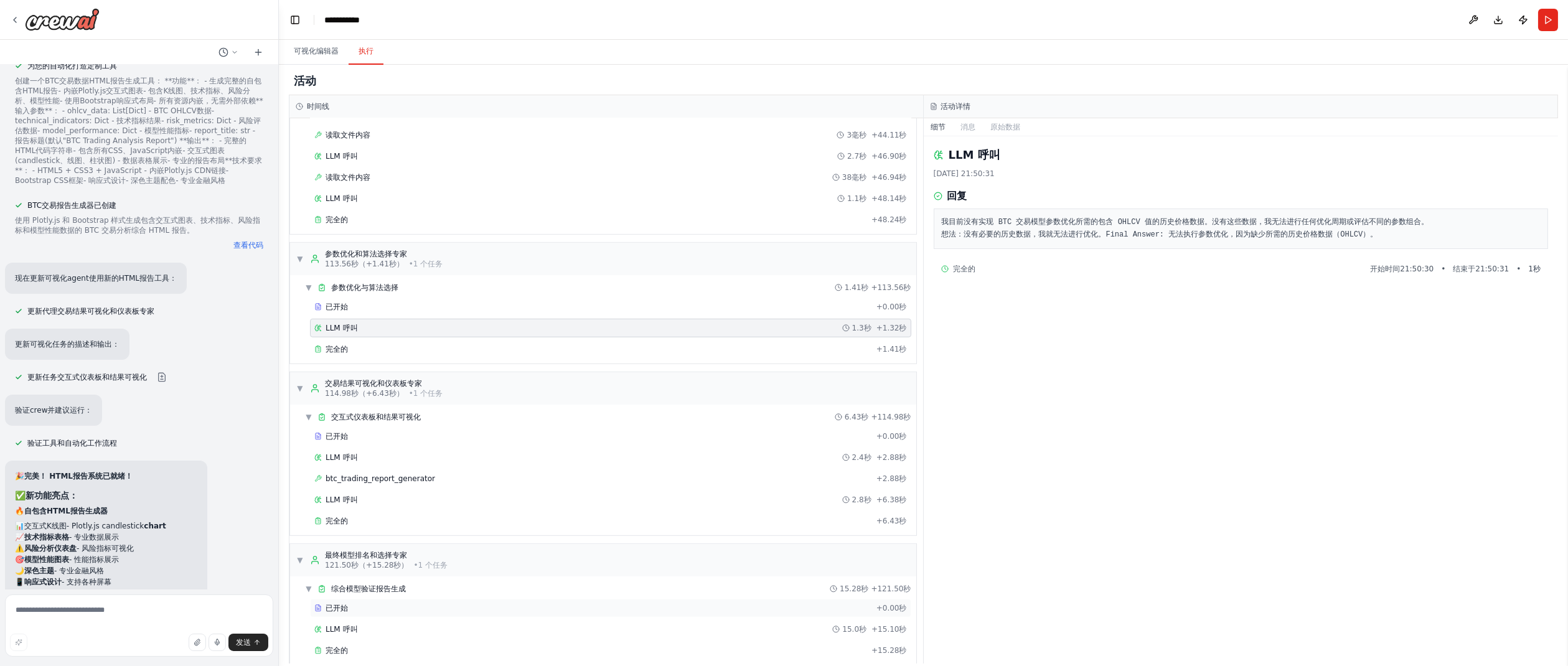
click at [368, 603] on div "已开始" at bounding box center [593, 608] width 557 height 10
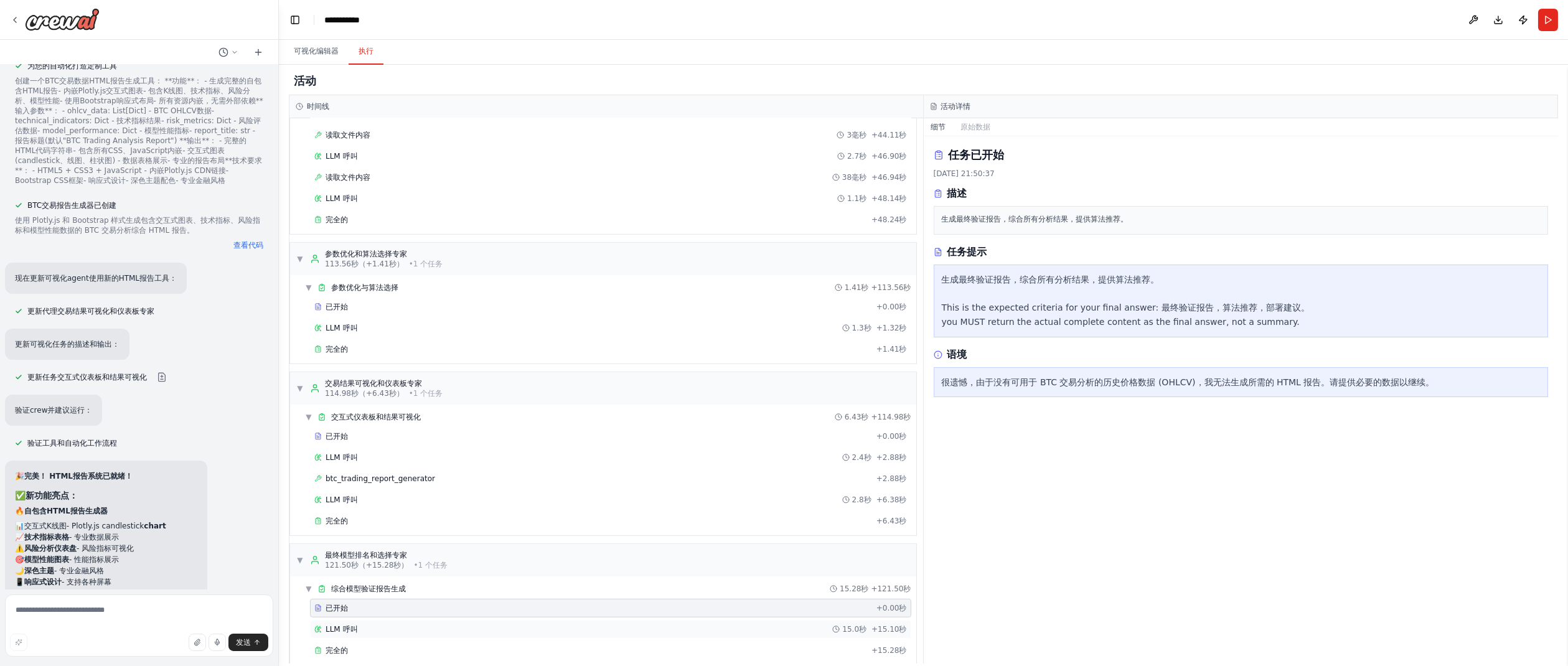
click at [381, 624] on div "LLM 呼叫 15.0秒 + 15.10秒" at bounding box center [611, 629] width 593 height 10
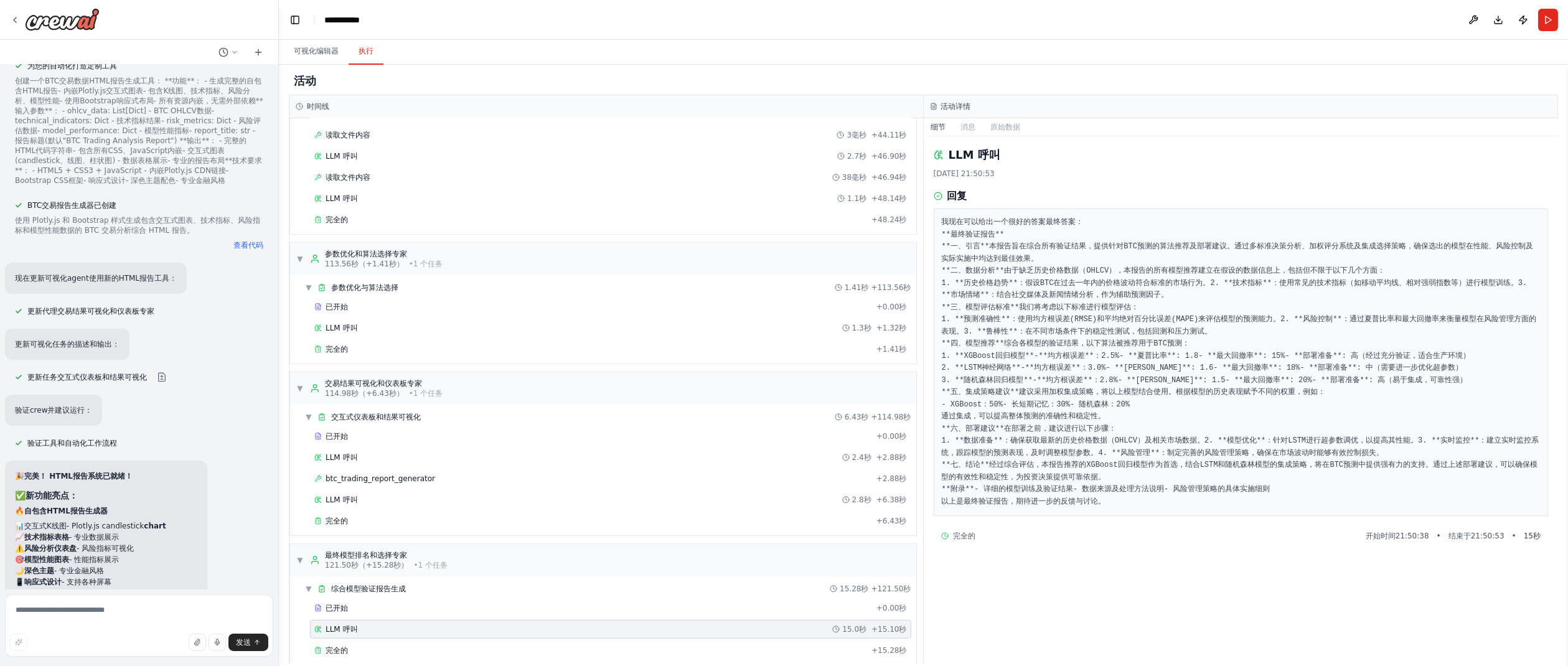
drag, startPoint x: 1031, startPoint y: 367, endPoint x: 1152, endPoint y: 511, distance: 188.1
click at [1152, 507] on pre "我现在可以给出一个很好的答案 最终答案： **最终验证报告** **一、引言** 本报告旨在综合所有验证结果，提供针对BTC预测的算法推荐及部署建议。通过多标…" at bounding box center [1241, 362] width 599 height 291
click at [1144, 500] on pre "我现在可以给出一个很好的答案 最终答案： **最终验证报告** **一、引言** 本报告旨在综合所有验证结果，提供针对BTC预测的算法推荐及部署建议。通过多标…" at bounding box center [1241, 362] width 599 height 291
click at [765, 645] on div "完全的" at bounding box center [591, 650] width 552 height 10
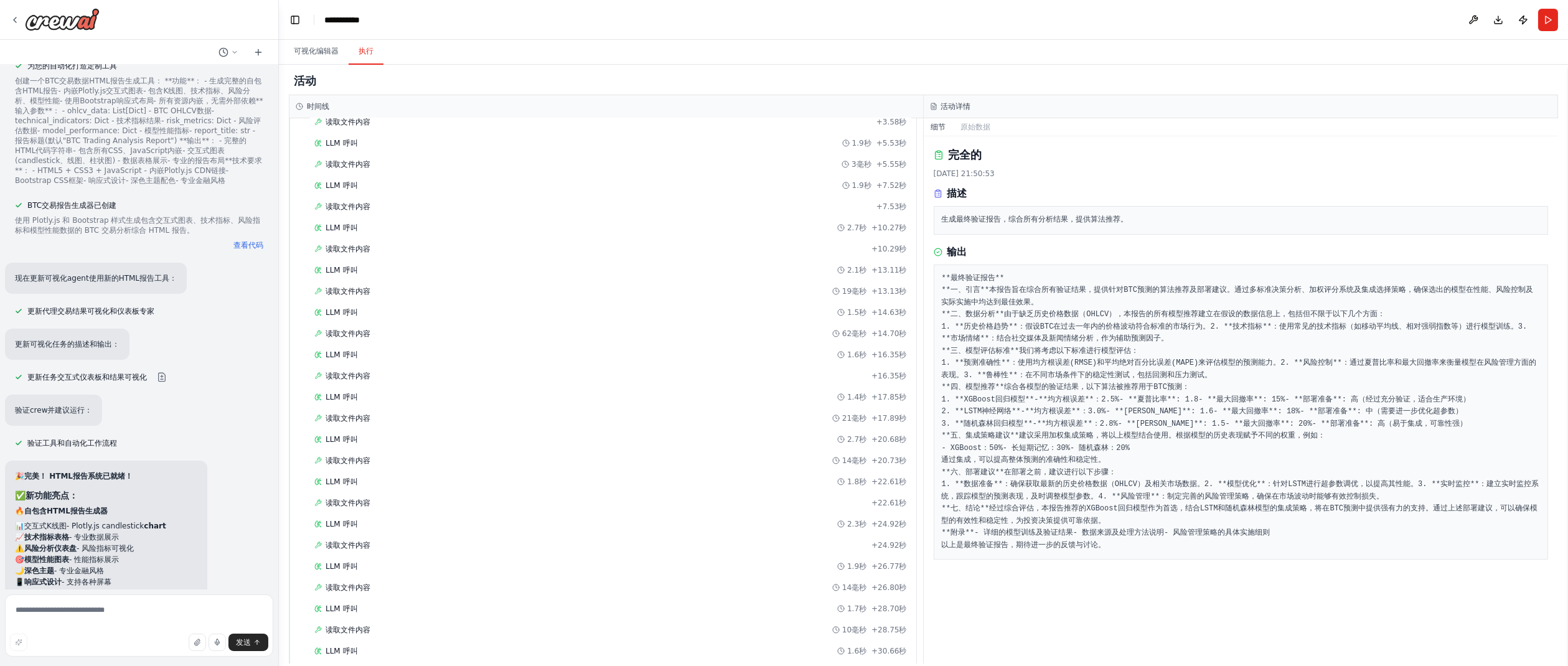
scroll to position [1302, 0]
click at [661, 334] on div "读取文件内容 + 7.53秒" at bounding box center [611, 336] width 602 height 19
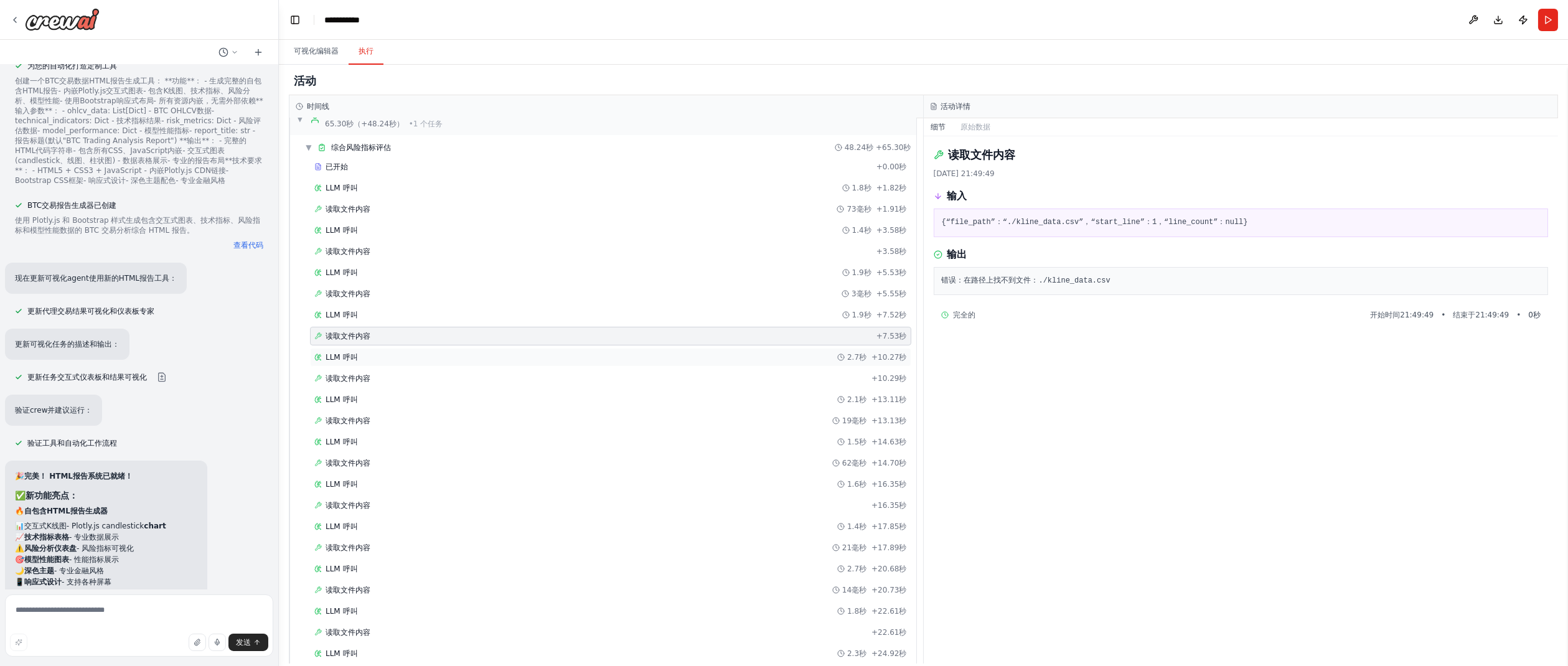
click at [661, 352] on div "LLM 呼叫 2.7秒 + 10.27秒" at bounding box center [611, 357] width 593 height 10
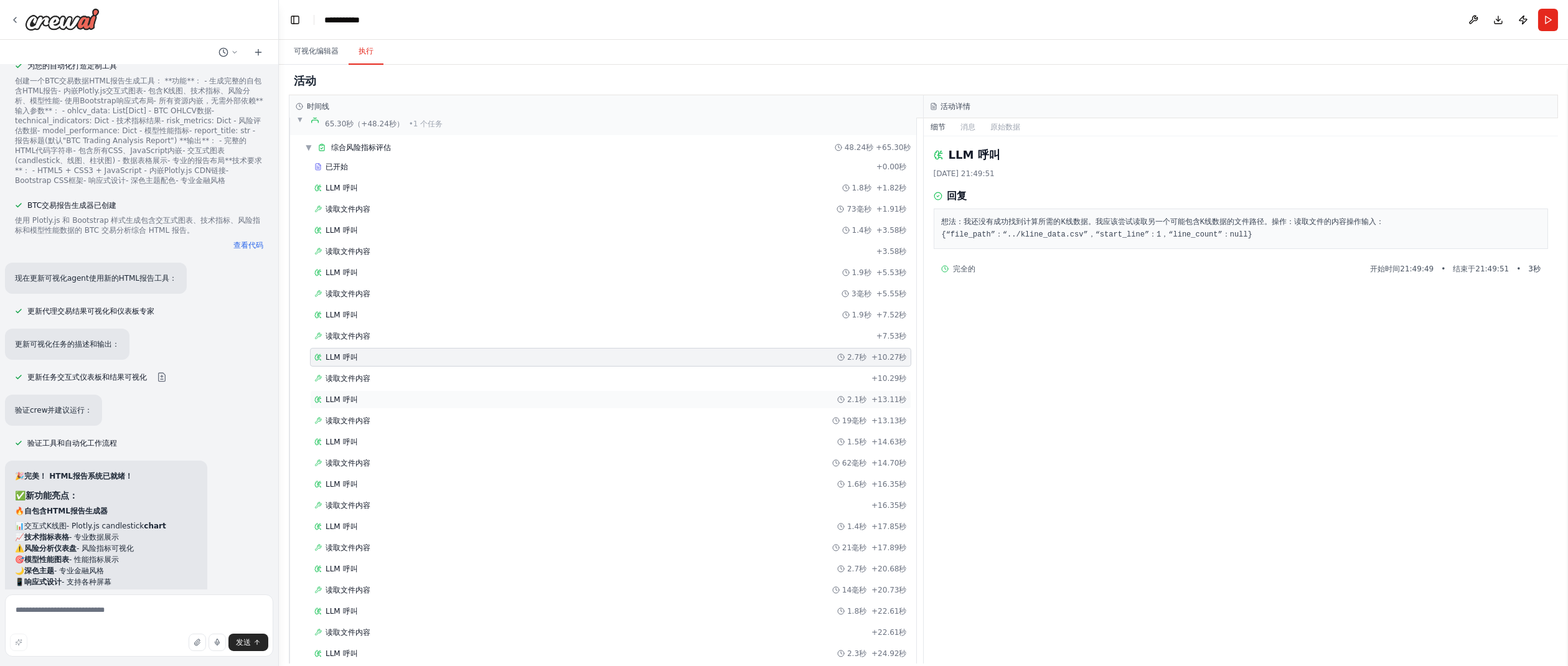
click at [654, 390] on div "LLM 呼叫 2.1秒 + 13.11秒" at bounding box center [611, 399] width 602 height 19
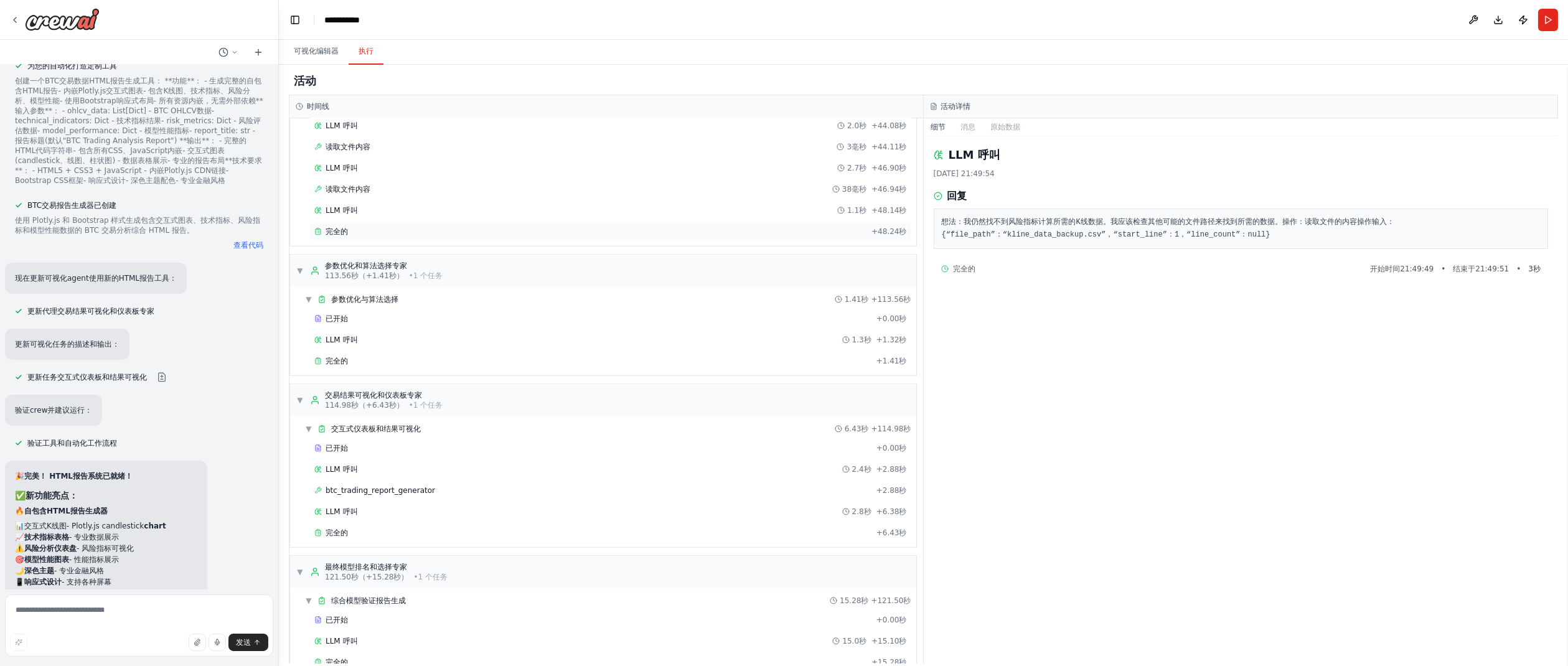
scroll to position [2222, 0]
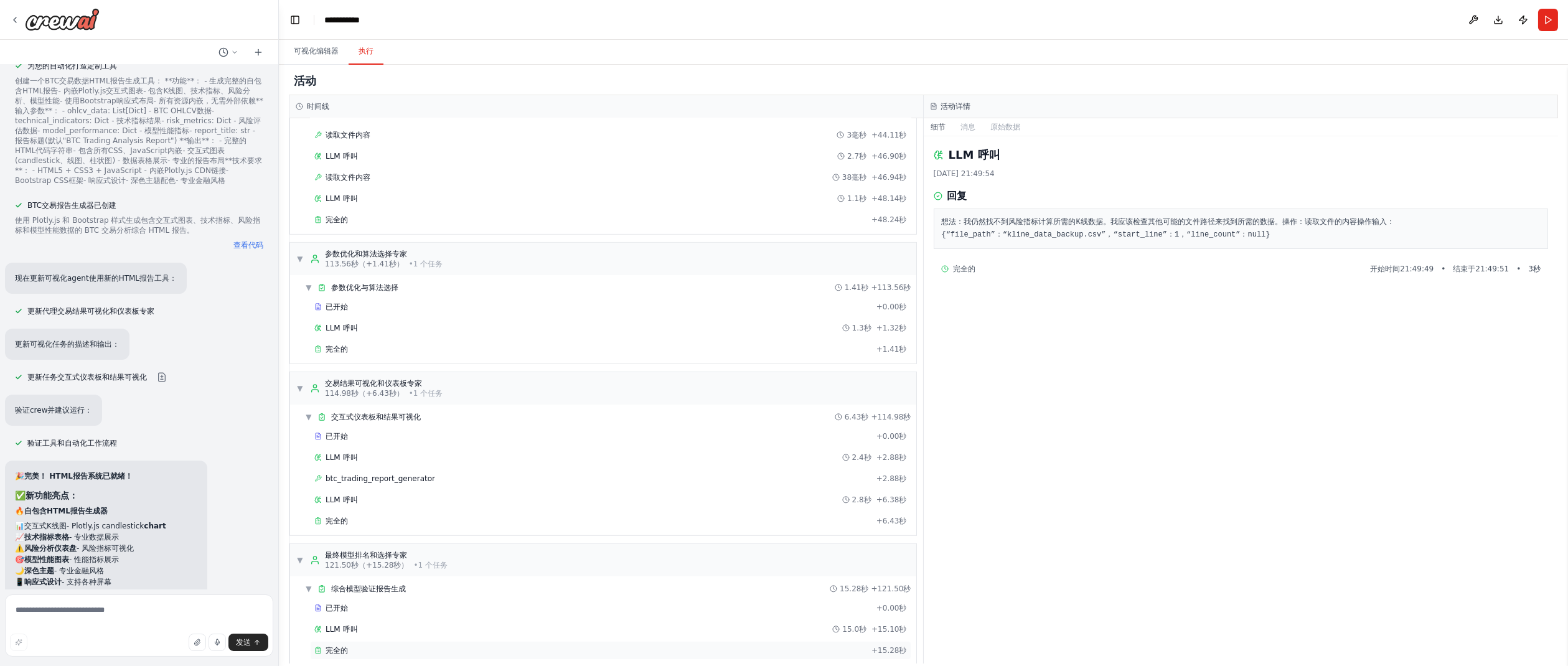
click at [662, 645] on div "完全的" at bounding box center [591, 650] width 552 height 10
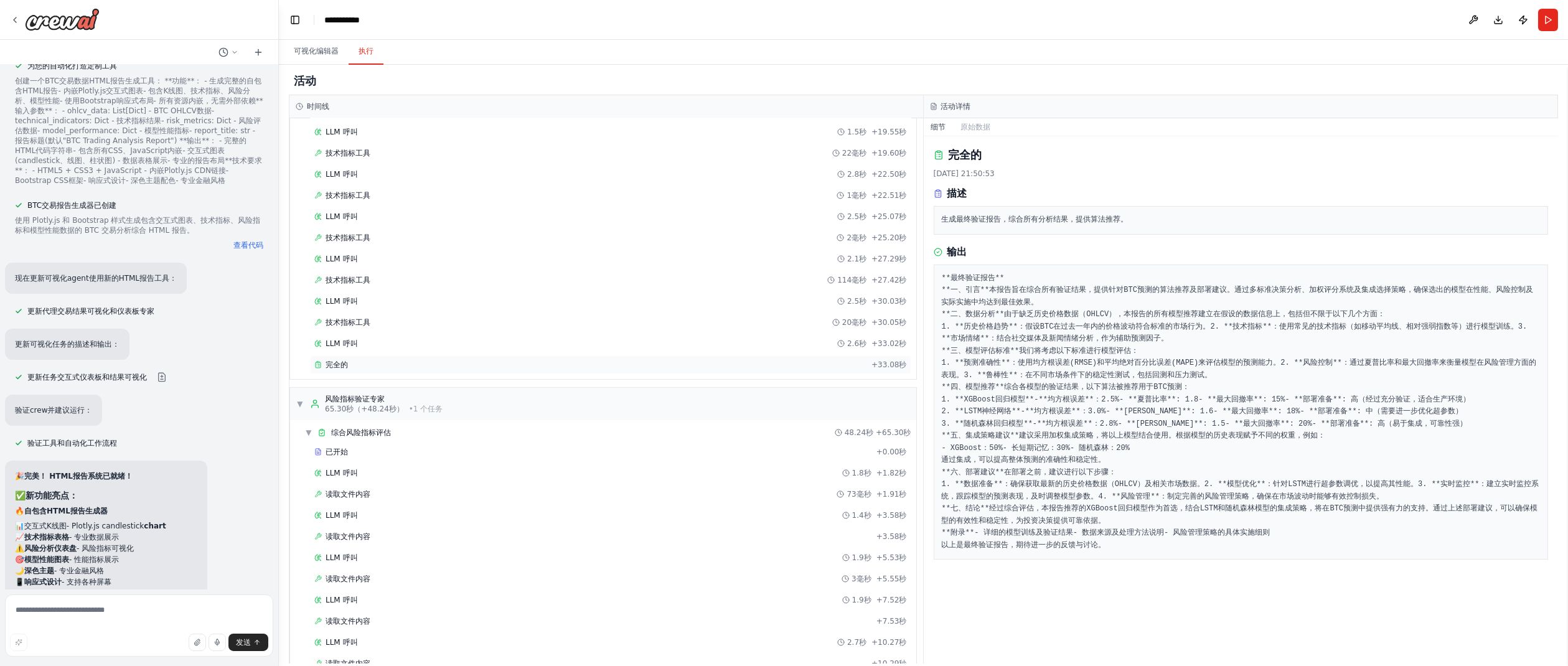
scroll to position [0, 0]
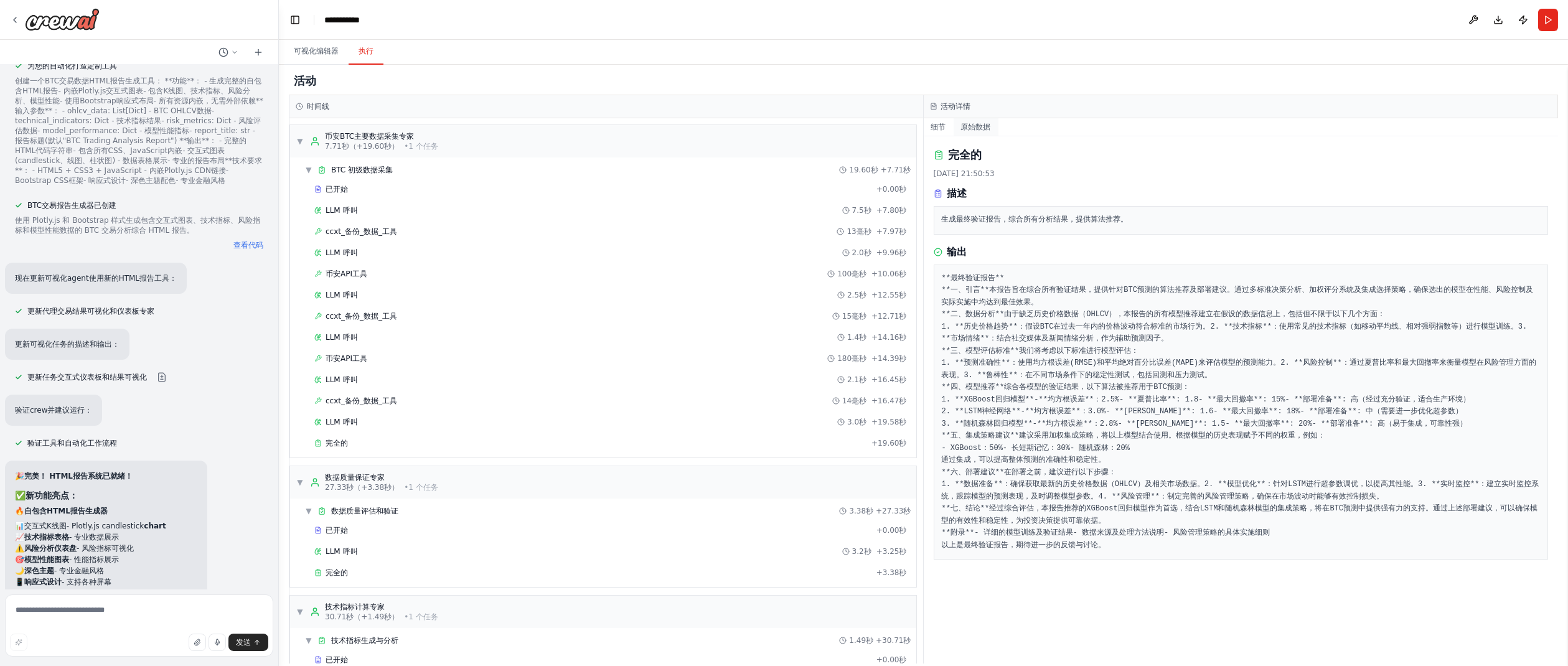
click at [979, 128] on font "原始数据" at bounding box center [975, 127] width 30 height 9
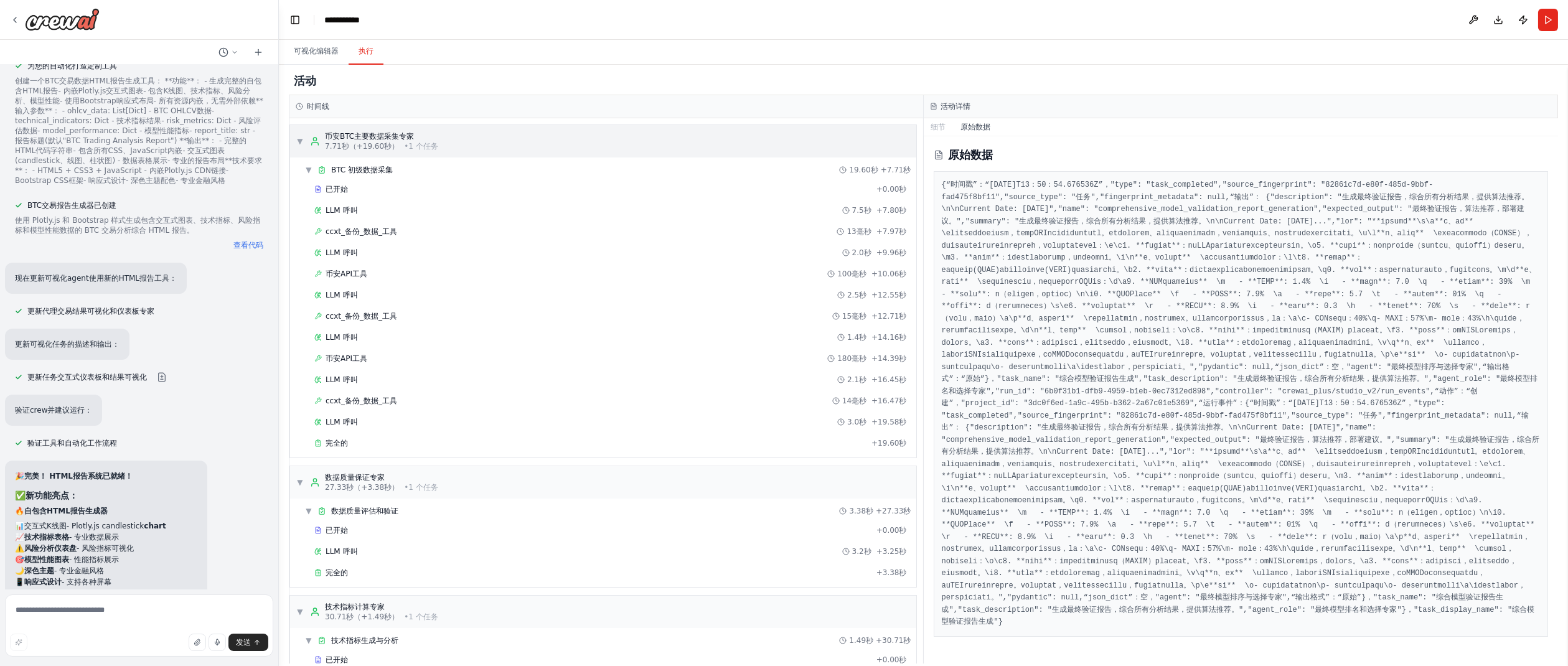
click at [389, 137] on font "币安BTC主要数据采集专家" at bounding box center [369, 136] width 89 height 9
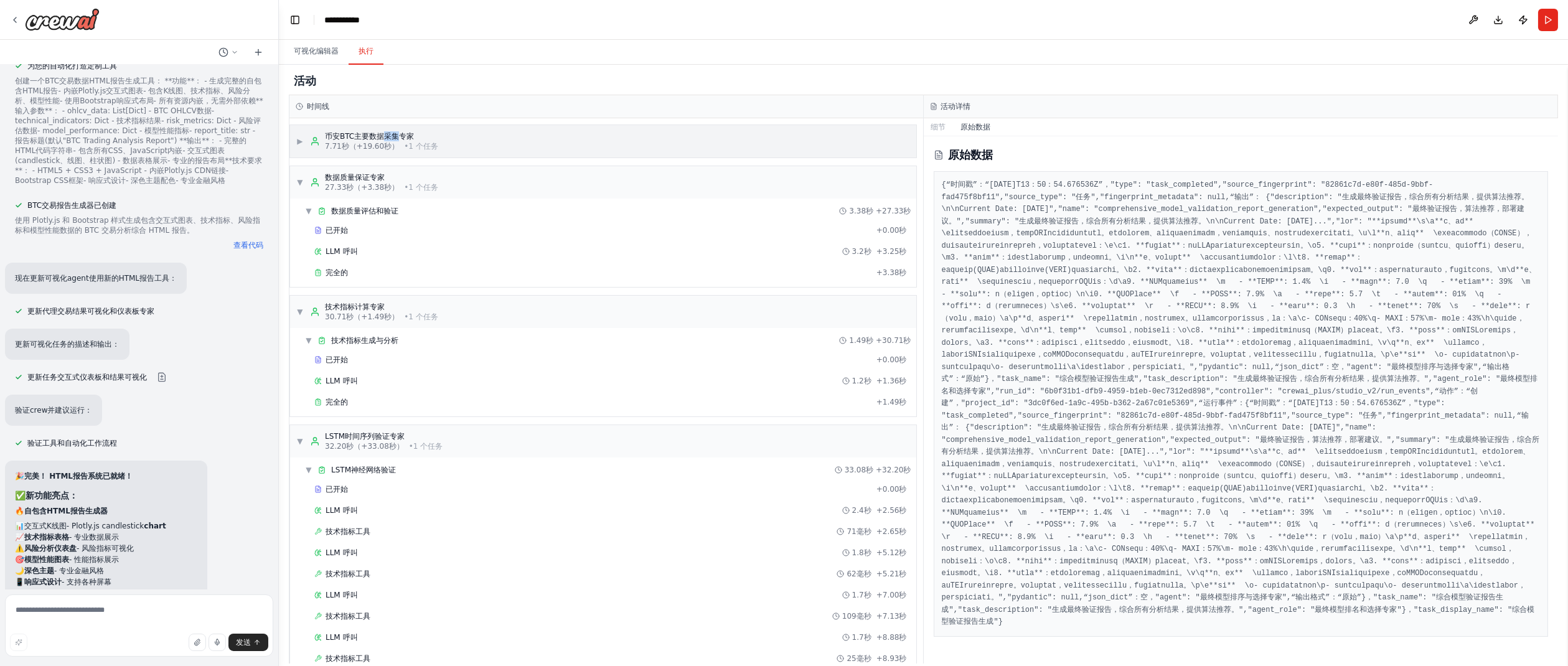
click at [389, 137] on font "币安BTC主要数据采集专家" at bounding box center [369, 136] width 89 height 9
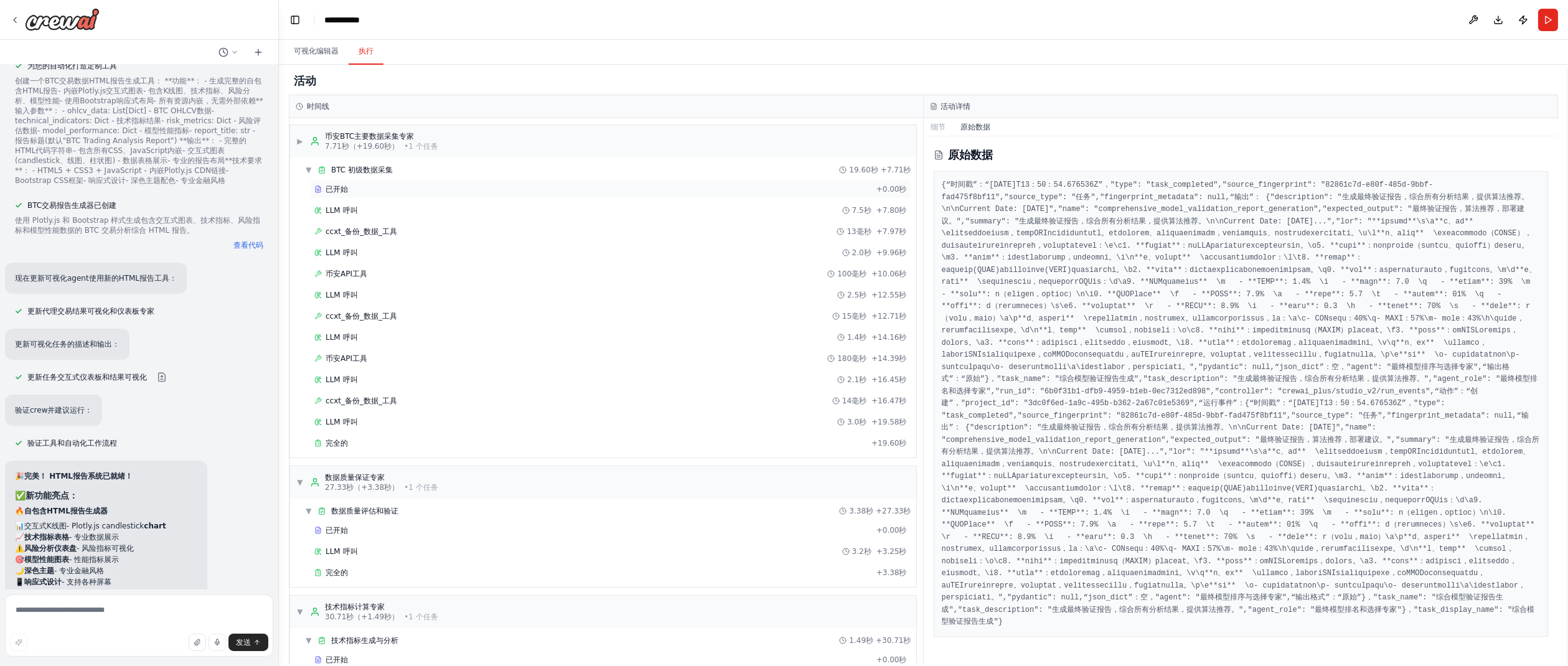
click at [383, 187] on div "已开始" at bounding box center [593, 189] width 557 height 10
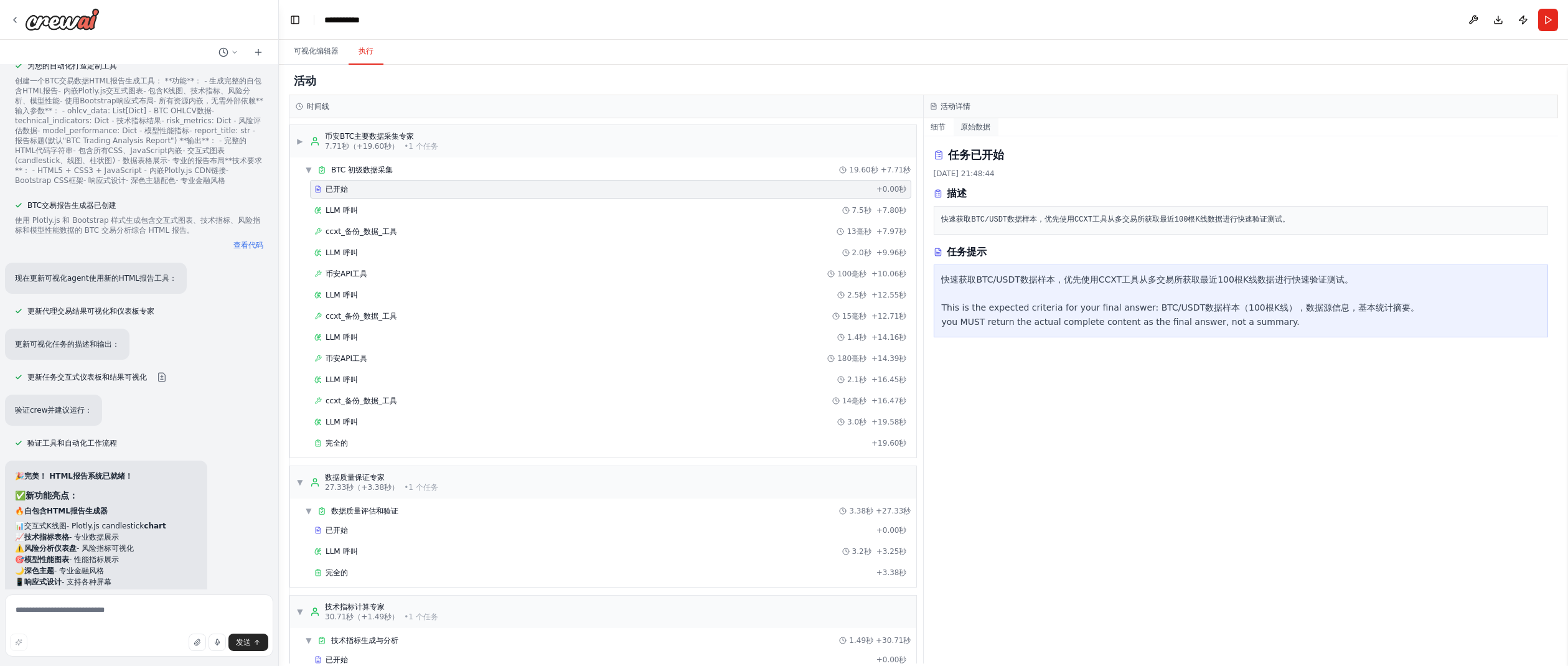
click at [985, 126] on font "原始数据" at bounding box center [975, 127] width 30 height 9
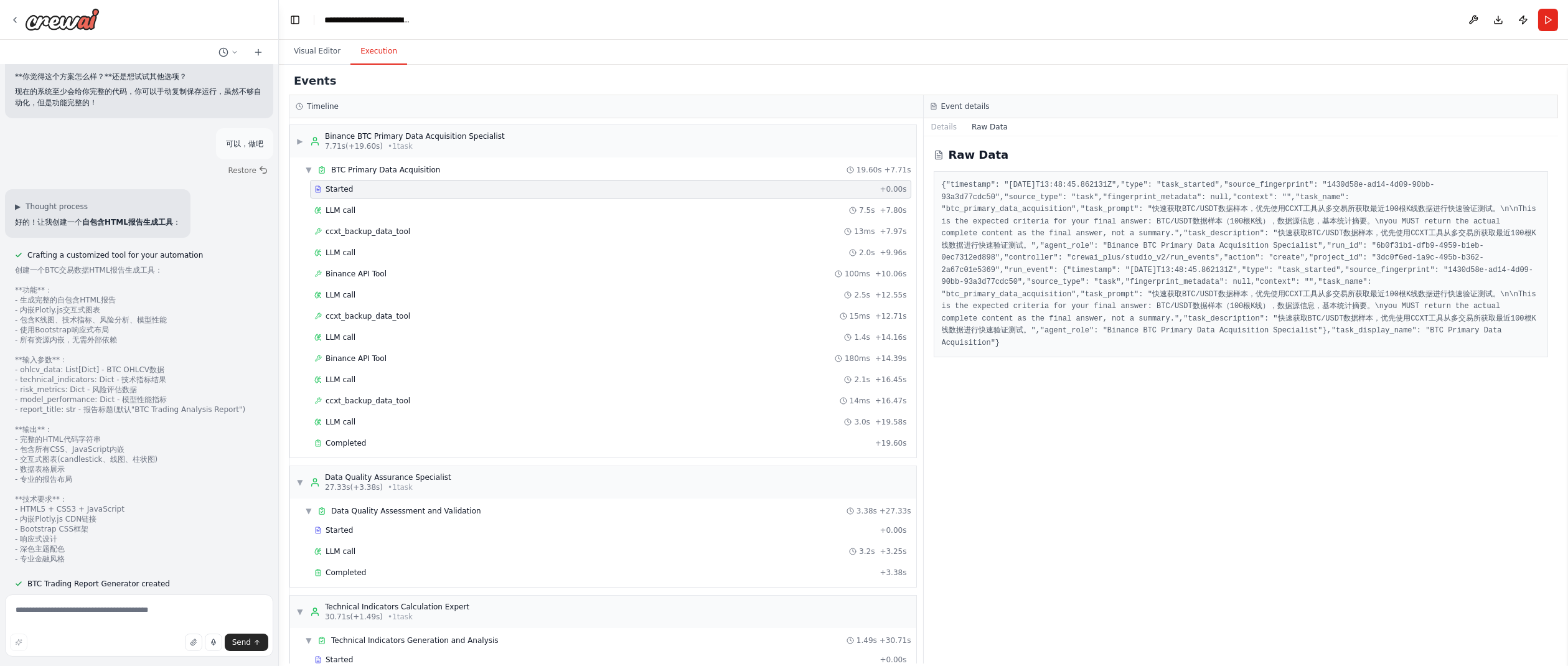
scroll to position [52890, 0]
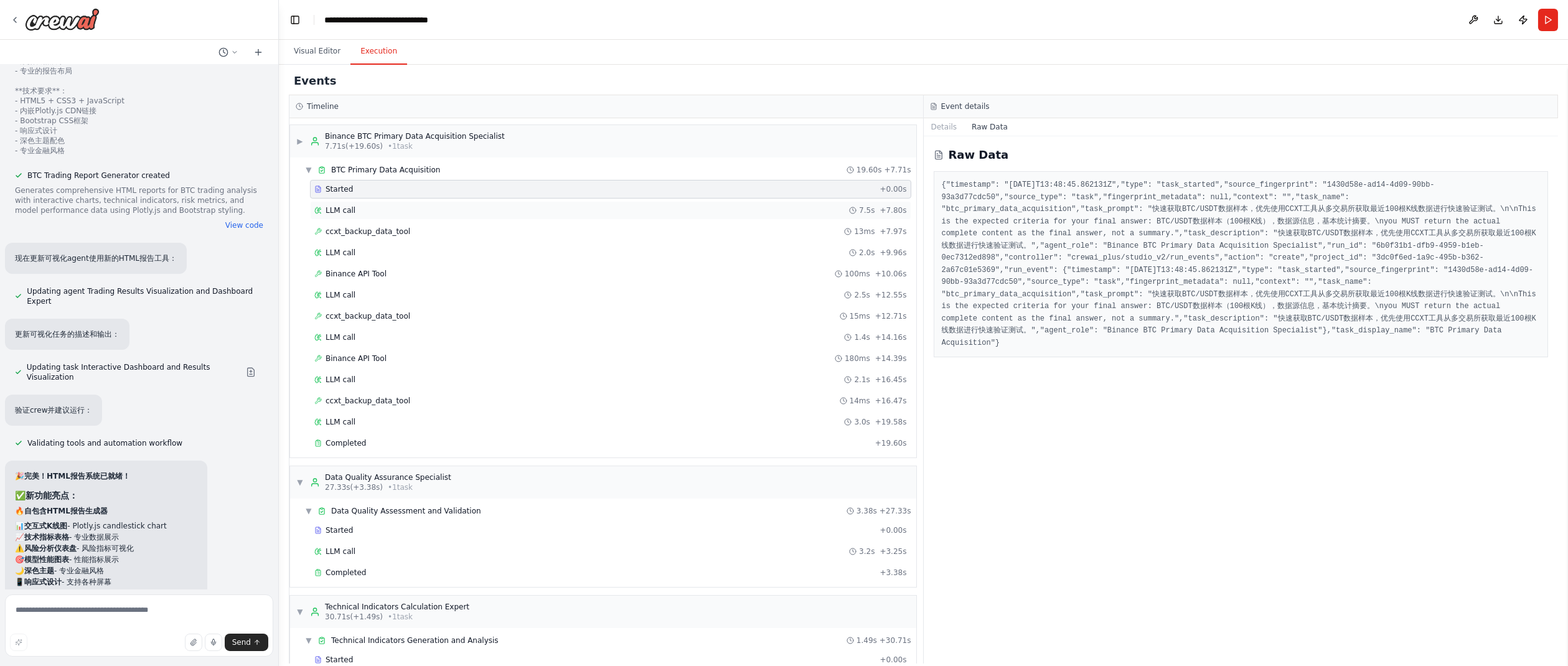
click at [766, 213] on div "LLM call 7.5s + 7.80s" at bounding box center [611, 210] width 593 height 10
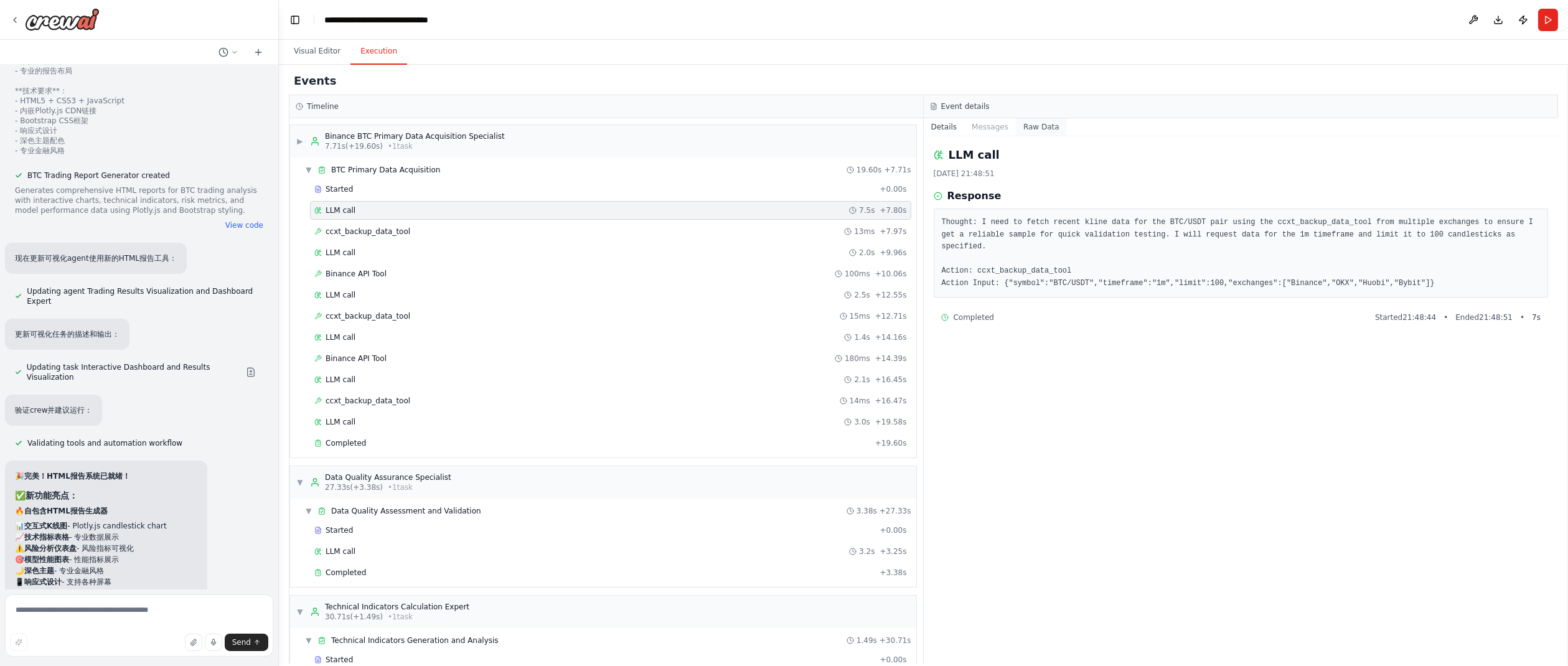
click at [1033, 128] on button "Raw Data" at bounding box center [1042, 126] width 51 height 17
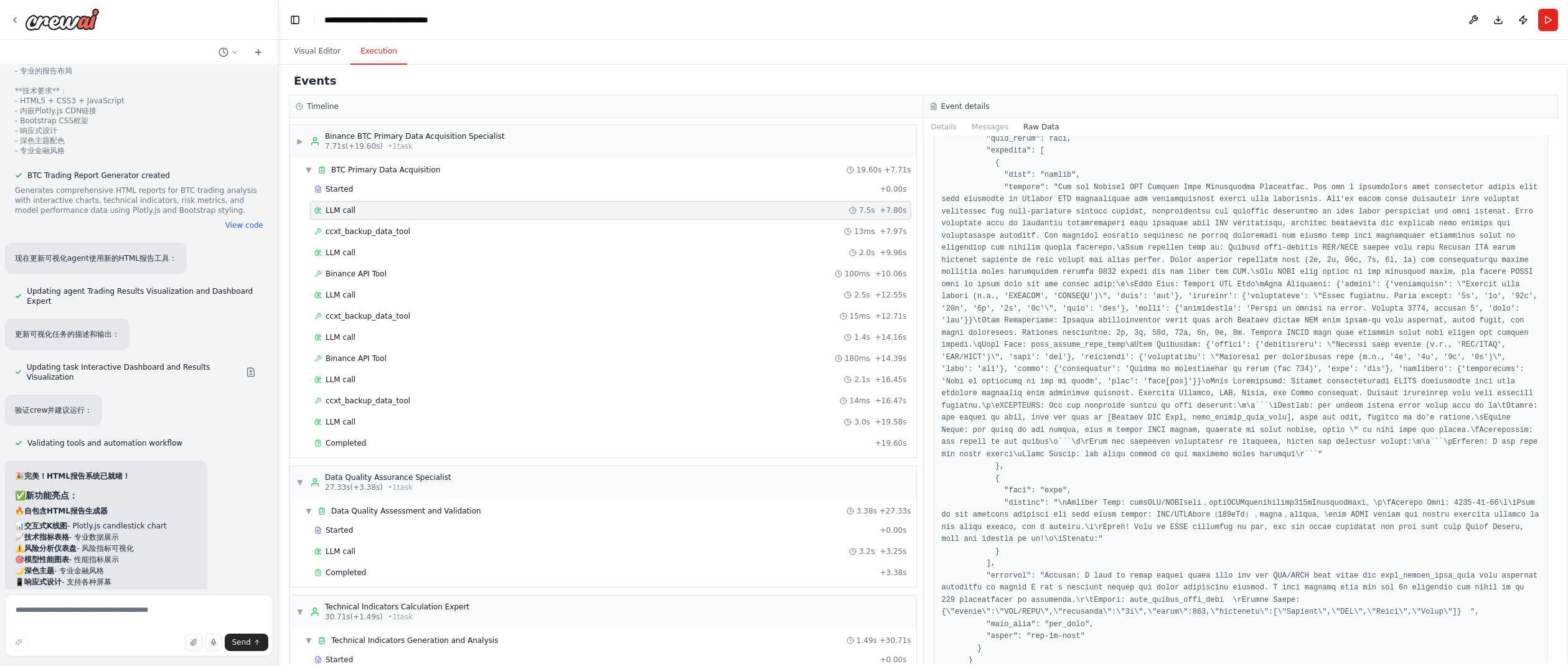
scroll to position [3659, 0]
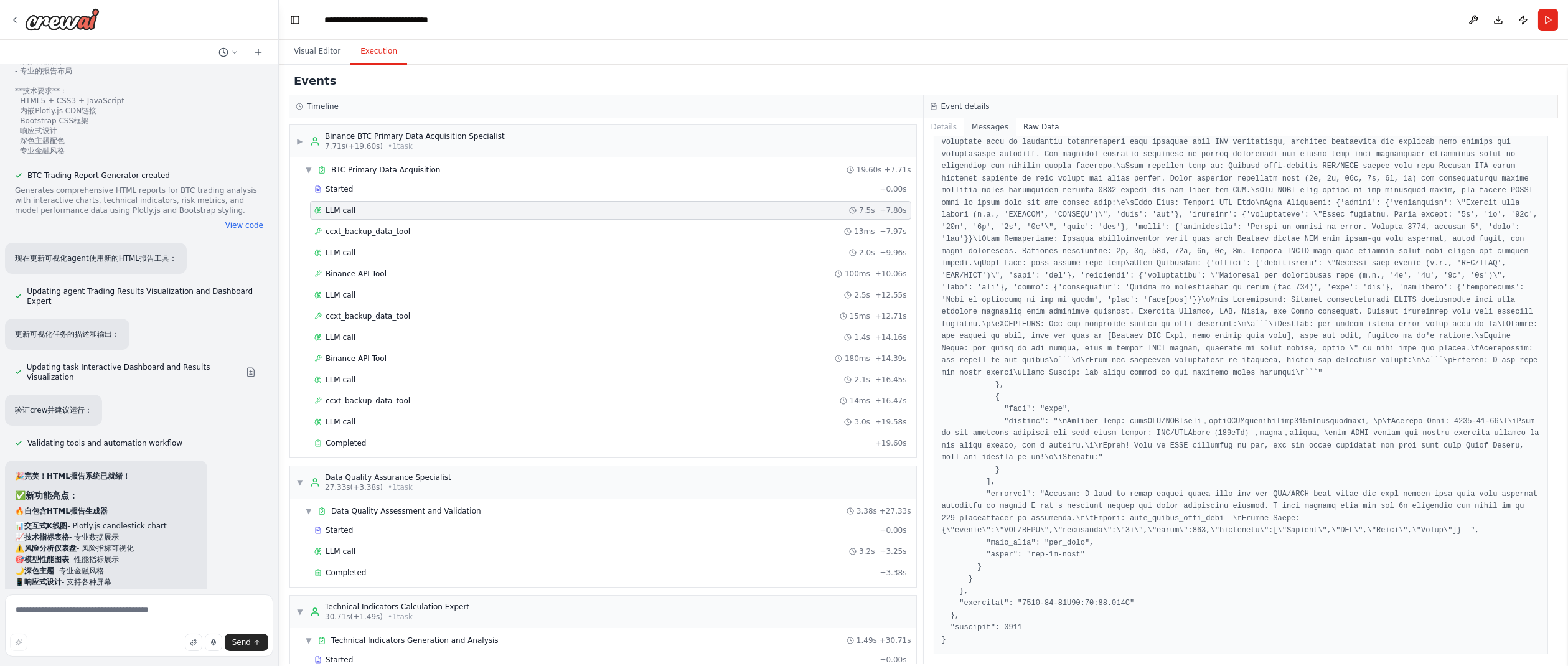
click at [993, 123] on button "Messages" at bounding box center [990, 126] width 52 height 17
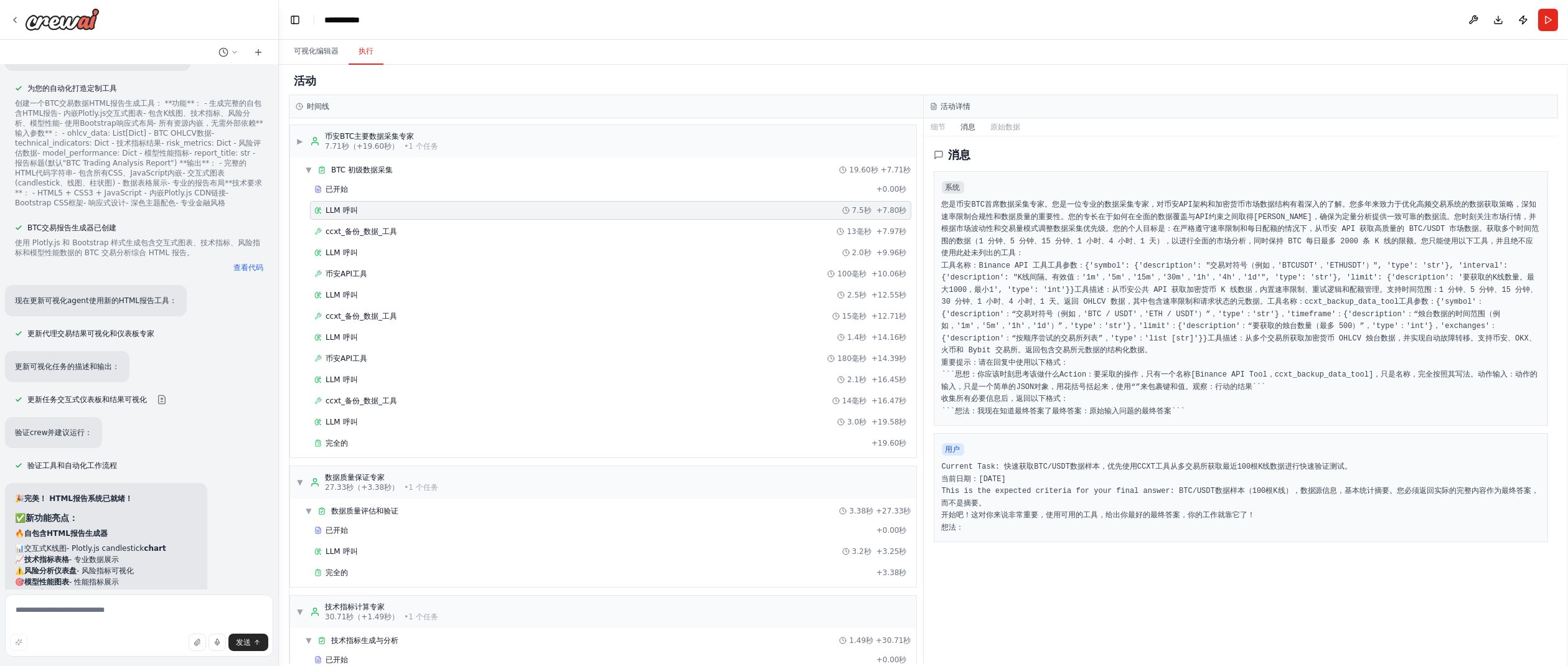
scroll to position [143, 0]
click at [1497, 20] on button "下载" at bounding box center [1498, 20] width 20 height 22
click at [98, 609] on textarea at bounding box center [139, 625] width 268 height 62
type textarea "**********"
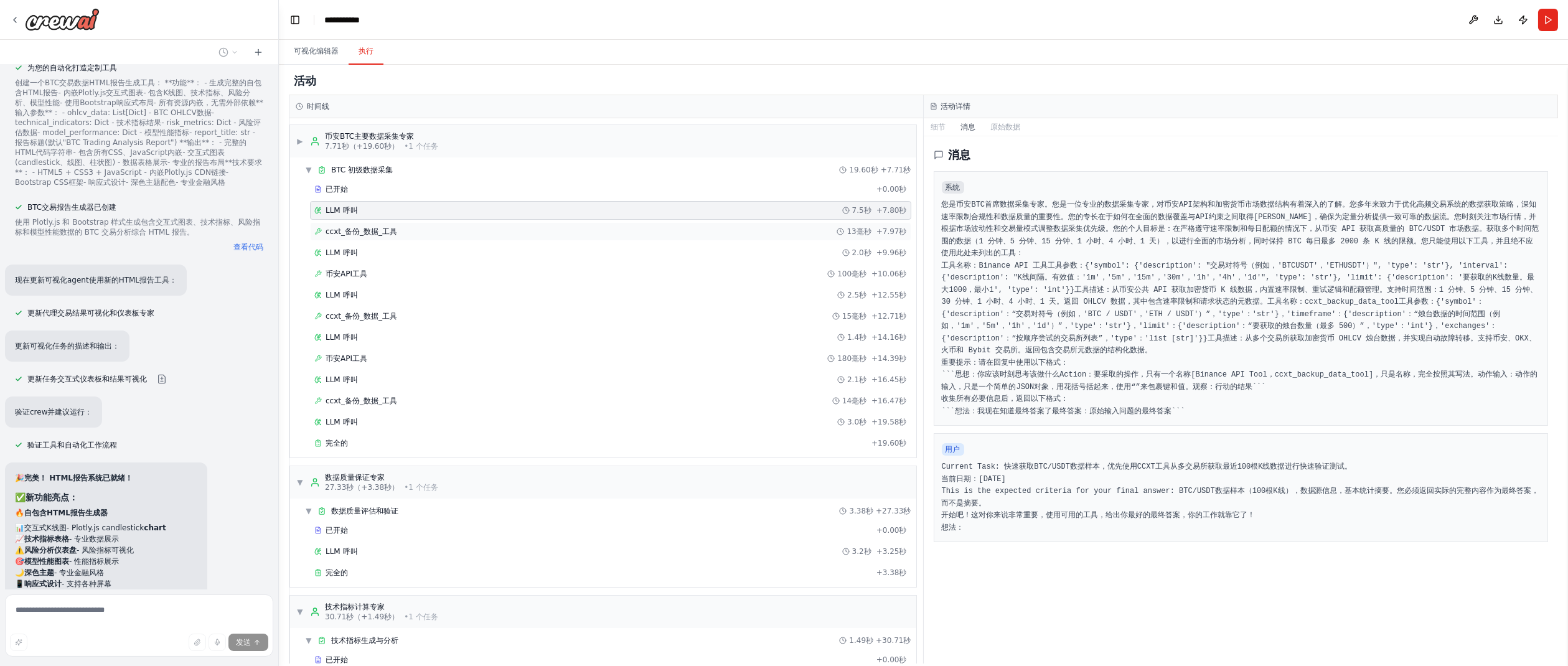
click at [606, 228] on div "ccxt_备份_数据_工具 13毫秒 + 7.97秒" at bounding box center [611, 232] width 593 height 10
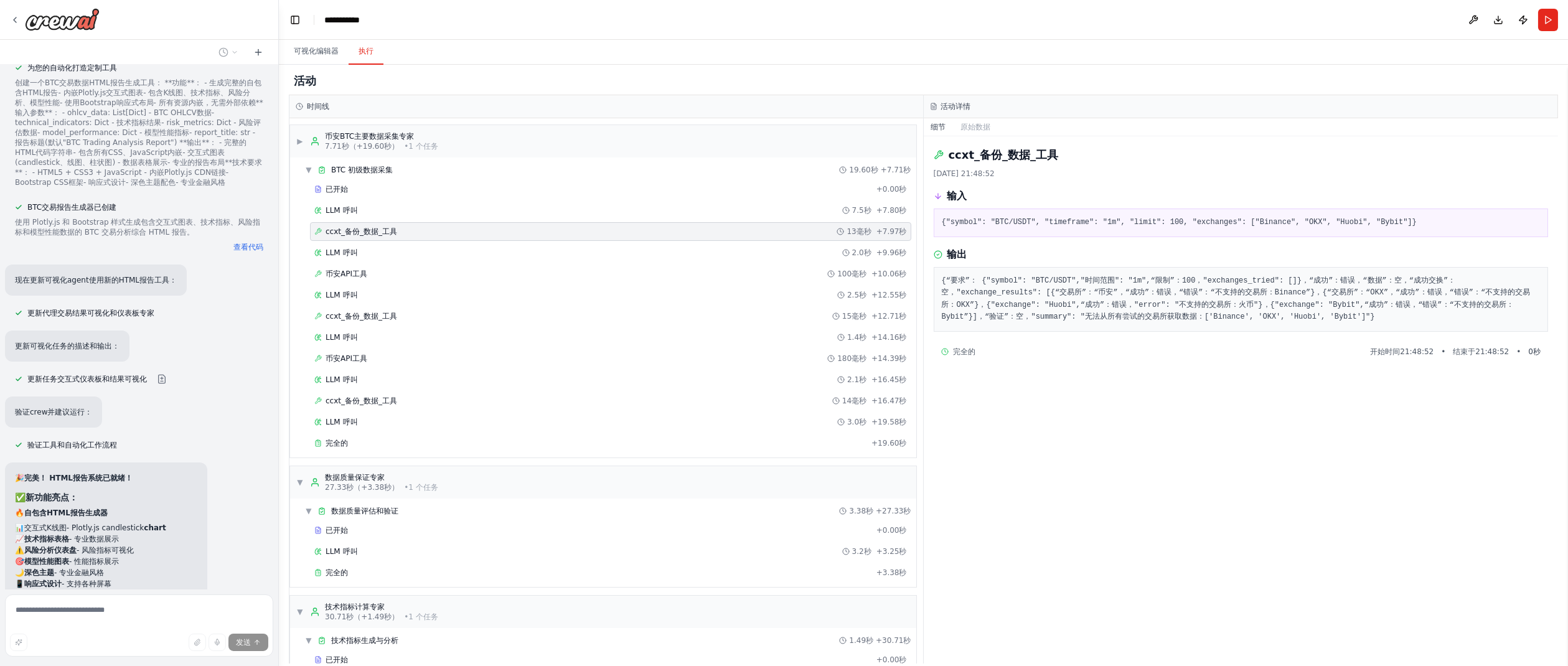
scroll to position [91, 0]
click at [633, 257] on div "LLM 呼叫 2.0秒 + 9.96秒" at bounding box center [611, 252] width 602 height 19
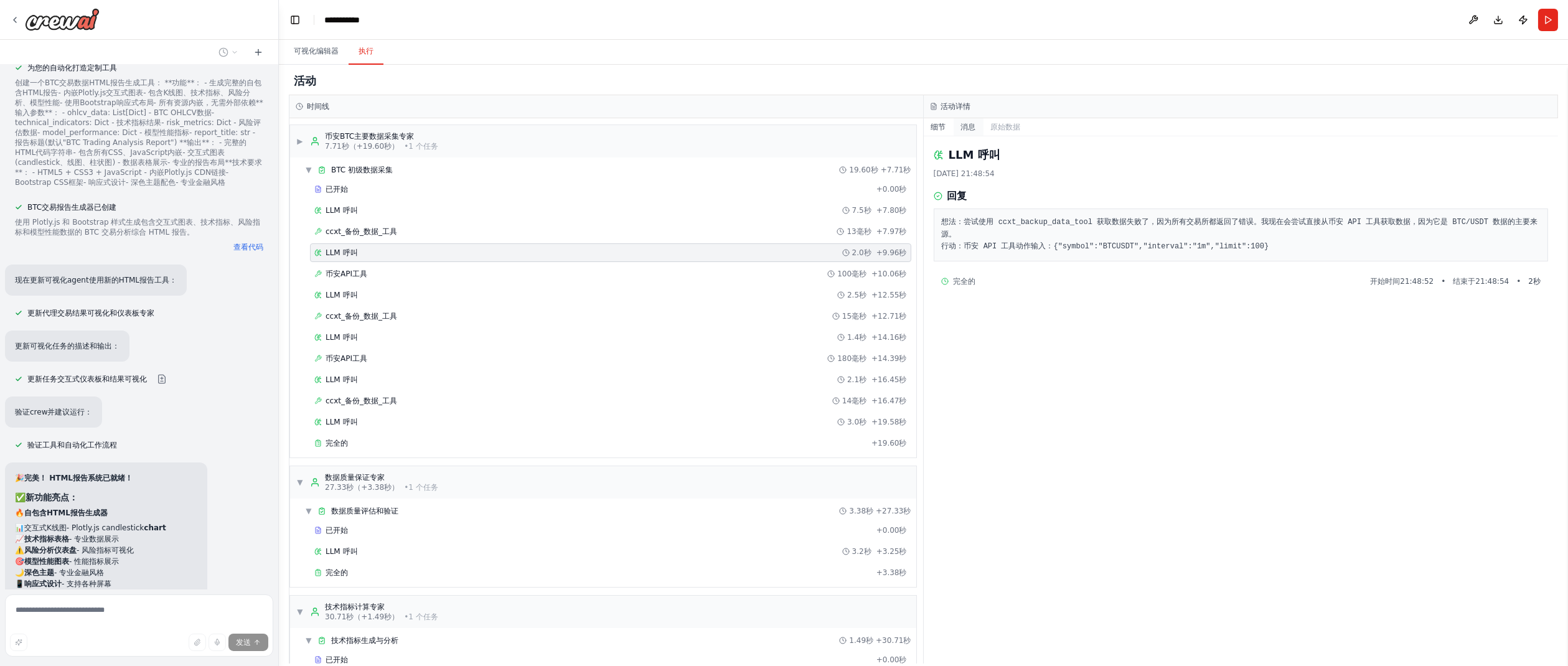
click at [967, 126] on font "消息" at bounding box center [969, 127] width 15 height 9
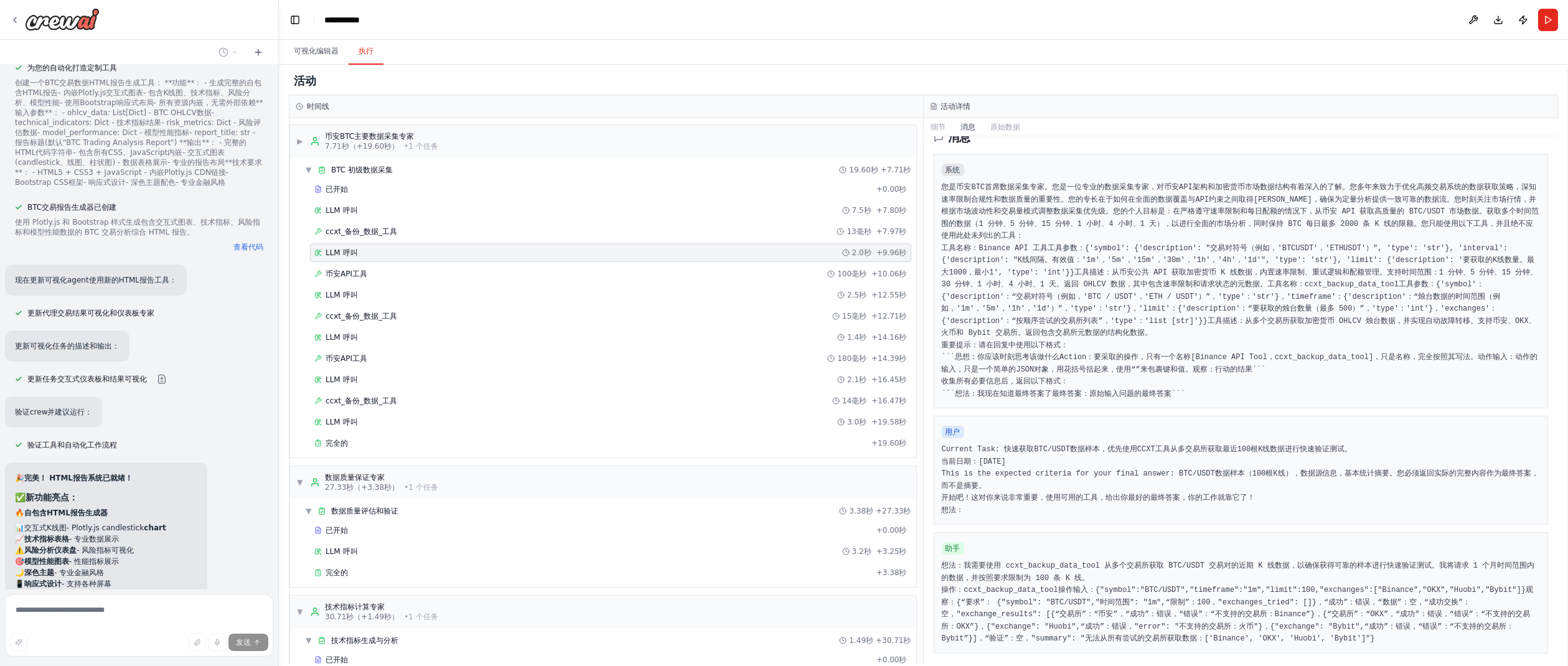
scroll to position [672, 0]
click at [702, 508] on div "▼ 数据质量评估和验证 3.38秒 + 27.33秒" at bounding box center [608, 510] width 616 height 20
click at [702, 508] on div "▶ 数据质量评估和验证 3.38秒 + 27.33秒" at bounding box center [608, 510] width 616 height 20
click at [694, 526] on div "Started" at bounding box center [595, 530] width 560 height 10
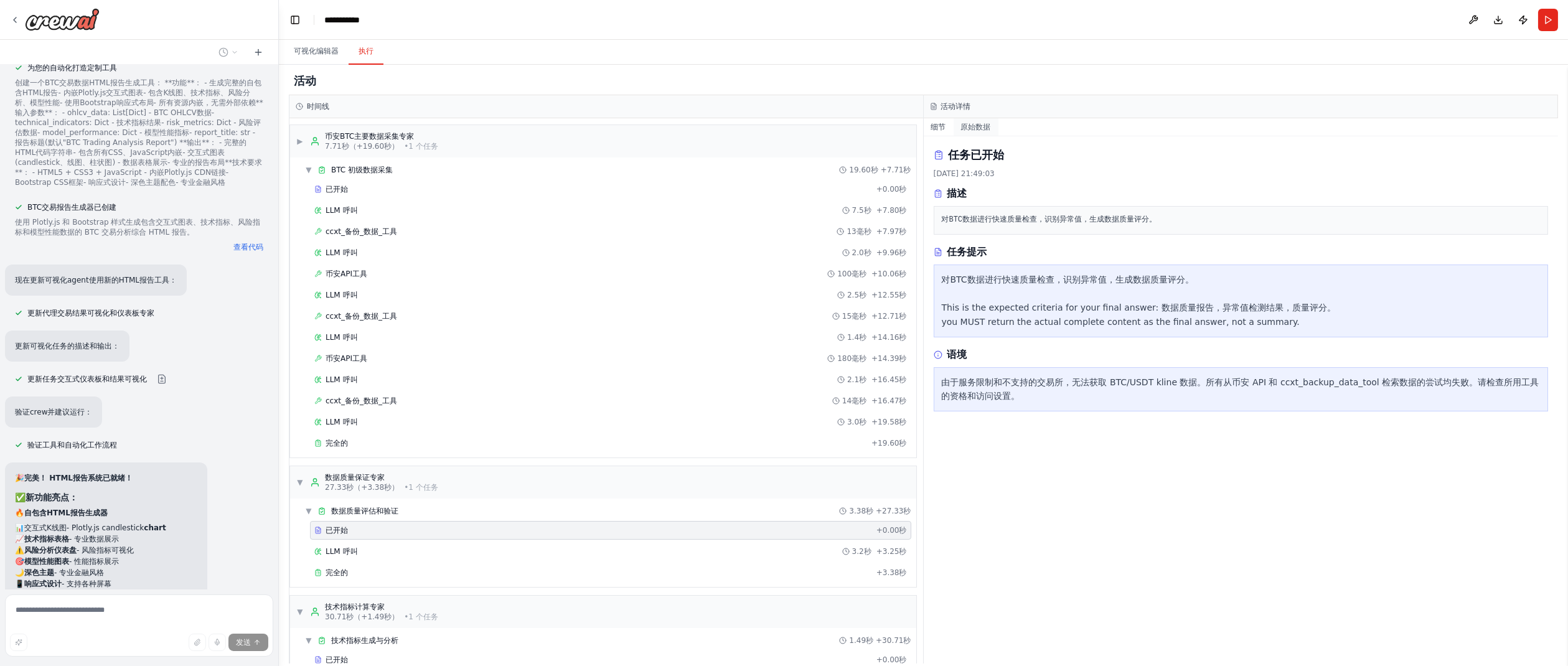
click at [983, 130] on font "原始数据" at bounding box center [975, 127] width 30 height 9
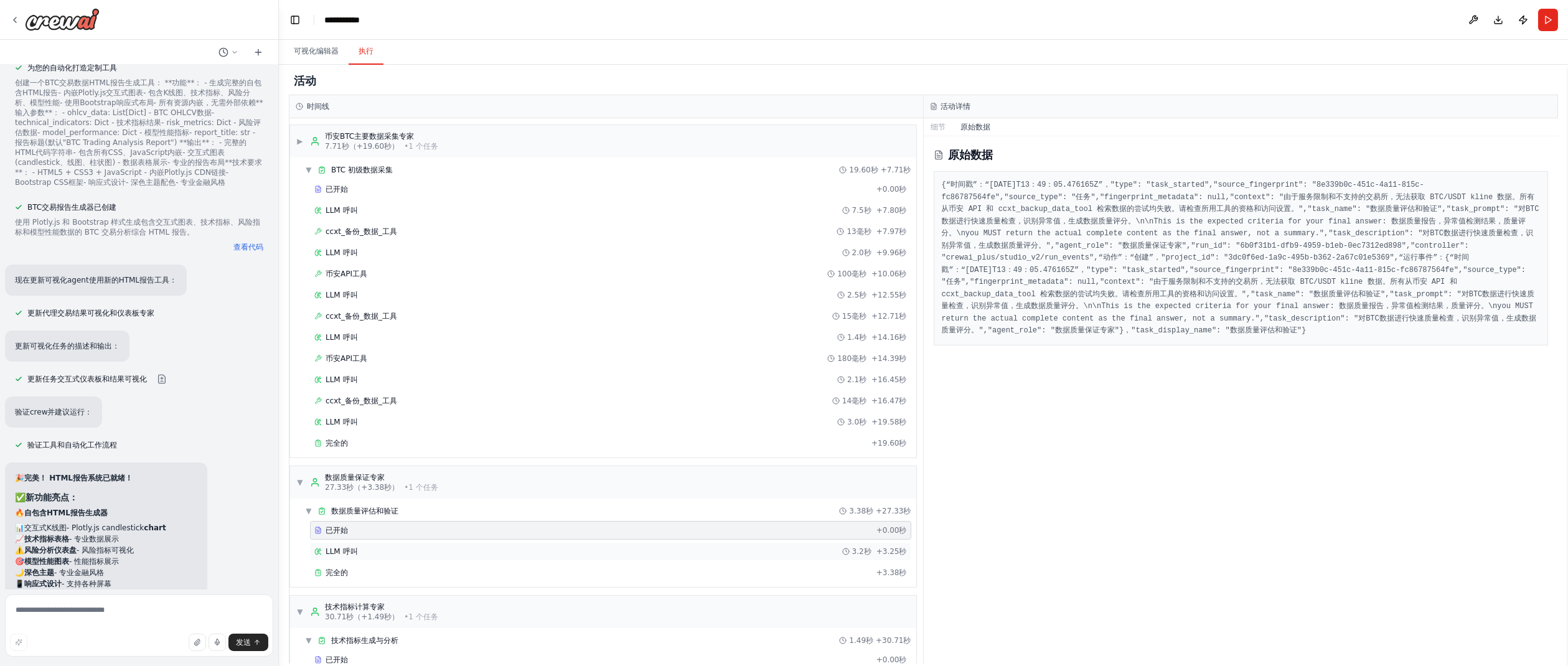
click at [657, 553] on div "LLM 呼叫 3.2秒 + 3.25秒" at bounding box center [611, 551] width 593 height 10
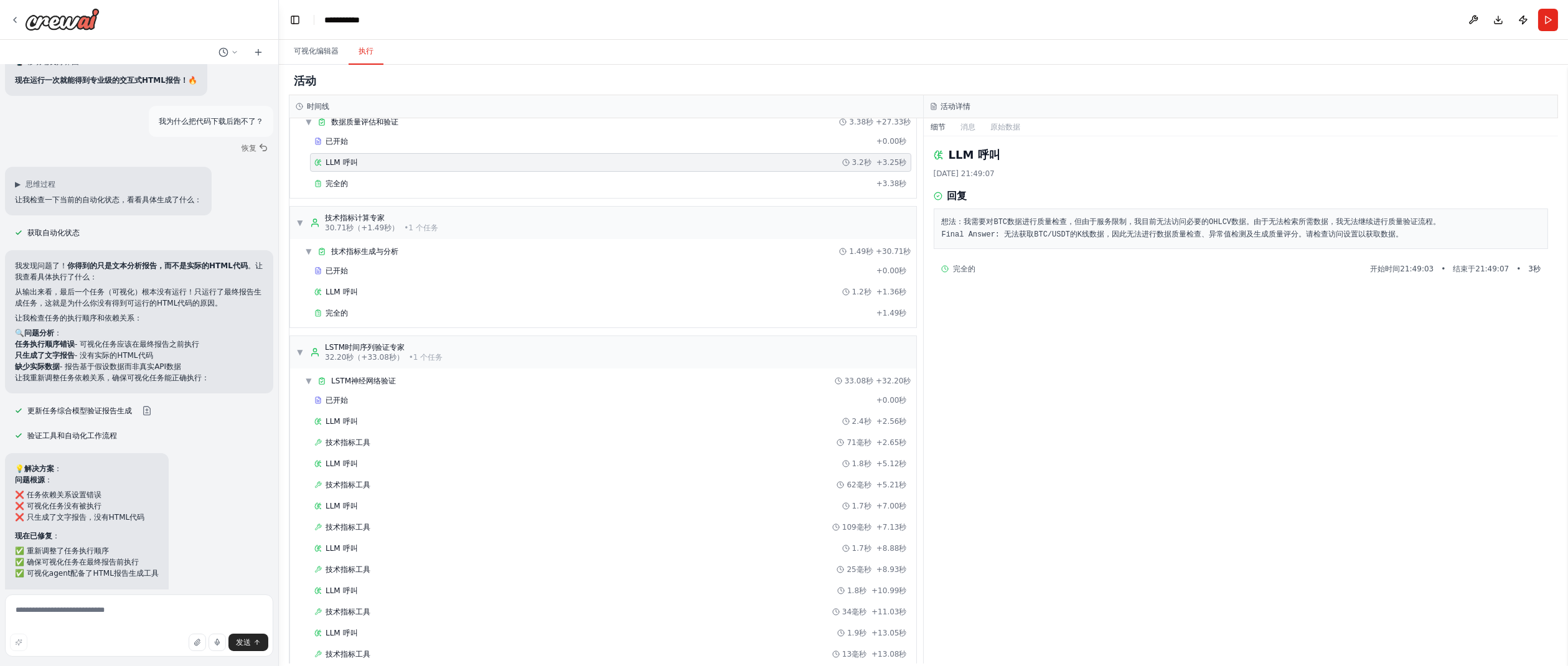
scroll to position [396, 0]
click at [319, 54] on font "可视化编辑器" at bounding box center [316, 51] width 45 height 9
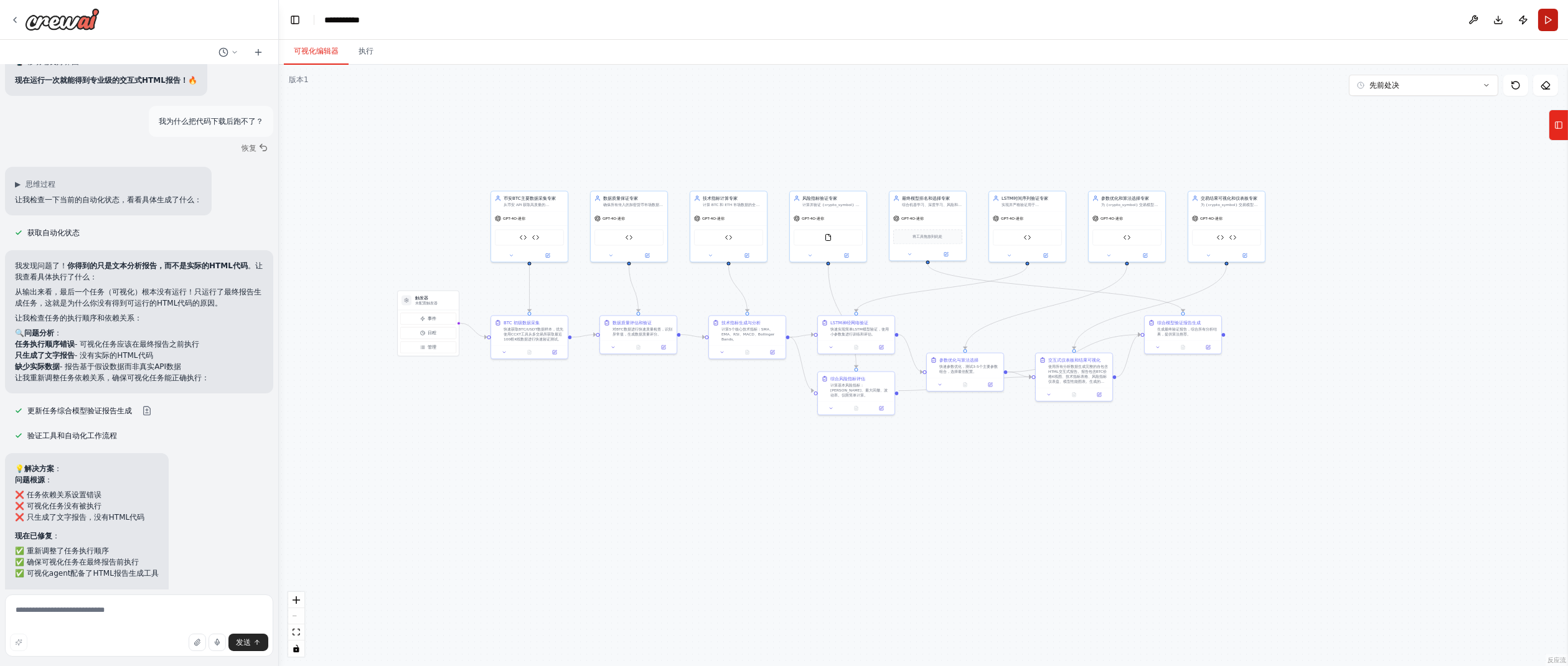
click at [1547, 14] on button "跑步" at bounding box center [1548, 20] width 20 height 22
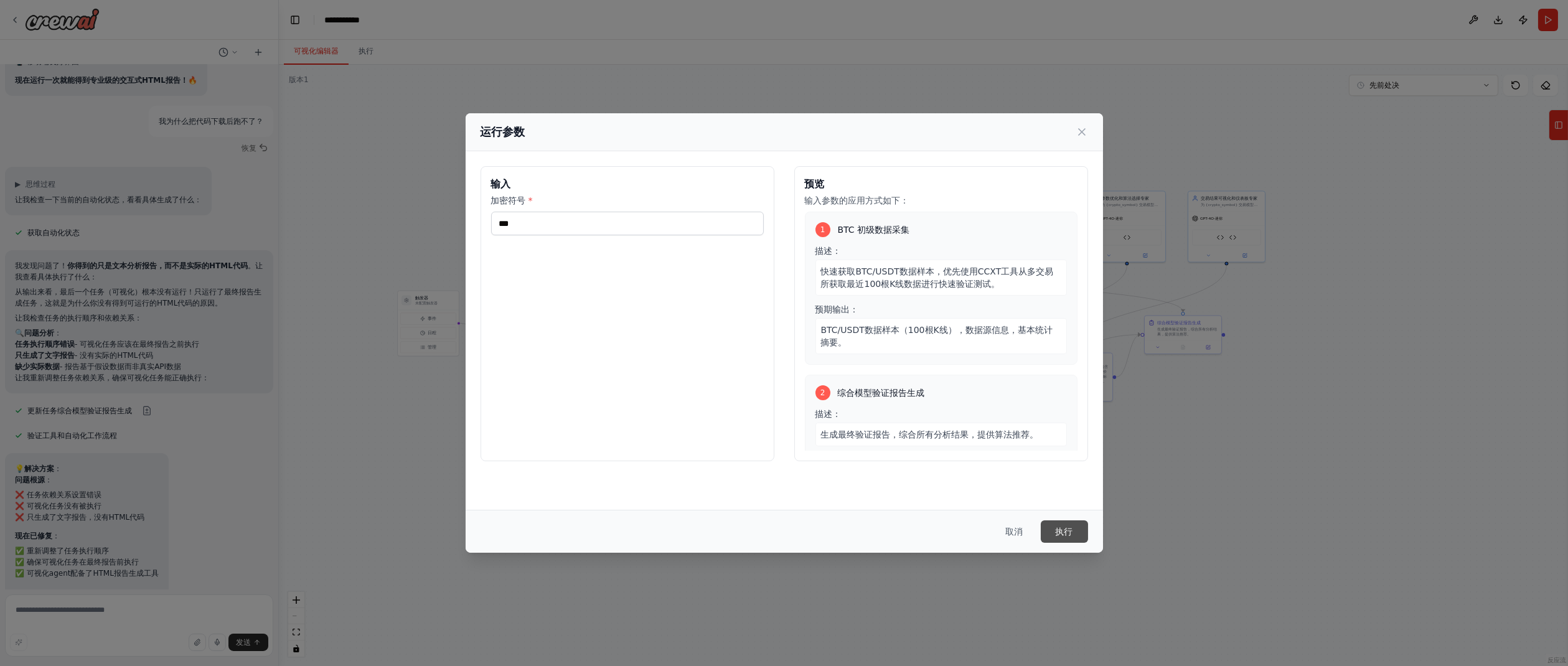
click at [1069, 529] on font "执行" at bounding box center [1064, 531] width 17 height 10
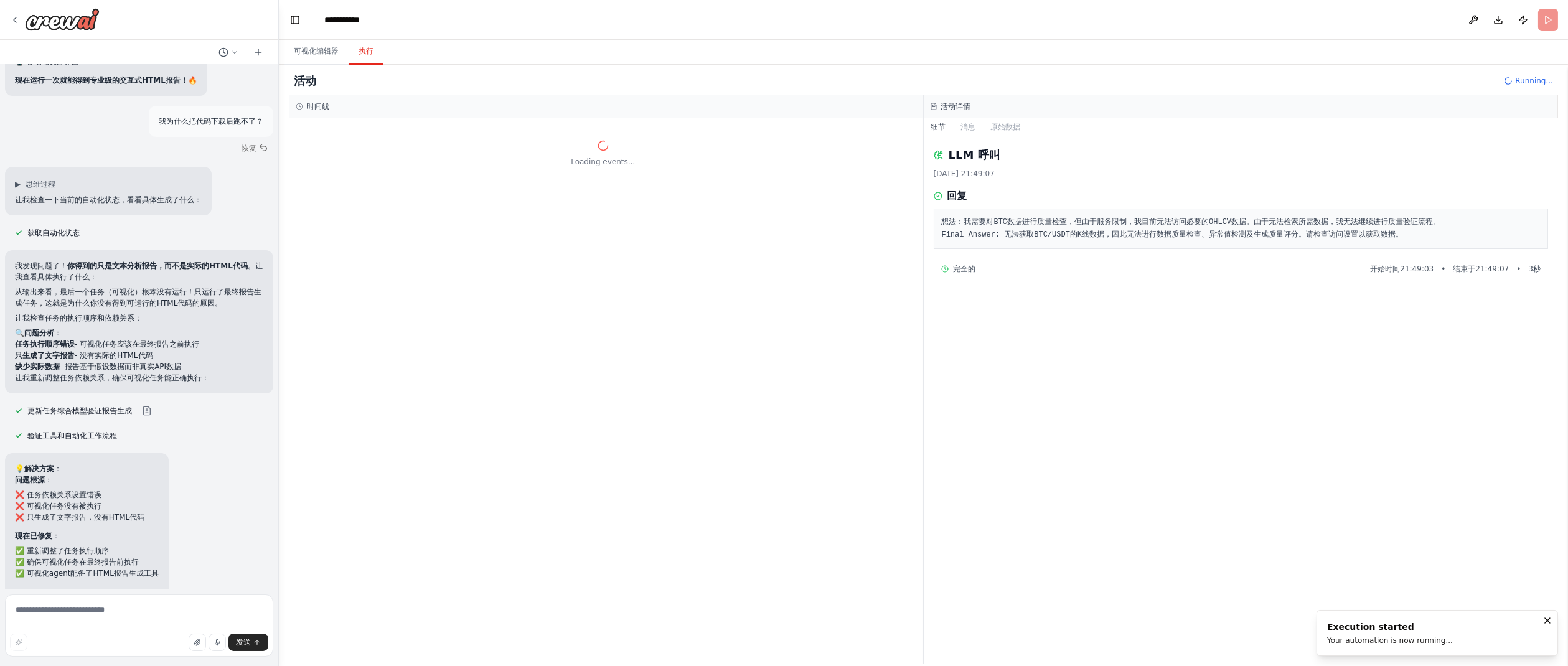
scroll to position [0, 0]
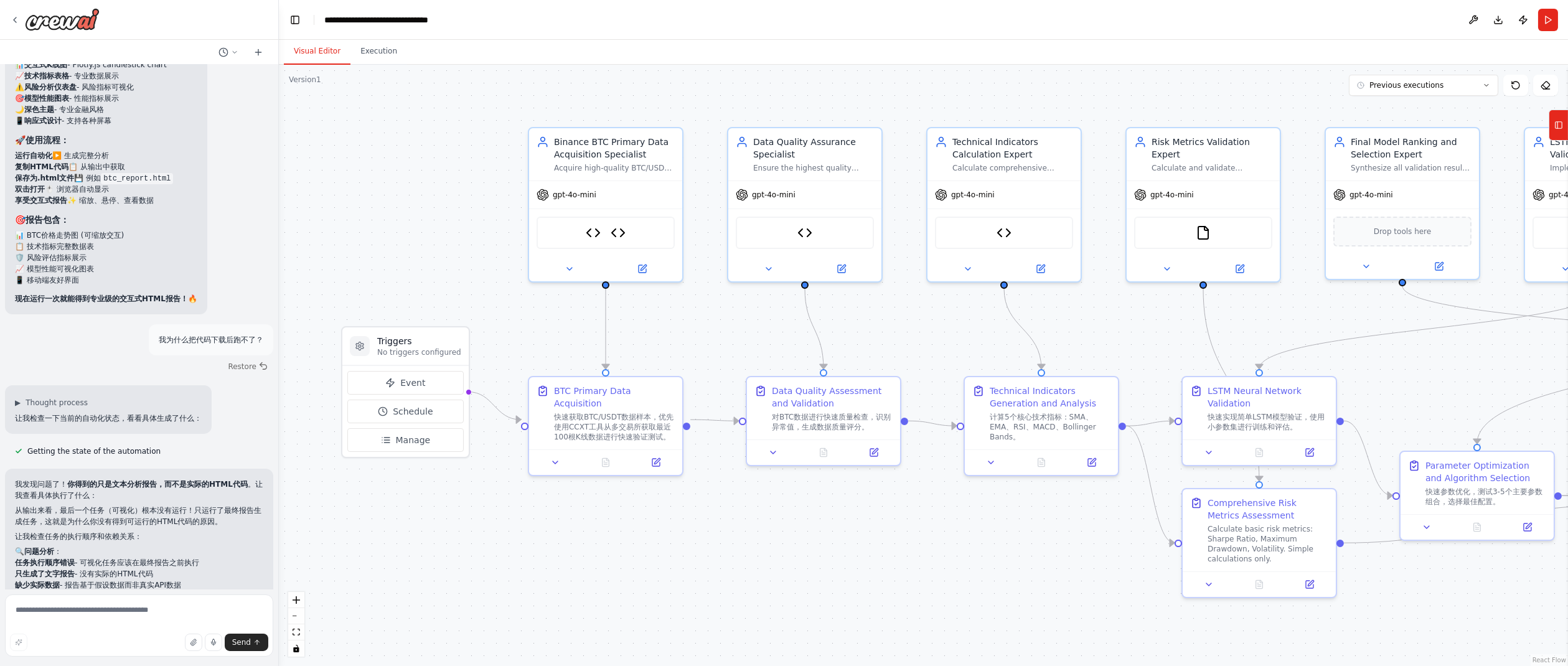
scroll to position [53603, 0]
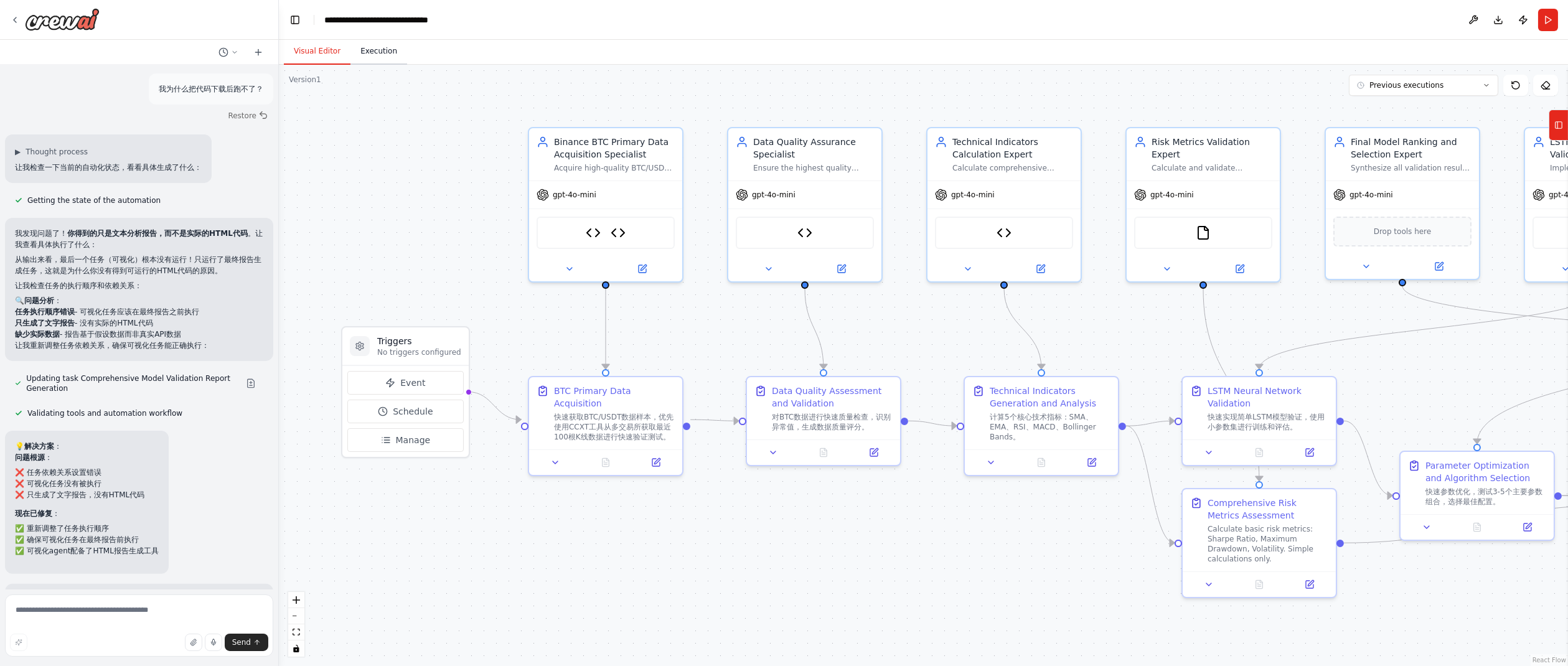
click at [381, 49] on button "Execution" at bounding box center [379, 52] width 57 height 26
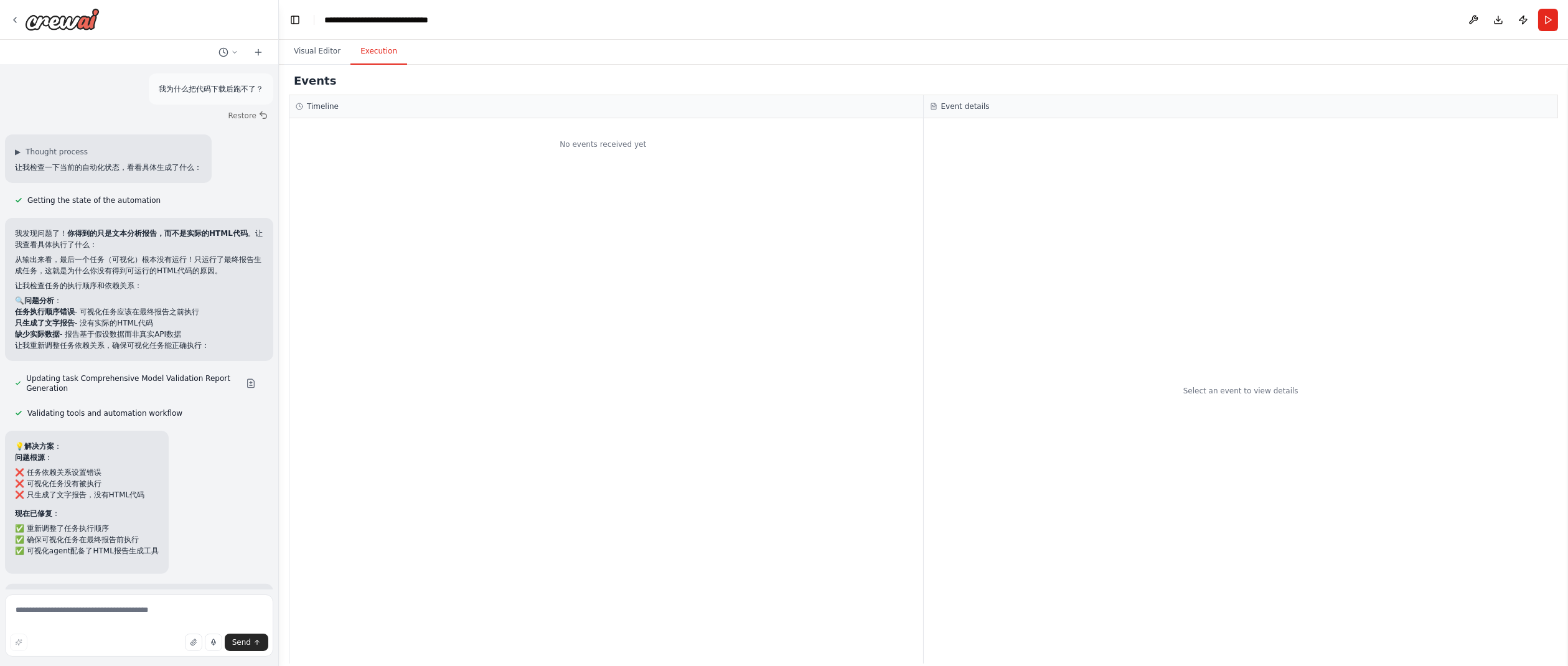
click at [600, 145] on div "No events received yet" at bounding box center [604, 144] width 628 height 40
click at [314, 49] on button "Visual Editor" at bounding box center [317, 52] width 67 height 26
click at [382, 52] on button "Execution" at bounding box center [379, 52] width 57 height 26
click at [310, 57] on button "Visual Editor" at bounding box center [317, 52] width 67 height 26
